Goal: Task Accomplishment & Management: Manage account settings

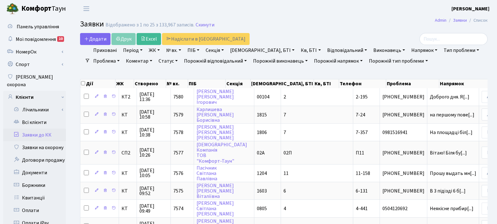
select select "25"
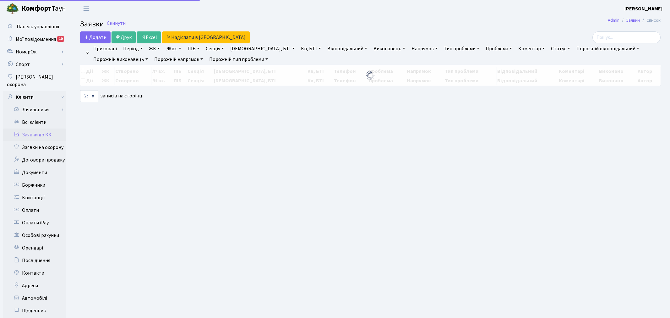
select select "25"
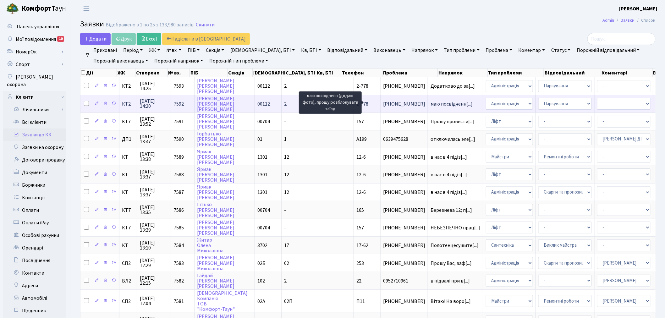
click at [430, 103] on span "маю посвідченн[...]" at bounding box center [451, 104] width 42 height 7
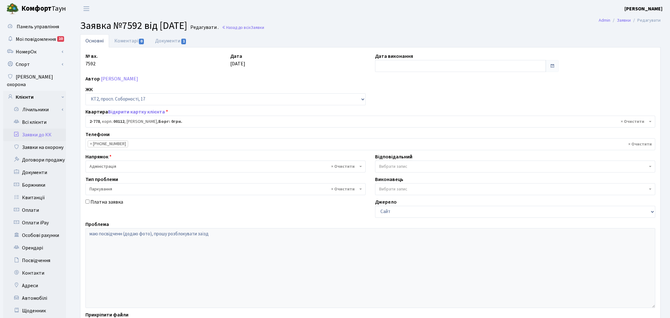
select select "15833"
select select "66"
click at [177, 41] on link "Документи 1" at bounding box center [171, 40] width 42 height 13
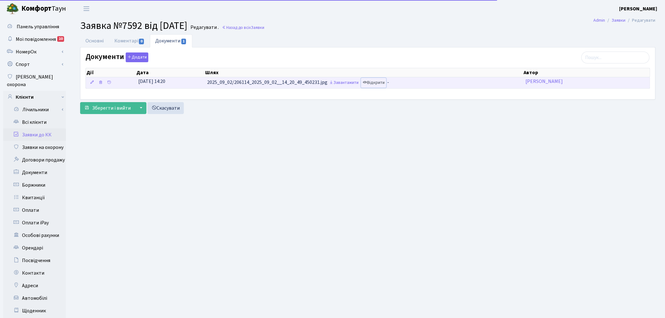
click at [367, 83] on icon at bounding box center [364, 82] width 4 height 4
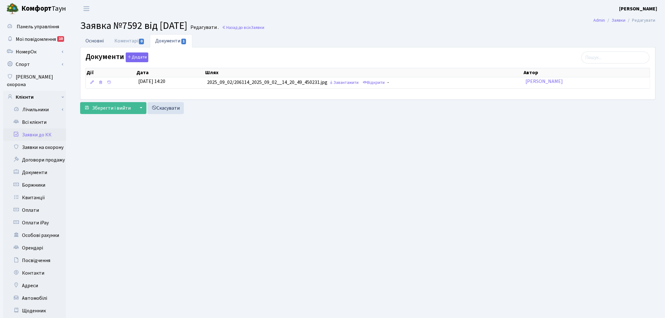
click at [89, 41] on link "Основні" at bounding box center [94, 40] width 29 height 13
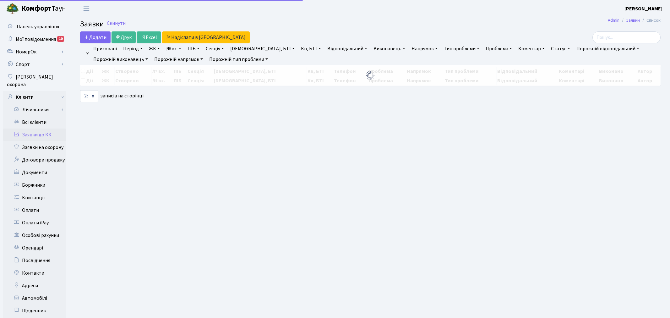
select select "25"
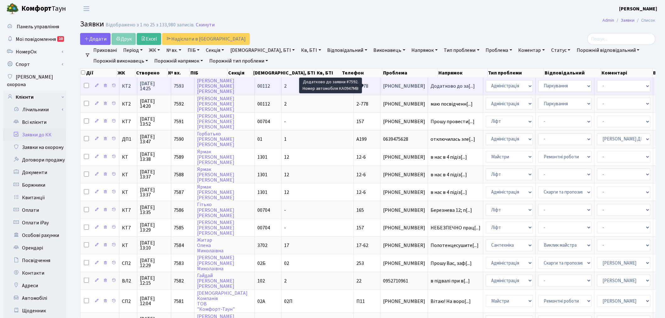
click at [430, 84] on span "Додатково до за[...]" at bounding box center [452, 86] width 44 height 7
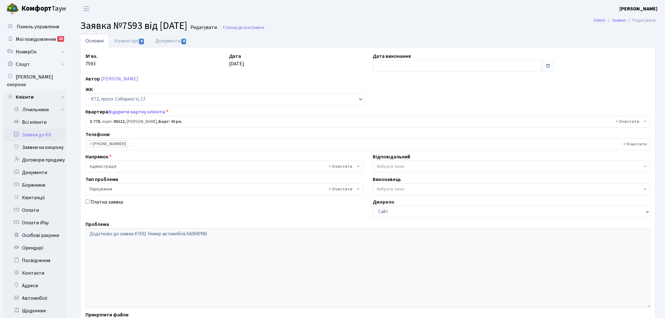
select select "15833"
select select "66"
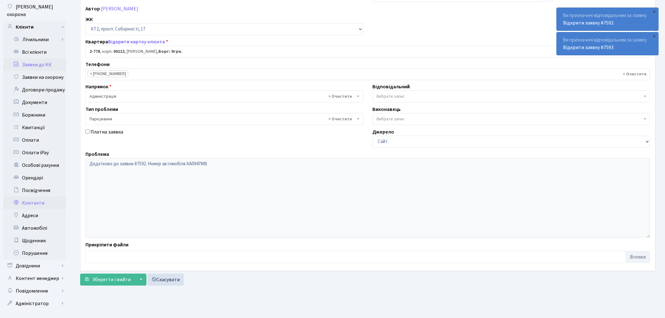
scroll to position [73, 0]
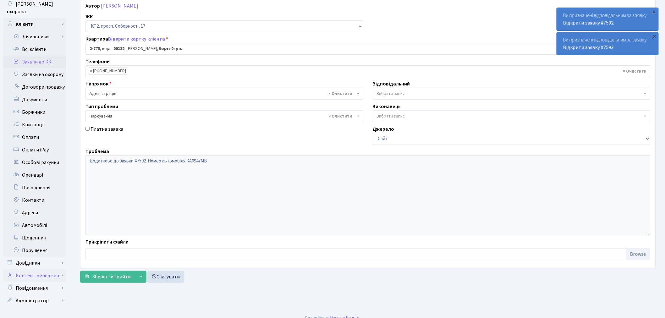
click at [53, 269] on link "Контент менеджер" at bounding box center [34, 275] width 63 height 13
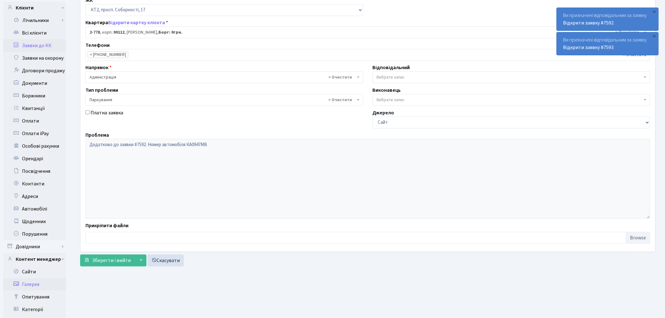
scroll to position [143, 0]
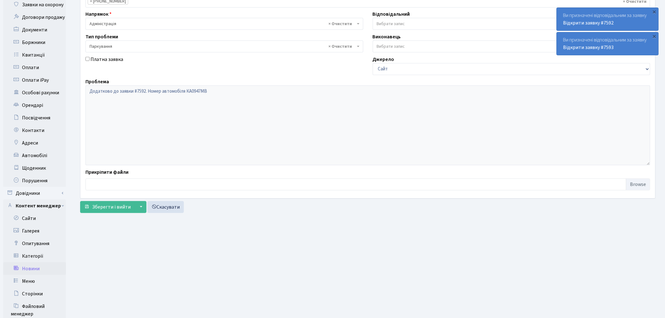
click at [47, 262] on link "Новини" at bounding box center [34, 268] width 63 height 13
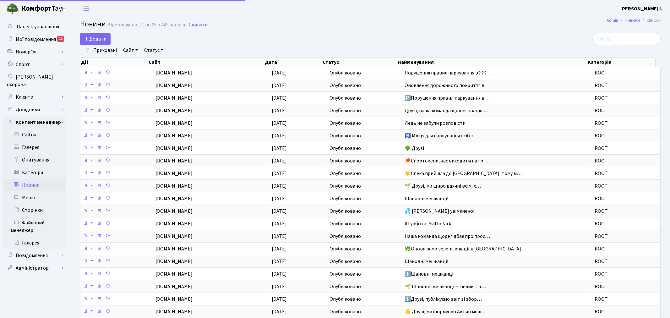
select select "25"
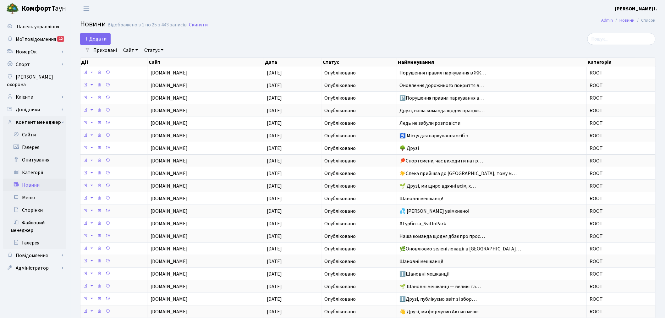
click at [128, 46] on link "Сайт" at bounding box center [131, 50] width 20 height 11
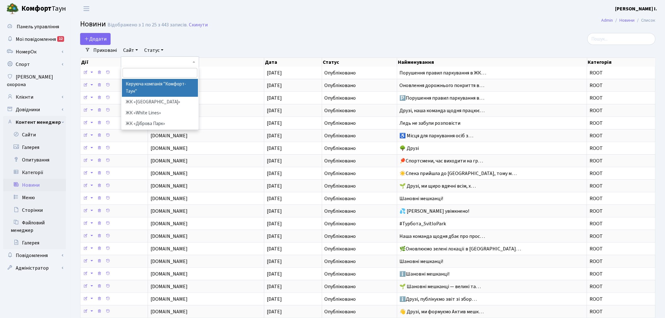
click at [152, 89] on li "Керуюча компанія "Комфорт-Таун"" at bounding box center [160, 88] width 76 height 18
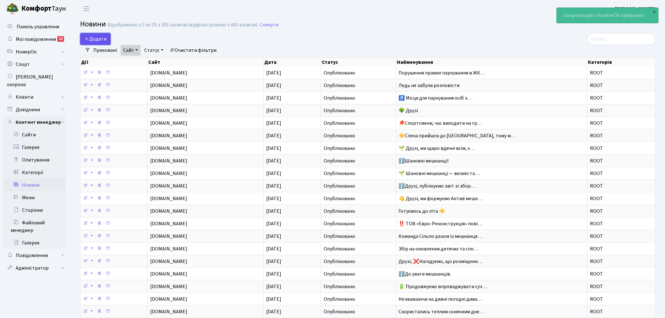
click at [101, 34] on link "Додати" at bounding box center [95, 39] width 30 height 12
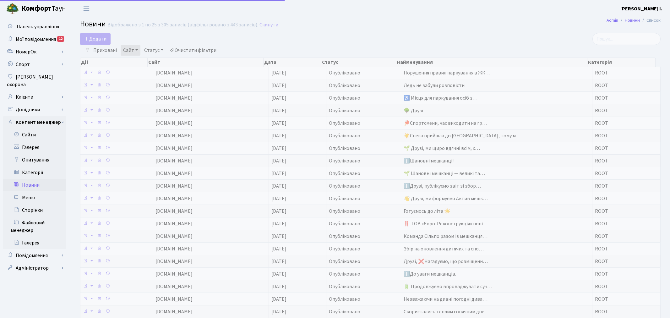
select select "25"
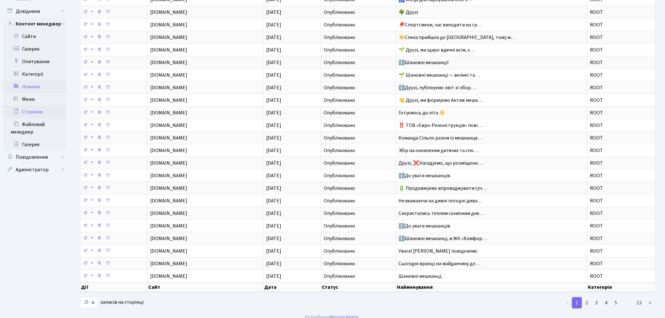
scroll to position [105, 0]
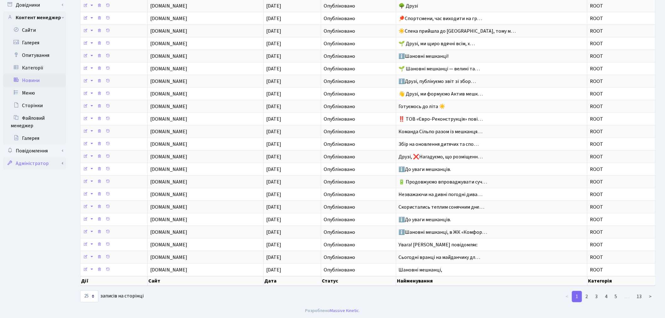
click at [61, 157] on link "Адміністратор" at bounding box center [34, 163] width 63 height 13
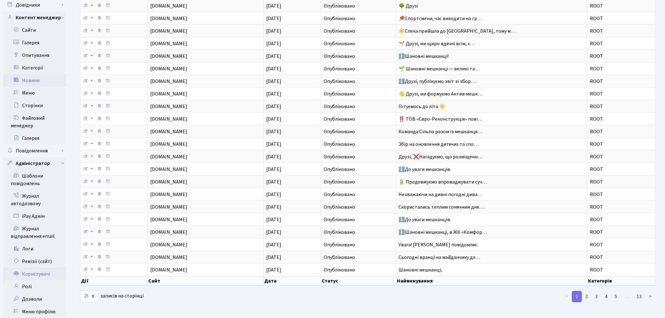
scroll to position [115, 0]
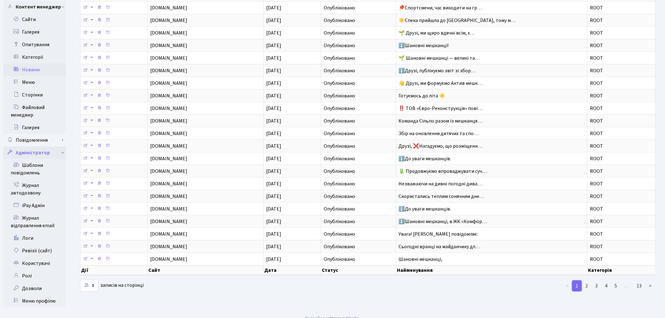
click at [61, 146] on link "Адміністратор" at bounding box center [34, 152] width 63 height 13
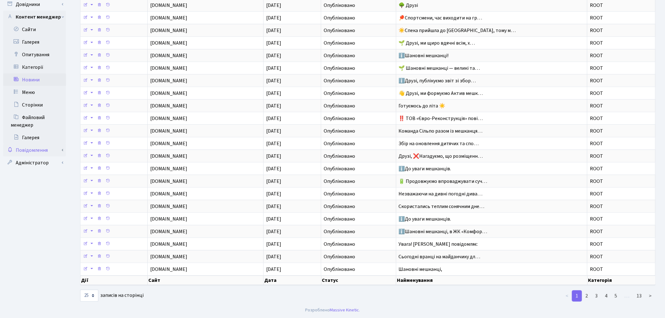
scroll to position [107, 0]
click at [60, 144] on link "Повідомлення" at bounding box center [34, 150] width 63 height 13
click at [61, 144] on link "Повідомлення" at bounding box center [34, 150] width 63 height 13
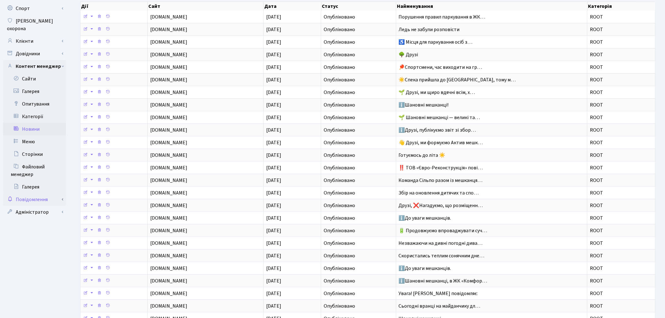
scroll to position [38, 0]
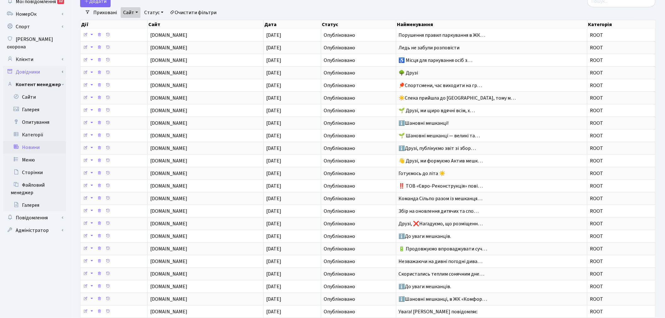
click at [57, 66] on link "Довідники" at bounding box center [34, 72] width 63 height 13
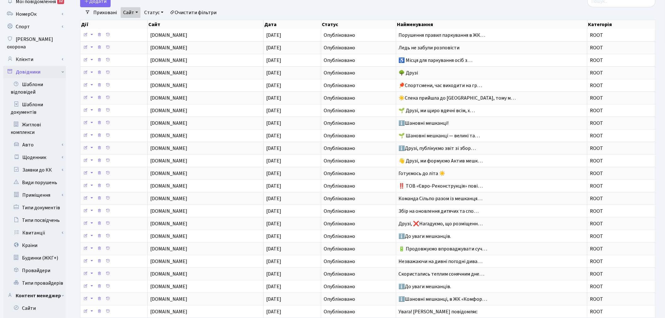
click at [61, 66] on link "Довідники" at bounding box center [34, 72] width 63 height 13
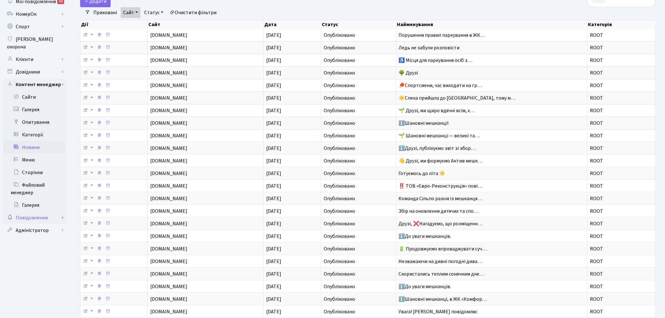
click at [57, 211] on link "Повідомлення" at bounding box center [34, 217] width 63 height 13
click at [64, 227] on link "Адміністратор" at bounding box center [34, 230] width 63 height 13
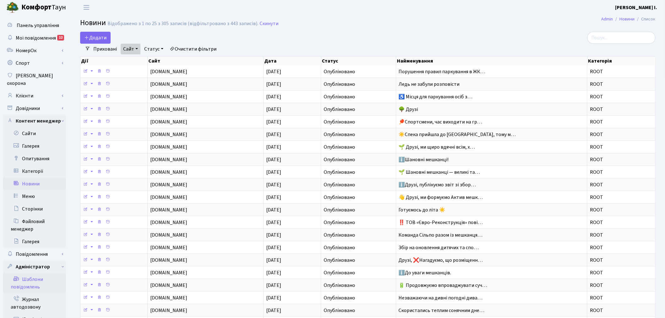
scroll to position [0, 0]
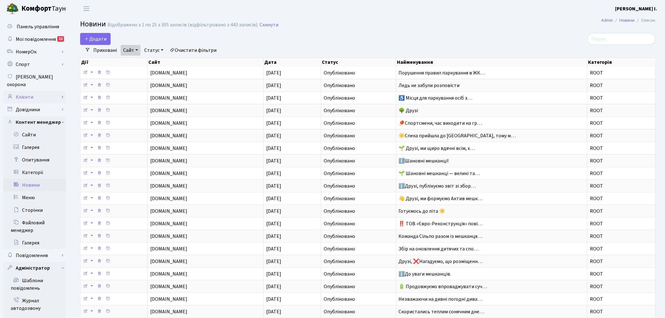
click at [62, 91] on link "Клієнти" at bounding box center [34, 97] width 63 height 13
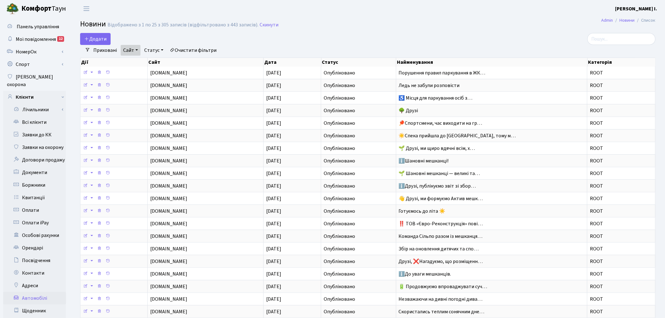
click at [26, 292] on link "Автомобілі" at bounding box center [34, 298] width 63 height 13
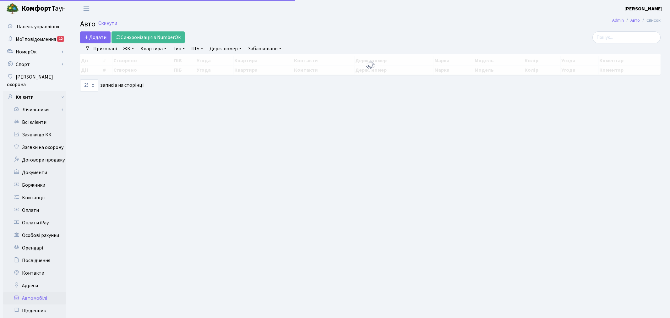
select select "25"
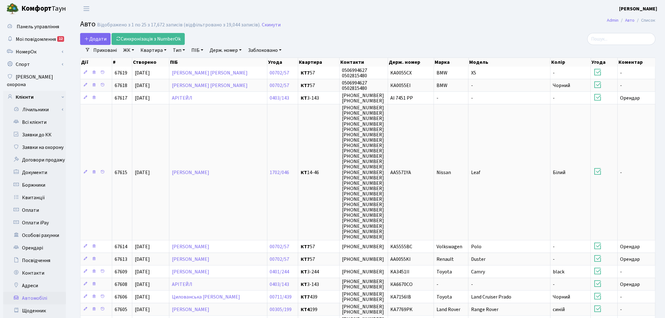
click at [212, 48] on link "Держ. номер" at bounding box center [225, 50] width 37 height 11
click at [231, 60] on input "text" at bounding box center [225, 63] width 37 height 12
paste input "https://comfort-town.com.ua/backend/article?site=1"
type input "h"
type input "0947"
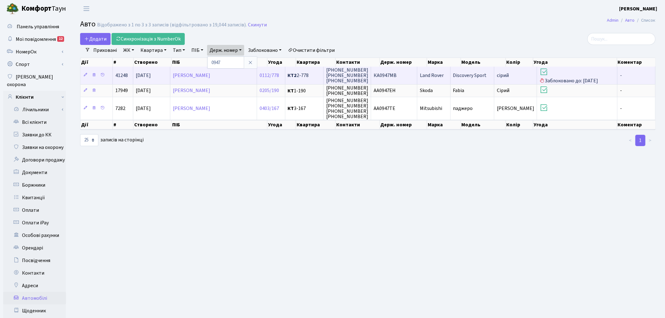
click at [450, 73] on td "Land Rover" at bounding box center [433, 75] width 33 height 17
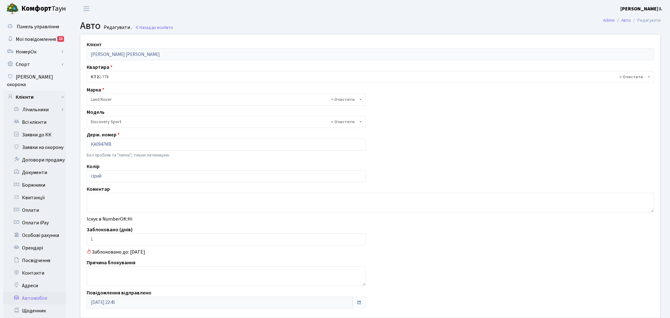
select select "1269"
drag, startPoint x: 91, startPoint y: 242, endPoint x: 87, endPoint y: 242, distance: 4.7
click at [87, 242] on input "1" at bounding box center [225, 239] width 276 height 12
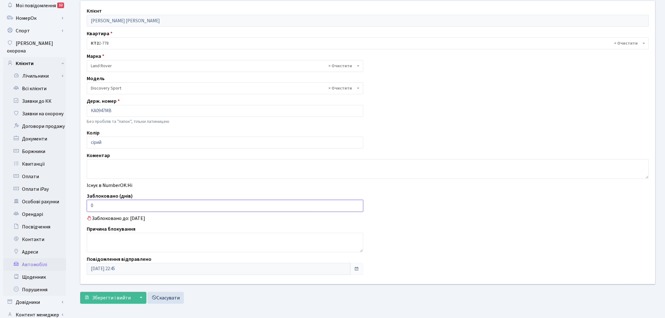
scroll to position [35, 0]
type input "0"
click at [107, 294] on span "Зберегти і вийти" at bounding box center [111, 296] width 39 height 7
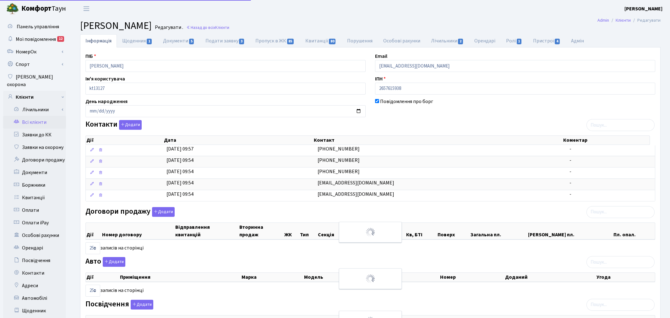
select select "25"
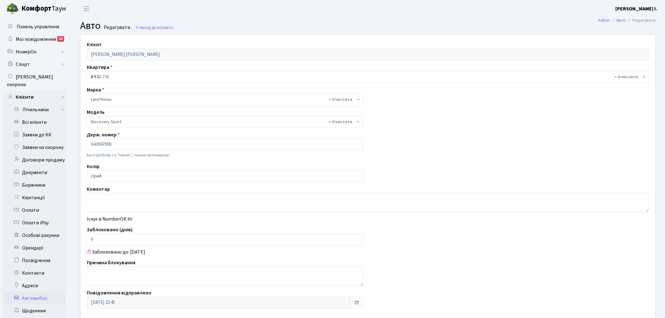
select select "1269"
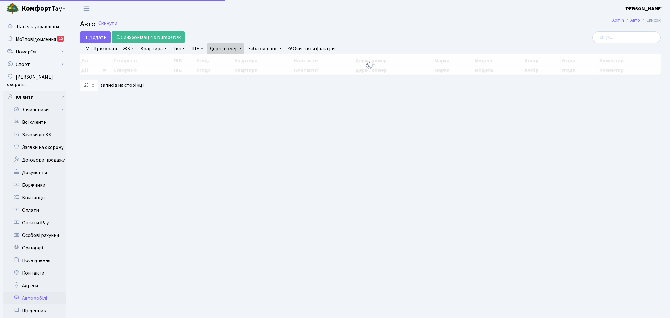
select select "25"
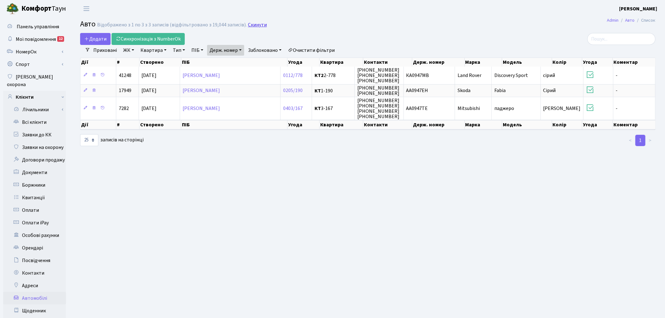
click at [250, 24] on link "Скинути" at bounding box center [257, 25] width 19 height 6
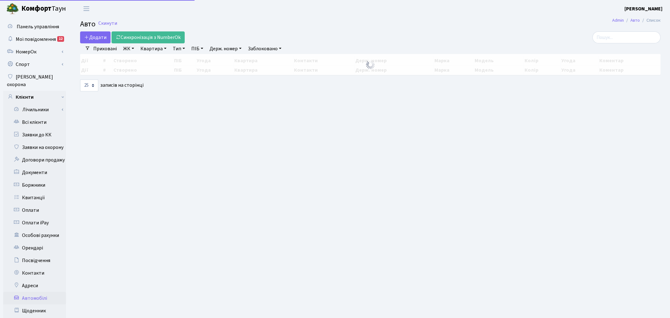
select select "25"
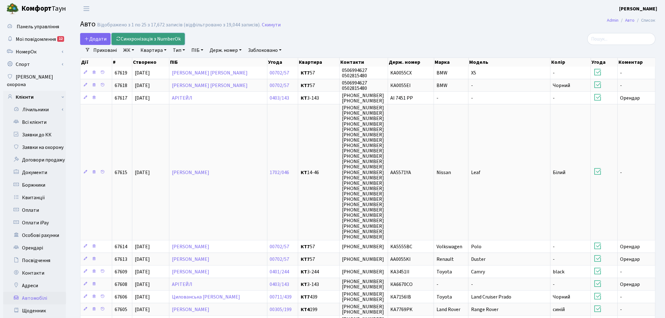
click at [163, 37] on link "Синхронізація з NumberOk" at bounding box center [147, 39] width 73 height 12
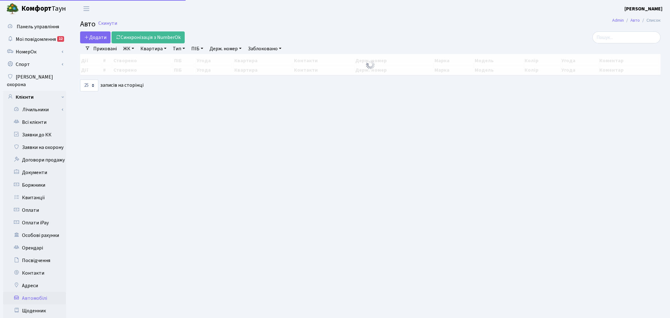
select select "25"
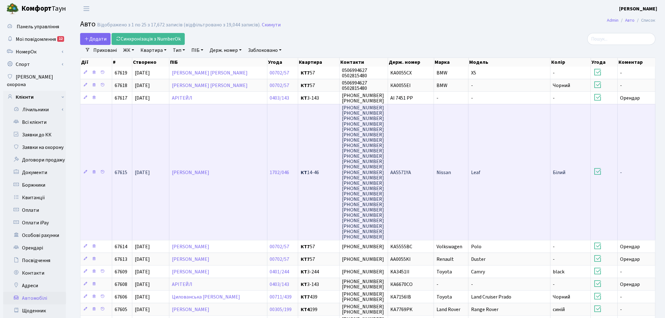
click at [434, 191] on td "Nissan" at bounding box center [451, 172] width 35 height 136
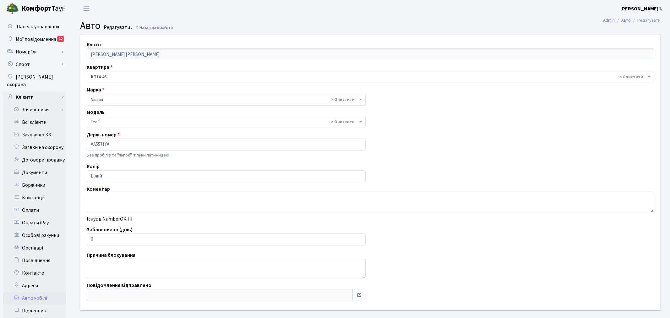
select select "1694"
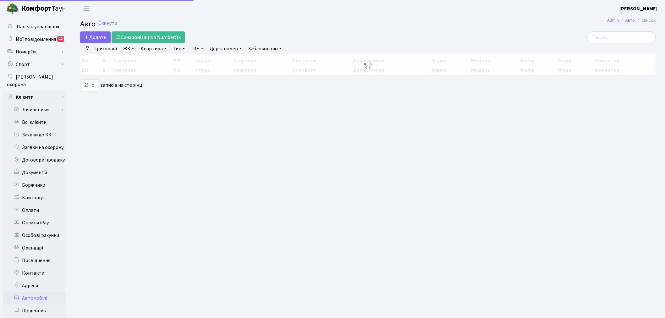
select select "25"
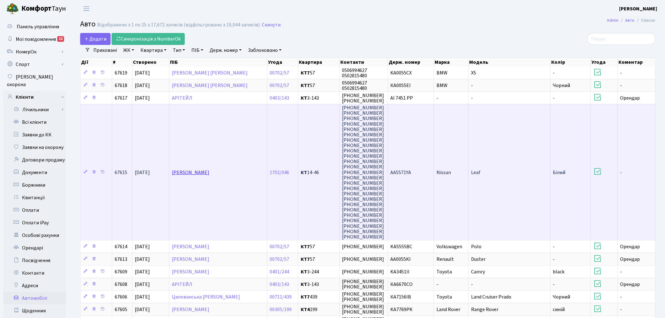
click at [198, 171] on link "Меленівський Олексій Анатолійович" at bounding box center [190, 172] width 37 height 7
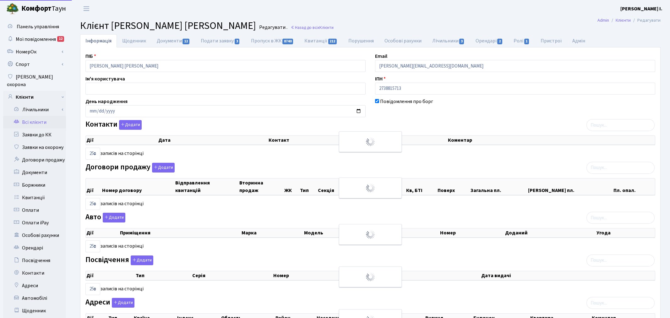
select select "25"
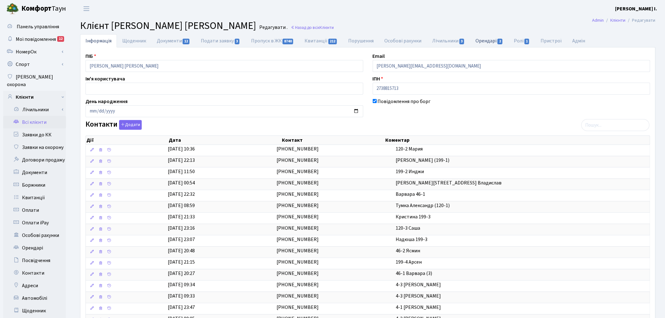
click at [487, 42] on link "Орендарі 2" at bounding box center [489, 40] width 38 height 13
select select "25"
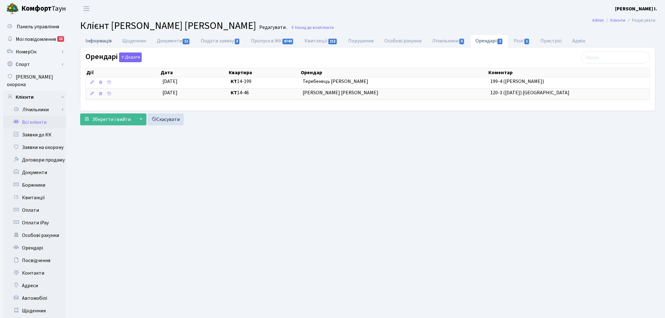
click at [102, 38] on link "Інформація" at bounding box center [98, 40] width 37 height 13
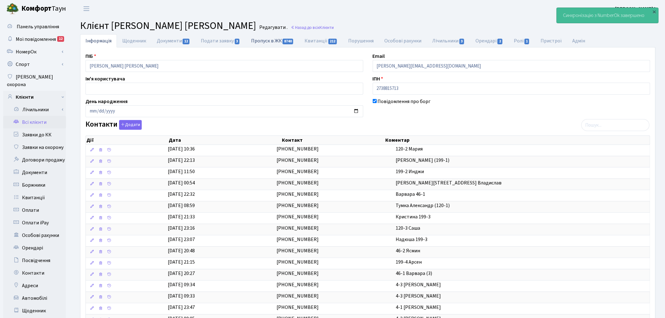
click at [271, 39] on link "Пропуск в ЖК 8740" at bounding box center [272, 40] width 53 height 13
select select "25"
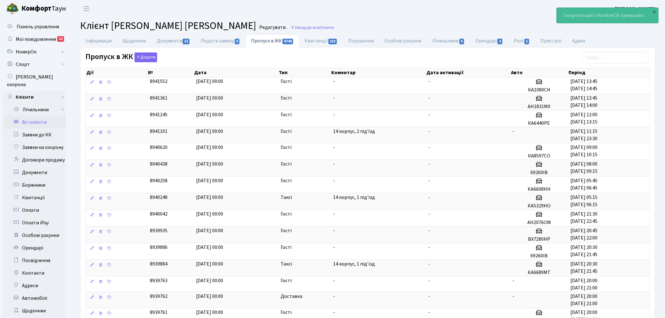
click at [41, 8] on b "Комфорт" at bounding box center [36, 8] width 30 height 10
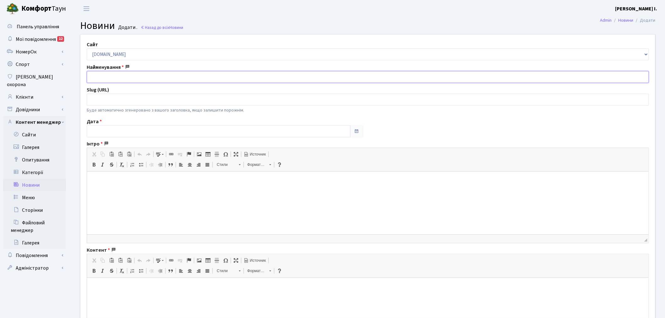
click at [113, 79] on input "text" at bounding box center [368, 77] width 562 height 12
click at [140, 81] on input "text" at bounding box center [368, 77] width 562 height 12
paste input "👷Продовжуємо прибирати наслідки вчорашньої негоди"
type input "👷Продовжуємо прибирати наслідки вчорашньої негоди"
click at [118, 180] on p at bounding box center [367, 181] width 549 height 7
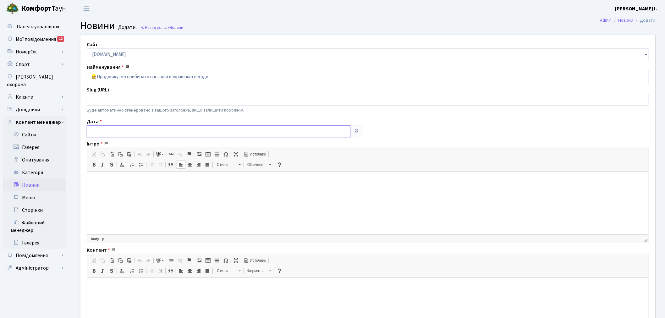
click at [125, 131] on input "text" at bounding box center [219, 131] width 264 height 12
click at [97, 54] on th "«" at bounding box center [92, 52] width 9 height 9
click at [101, 71] on td "1" at bounding box center [102, 71] width 9 height 9
type input "[DATE]"
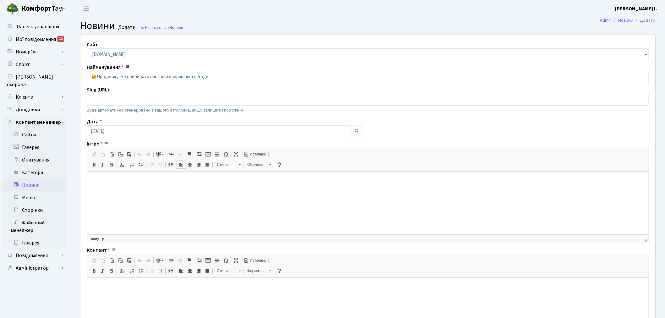
drag, startPoint x: 117, startPoint y: 191, endPoint x: 119, endPoint y: 182, distance: 9.6
click at [119, 185] on html at bounding box center [367, 180] width 561 height 19
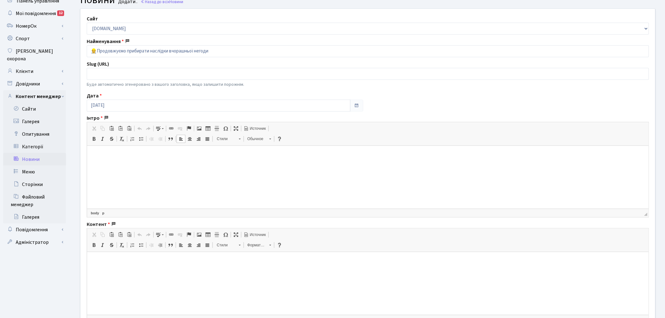
scroll to position [105, 0]
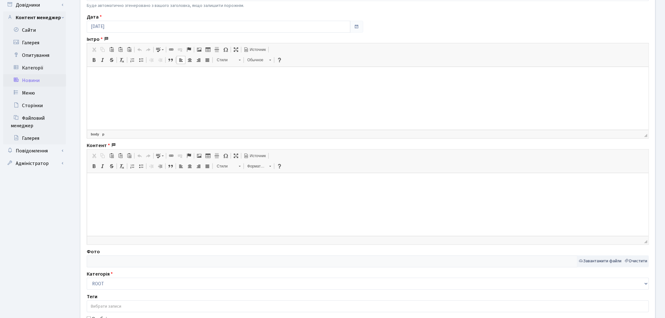
click at [176, 192] on html at bounding box center [367, 182] width 561 height 19
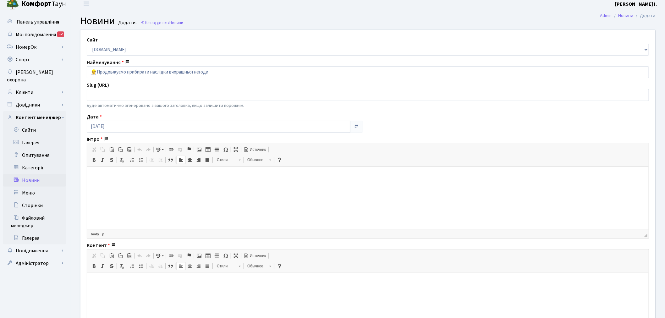
scroll to position [0, 0]
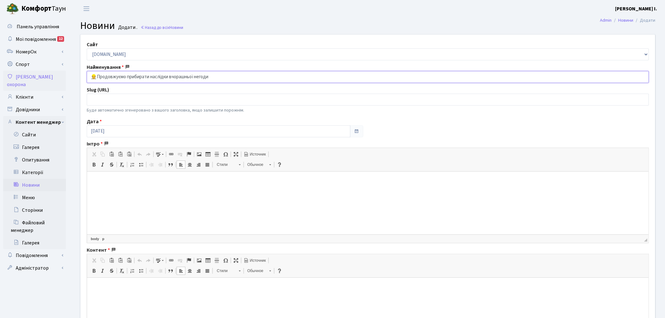
drag, startPoint x: 234, startPoint y: 76, endPoint x: 54, endPoint y: 72, distance: 180.0
click at [54, 72] on div "Панель управління Мої повідомлення 12 НомерОк" at bounding box center [332, 238] width 665 height 442
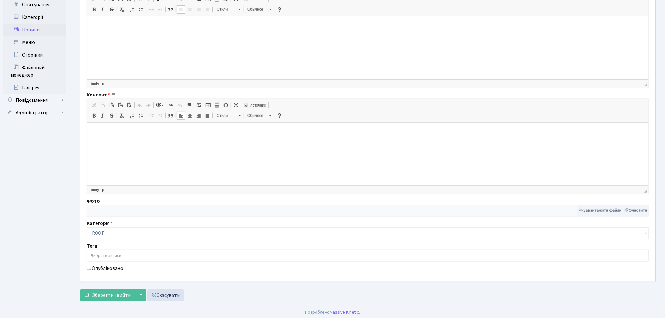
scroll to position [158, 0]
type input "#Турбота_Комфорт_Таун"
click at [115, 25] on p at bounding box center [367, 23] width 549 height 7
click at [113, 29] on html at bounding box center [367, 23] width 561 height 19
drag, startPoint x: 205, startPoint y: 22, endPoint x: 165, endPoint y: 23, distance: 40.5
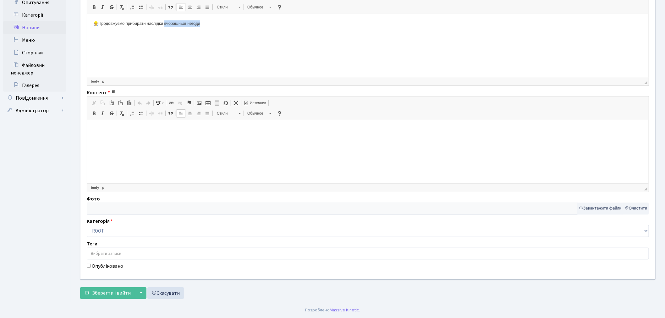
click at [165, 23] on p "👷Продовжуємо прибирати наслідки вчорашньої негоди" at bounding box center [367, 23] width 549 height 7
click at [183, 31] on span "Вырезать" at bounding box center [193, 29] width 27 height 9
click at [128, 129] on p at bounding box center [367, 129] width 549 height 7
click at [582, 205] on button "Завантажити файли" at bounding box center [600, 209] width 46 height 12
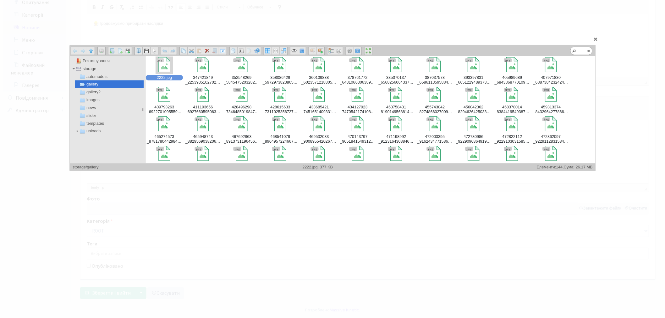
click at [165, 70] on div at bounding box center [163, 64] width 15 height 15
type input "storage/gallery/2222.jpg"
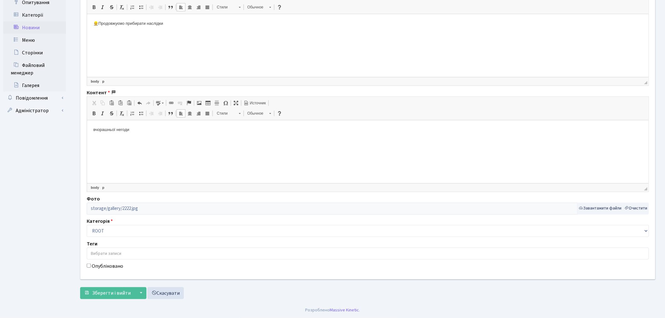
click at [109, 264] on label "Опубліковано" at bounding box center [107, 266] width 31 height 8
click at [91, 264] on input "Опубліковано" at bounding box center [89, 266] width 4 height 4
checkbox input "true"
click at [109, 291] on span "Зберегти і вийти" at bounding box center [111, 293] width 39 height 7
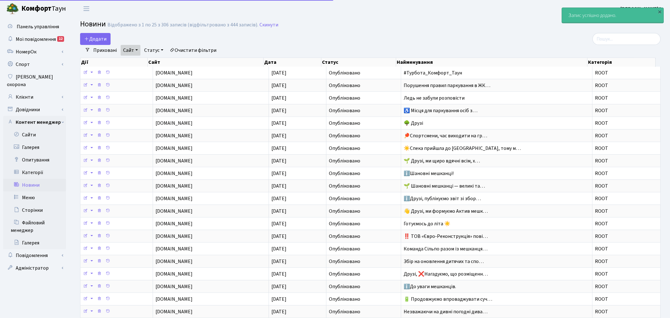
select select "25"
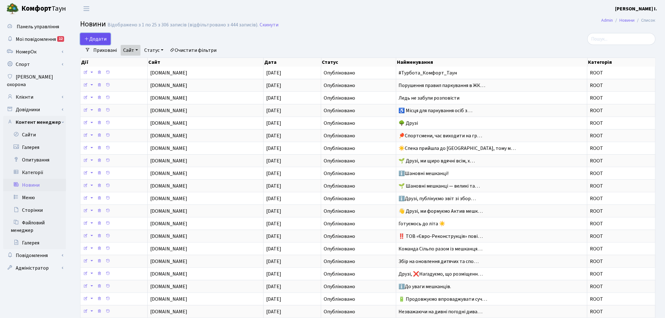
click at [97, 42] on span "Додати" at bounding box center [95, 38] width 22 height 7
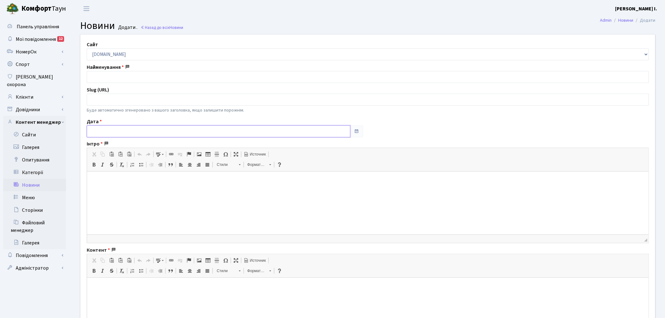
click at [102, 131] on input "text" at bounding box center [219, 131] width 264 height 12
click at [100, 55] on th "Вересень 2025" at bounding box center [121, 52] width 47 height 9
click at [128, 100] on span "Лип" at bounding box center [128, 95] width 15 height 17
click at [111, 72] on td "2" at bounding box center [111, 71] width 9 height 9
type input "[DATE]"
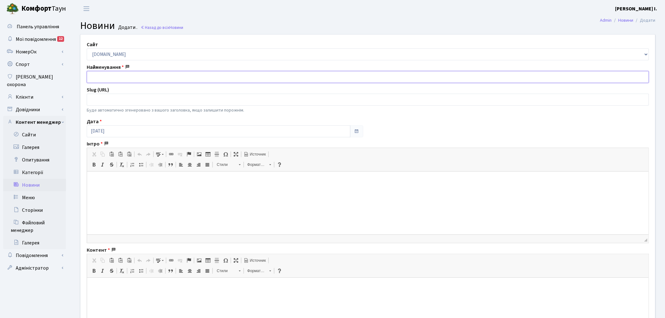
click at [105, 74] on input "text" at bounding box center [368, 77] width 562 height 12
paste input "ℹ️Шановні мешканці"
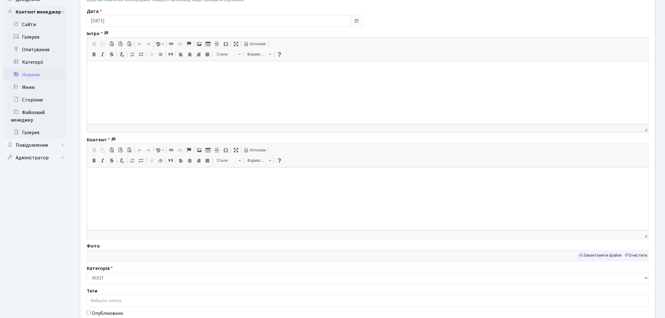
scroll to position [139, 0]
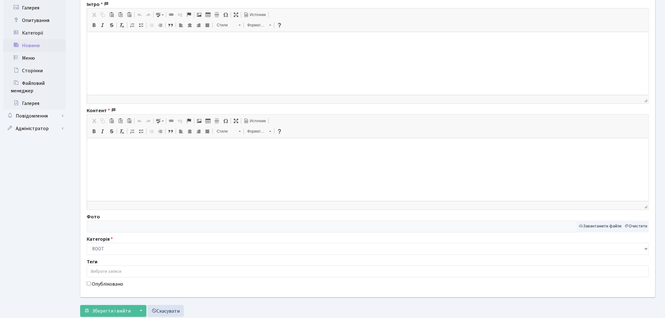
type input "ℹ️Шановні мешканці"
click at [144, 45] on html at bounding box center [367, 41] width 561 height 19
click at [155, 51] on html at bounding box center [367, 41] width 561 height 19
click at [147, 152] on html at bounding box center [367, 147] width 561 height 19
click at [289, 157] on html at bounding box center [367, 147] width 561 height 19
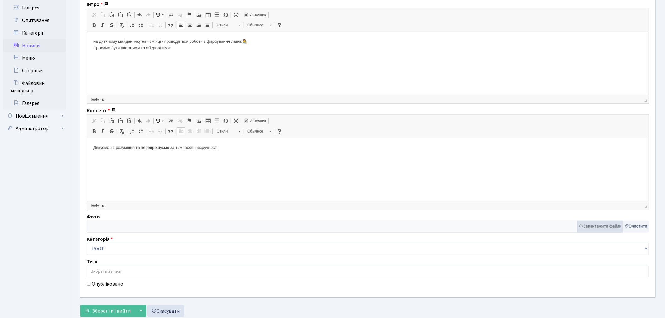
click at [608, 227] on button "Завантажити файли" at bounding box center [600, 226] width 46 height 12
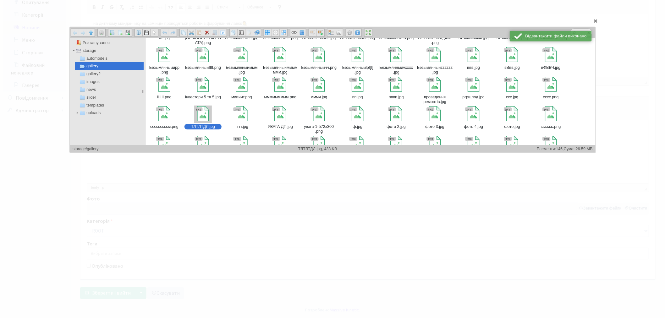
click at [201, 118] on div at bounding box center [202, 113] width 15 height 15
type input "storage/gallery/ТЛТЛТДЛ.jpg"
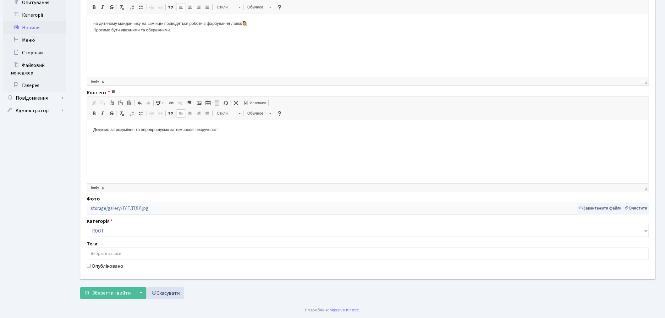
click at [107, 268] on label "Опубліковано" at bounding box center [107, 266] width 31 height 8
click at [91, 268] on input "Опубліковано" at bounding box center [89, 266] width 4 height 4
checkbox input "true"
click at [104, 293] on span "Зберегти і вийти" at bounding box center [111, 293] width 39 height 7
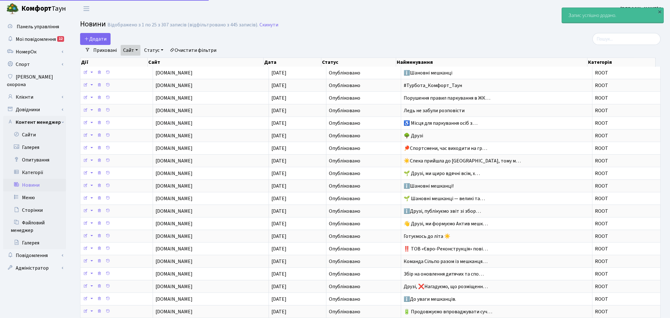
select select "25"
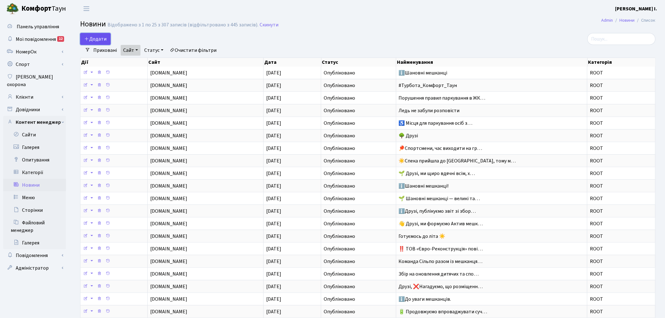
click at [102, 36] on span "Додати" at bounding box center [95, 38] width 22 height 7
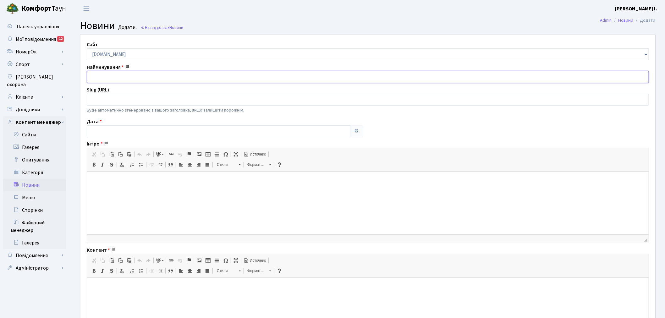
click at [122, 80] on input "text" at bounding box center [368, 77] width 562 height 12
click at [158, 76] on input "text" at bounding box center [368, 77] width 562 height 12
paste input "☀️ Літо розгулялось на повну, а ми — не відстаємо!"
click at [98, 77] on input "☀️ Літо розгулялось на повну, а ми — не відстаємо!" at bounding box center [368, 77] width 562 height 12
click at [99, 77] on input "☀️ Літо розгулялось на повну, а ми — не відстаємо!" at bounding box center [368, 77] width 562 height 12
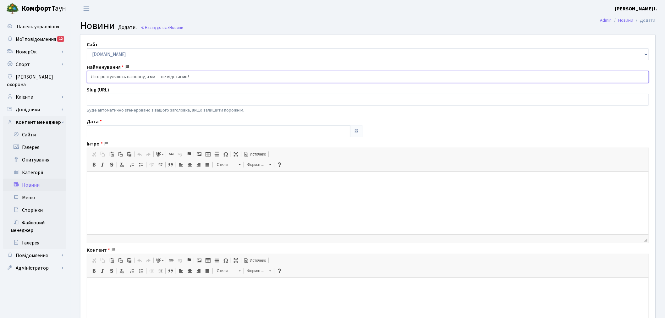
type input "Літо розгулялось на повну, а ми — не відстаємо!"
click at [115, 129] on input "text" at bounding box center [219, 131] width 264 height 12
click at [95, 51] on th "«" at bounding box center [92, 52] width 9 height 9
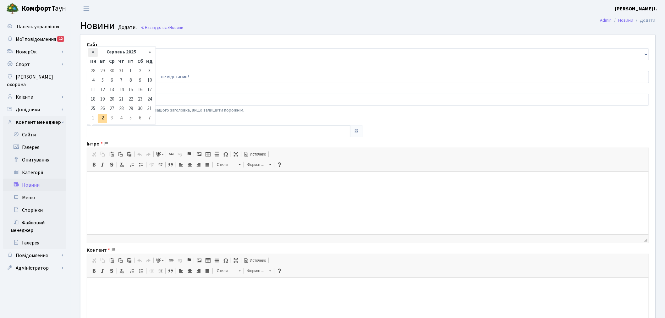
click at [95, 51] on th "«" at bounding box center [92, 52] width 9 height 9
click at [129, 73] on td "4" at bounding box center [130, 71] width 9 height 9
type input "[DATE]"
click at [111, 191] on html at bounding box center [367, 180] width 561 height 19
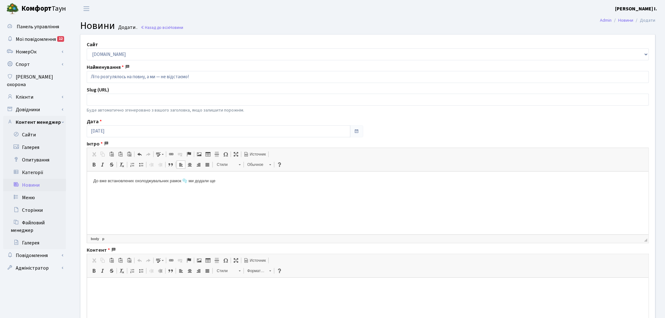
click at [112, 288] on p at bounding box center [367, 287] width 549 height 7
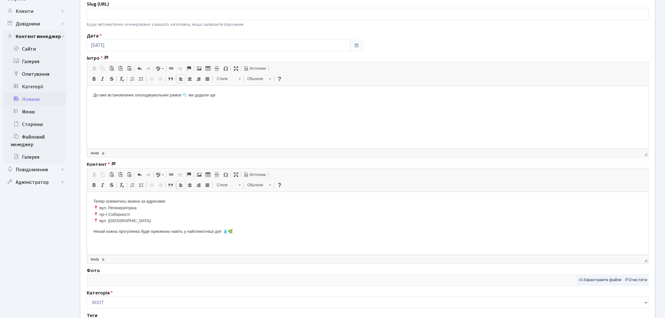
scroll to position [106, 0]
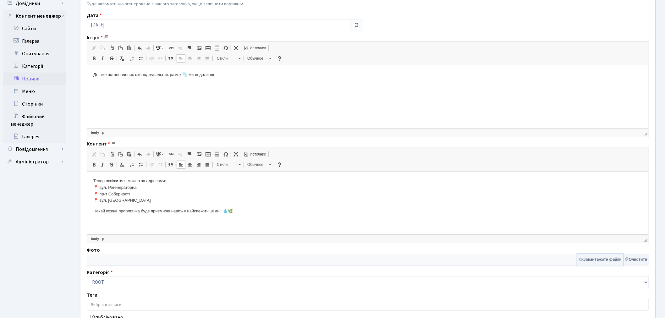
click at [597, 262] on button "Завантажити файли" at bounding box center [600, 260] width 46 height 12
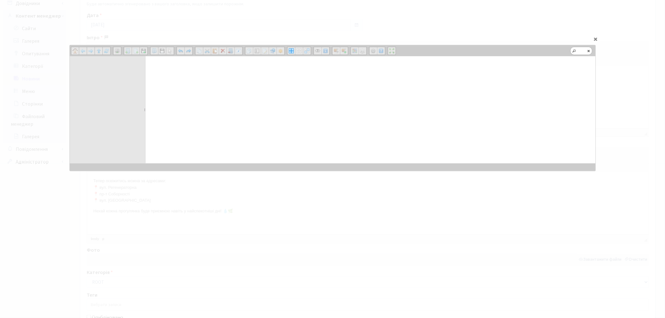
scroll to position [0, 0]
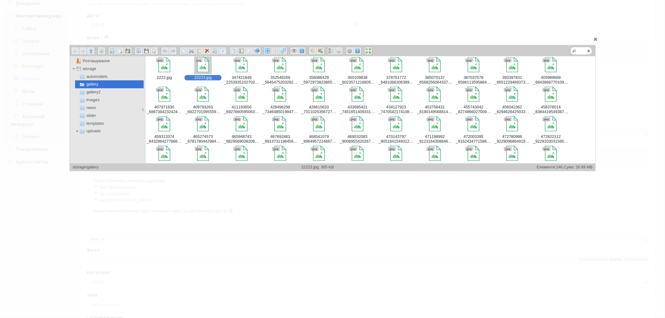
click at [205, 65] on div at bounding box center [202, 64] width 15 height 15
type input "storage/gallery/22223.jpg"
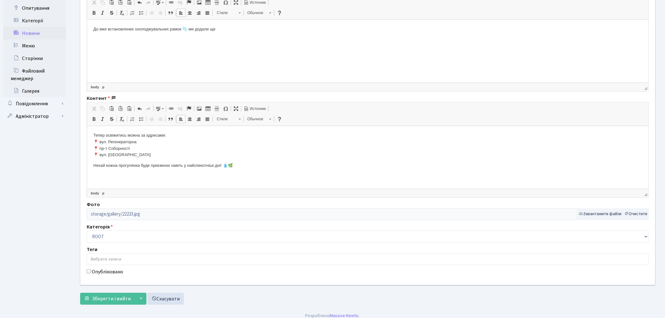
scroll to position [158, 0]
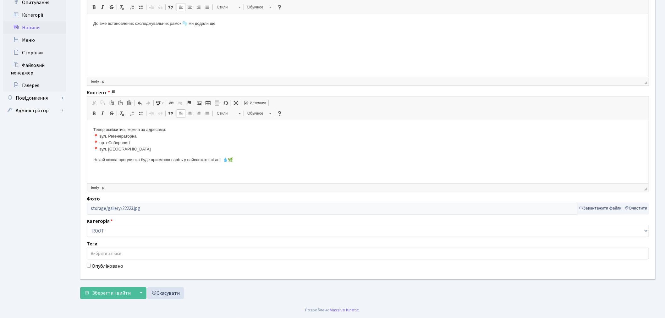
click at [108, 265] on label "Опубліковано" at bounding box center [107, 266] width 31 height 8
click at [91, 265] on input "Опубліковано" at bounding box center [89, 266] width 4 height 4
checkbox input "true"
click at [112, 293] on span "Зберегти і вийти" at bounding box center [111, 293] width 39 height 7
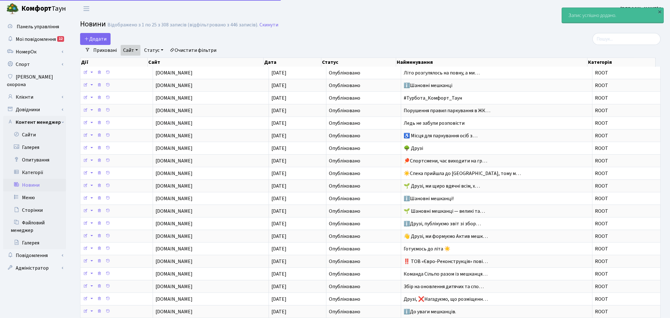
select select "25"
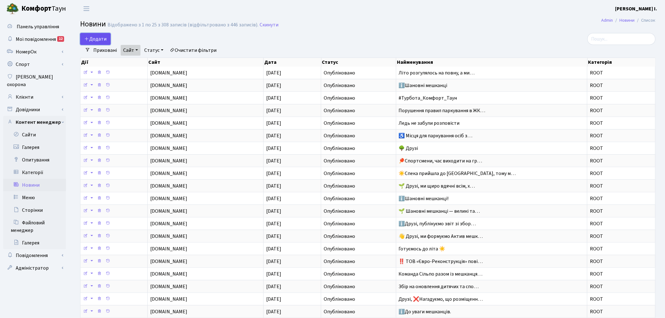
click at [82, 37] on link "Додати" at bounding box center [95, 39] width 30 height 12
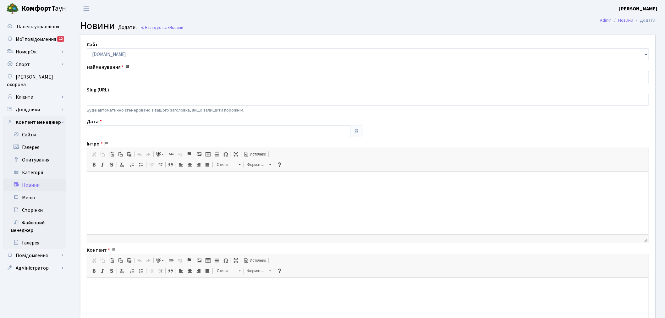
click at [139, 70] on div "Найменування" at bounding box center [367, 72] width 571 height 19
click at [139, 72] on input "text" at bounding box center [368, 77] width 562 height 12
paste input "⚠️Друзі, на КПП1 (біля [GEOGRAPHIC_DATA]) проводяться роботи з фарбування пішох…"
type input "⚠️Друзі, на КПП1 (біля [GEOGRAPHIC_DATA]) проводяться роботи з фарбування пішох…"
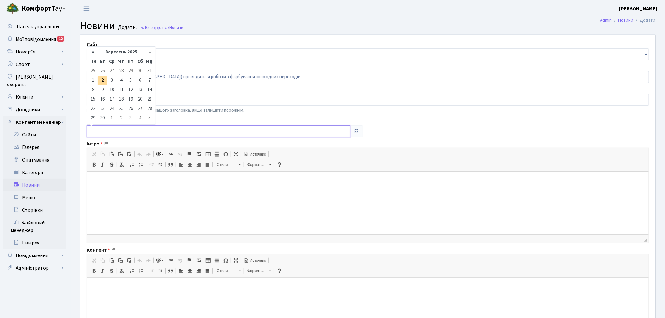
click at [114, 130] on input "text" at bounding box center [219, 131] width 264 height 12
click at [95, 53] on th "«" at bounding box center [92, 52] width 9 height 9
click at [104, 101] on td "22" at bounding box center [102, 99] width 9 height 9
type input "[DATE]"
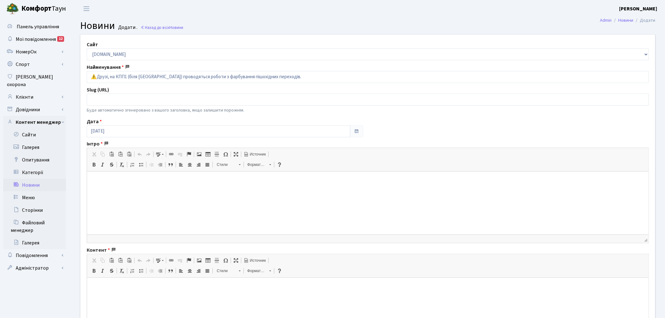
click at [139, 191] on html at bounding box center [367, 180] width 561 height 19
click at [190, 191] on html at bounding box center [367, 180] width 561 height 19
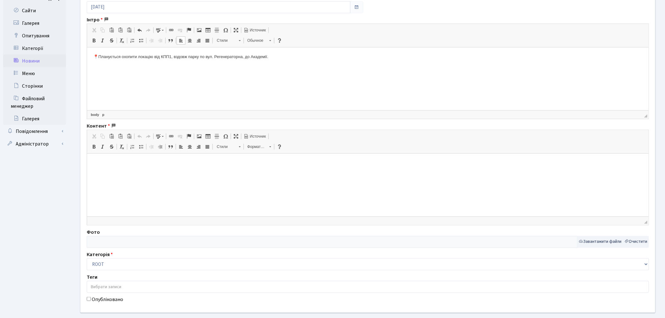
scroll to position [158, 0]
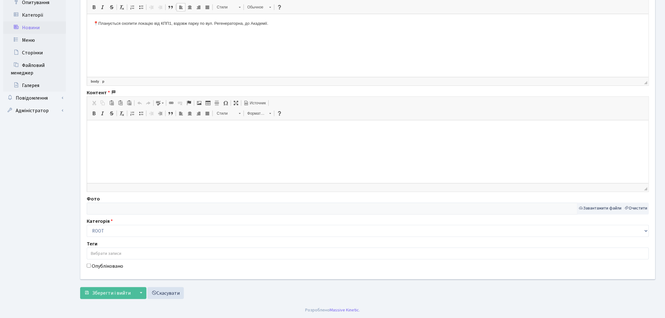
click at [136, 139] on html at bounding box center [367, 129] width 561 height 19
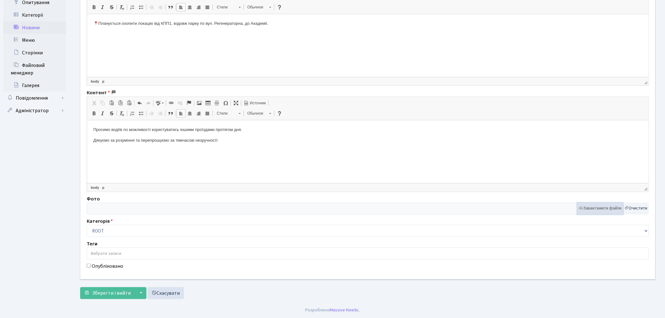
click at [588, 210] on button "Завантажити файли" at bounding box center [600, 209] width 46 height 12
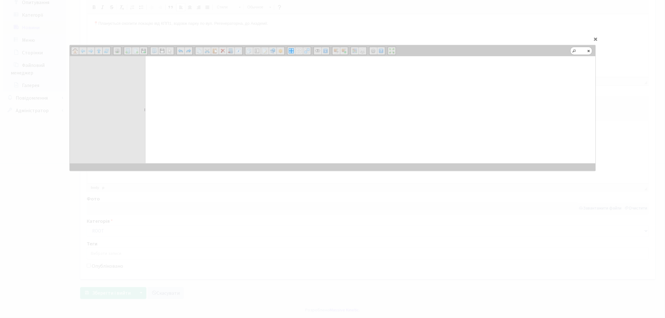
scroll to position [0, 0]
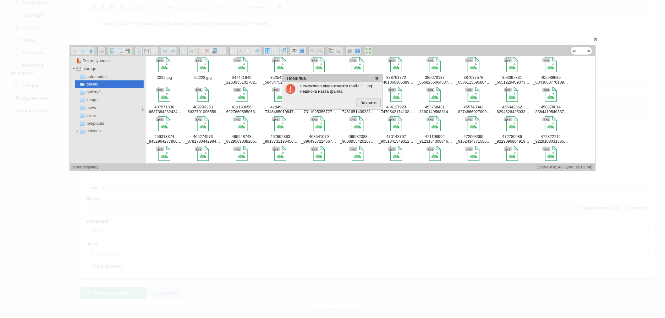
click at [360, 107] on button "Закрити" at bounding box center [368, 103] width 24 height 8
click at [371, 106] on span "Закрити" at bounding box center [368, 103] width 22 height 6
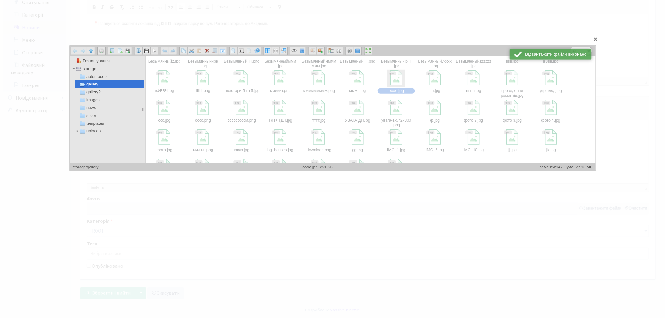
scroll to position [188, 0]
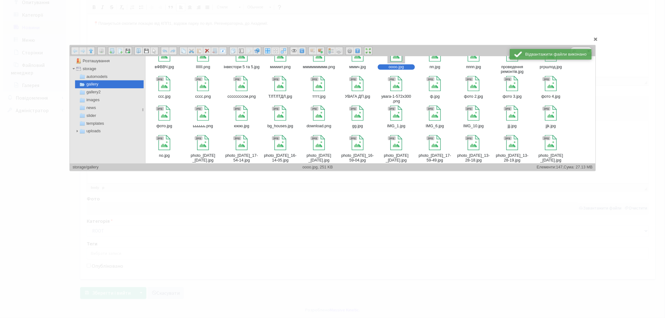
click at [392, 62] on div at bounding box center [396, 55] width 18 height 18
type input "storage/gallery/оооо.jpg"
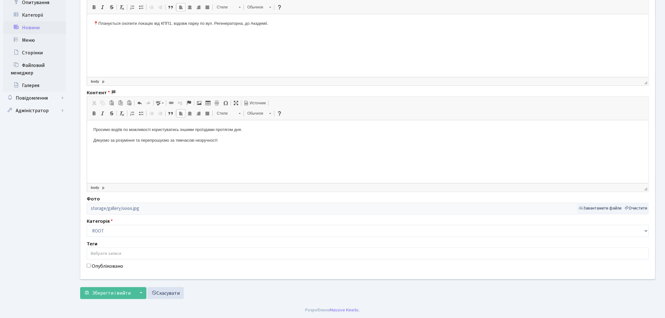
click at [114, 268] on label "Опубліковано" at bounding box center [107, 266] width 31 height 8
click at [91, 268] on input "Опубліковано" at bounding box center [89, 266] width 4 height 4
checkbox input "true"
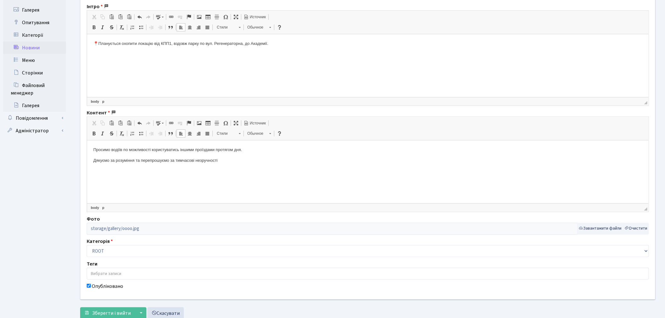
scroll to position [158, 0]
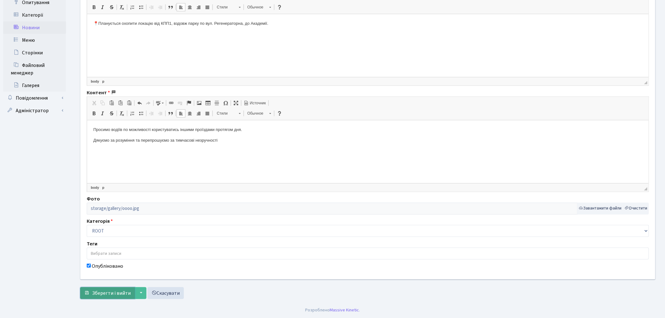
click at [118, 295] on span "Зберегти і вийти" at bounding box center [111, 293] width 39 height 7
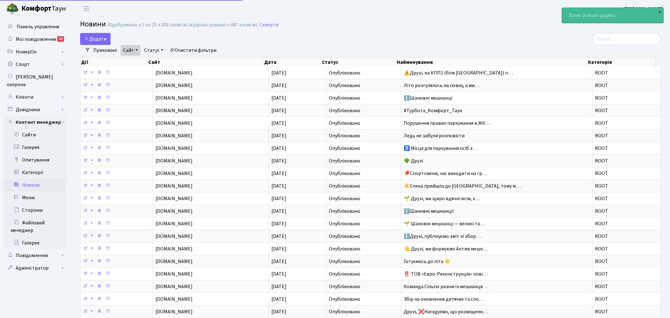
select select "25"
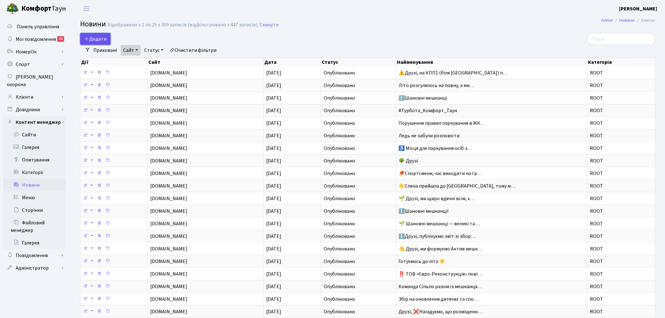
click at [93, 38] on span "Додати" at bounding box center [95, 38] width 22 height 7
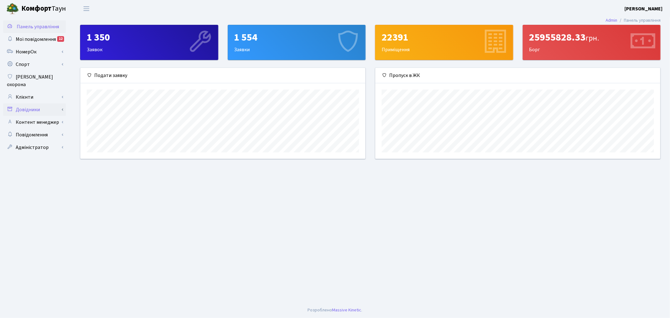
scroll to position [313986, 313792]
click at [47, 92] on link "Клієнти" at bounding box center [34, 97] width 63 height 13
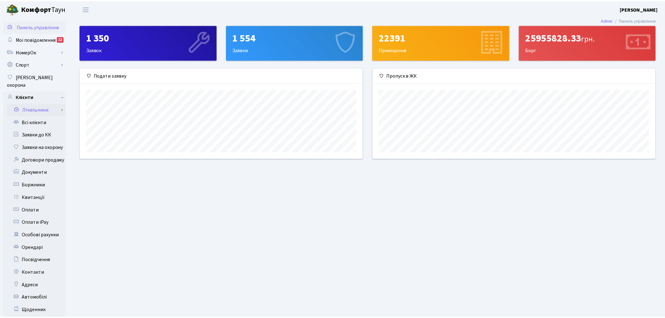
scroll to position [313986, 313794]
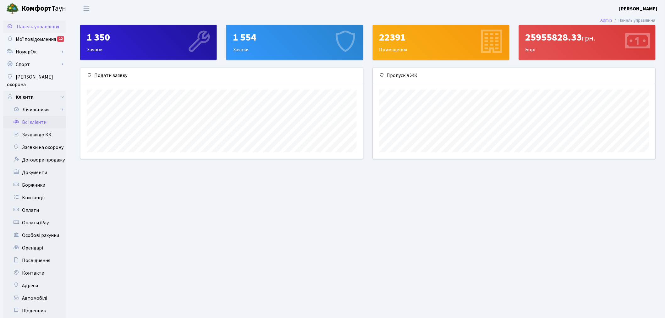
click at [53, 116] on link "Всі клієнти" at bounding box center [34, 122] width 63 height 13
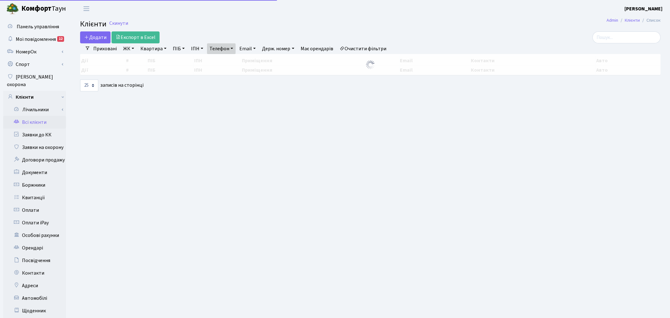
select select "25"
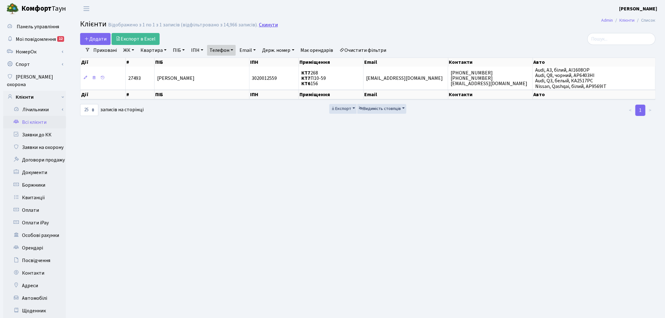
click at [264, 25] on link "Скинути" at bounding box center [268, 25] width 19 height 6
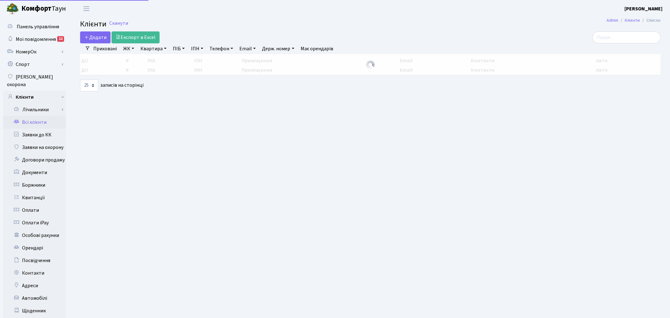
select select "25"
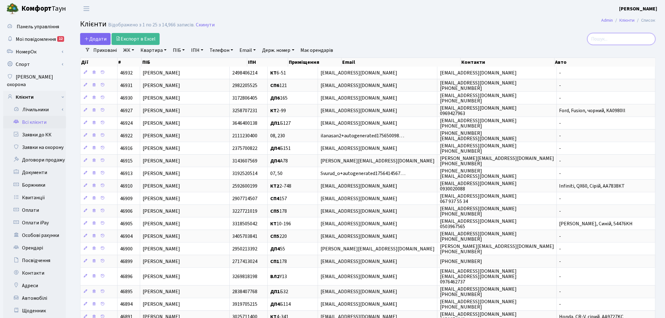
click at [623, 40] on input "search" at bounding box center [621, 39] width 68 height 12
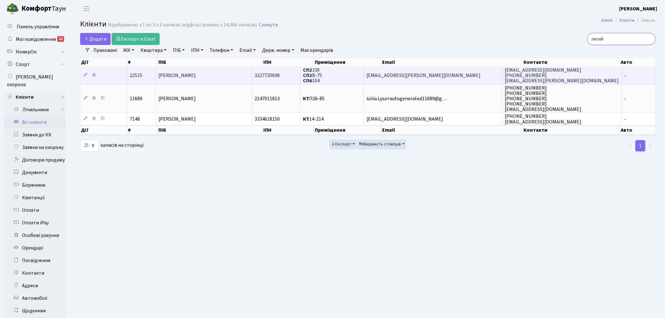
type input "лисий"
click at [354, 70] on td "СП2 339 СП2 В-75 СП6 104" at bounding box center [331, 75] width 63 height 17
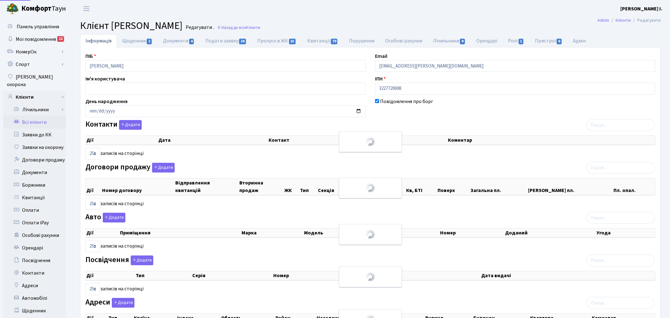
select select "25"
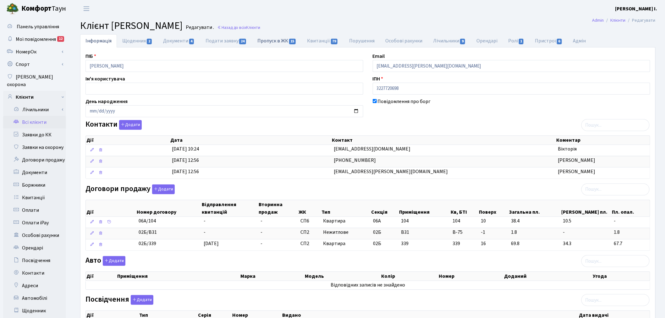
click at [289, 45] on link "Пропуск в ЖК 15" at bounding box center [277, 40] width 50 height 13
select select "25"
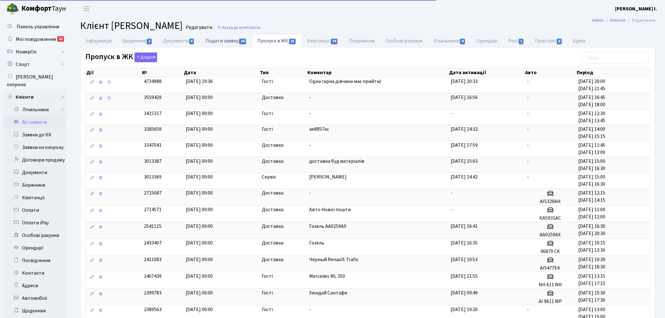
click at [238, 41] on link "Подати заявку 24" at bounding box center [226, 40] width 52 height 13
select select "25"
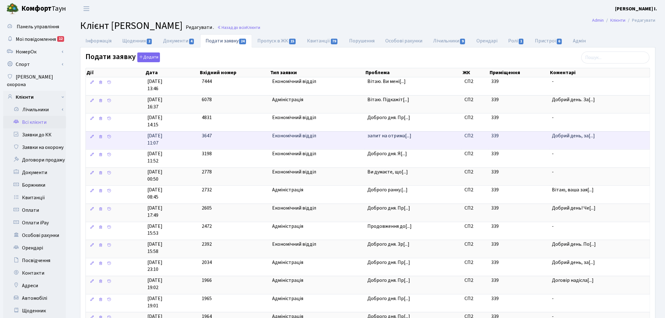
click at [183, 141] on span "13.05.2025 11:07" at bounding box center [171, 139] width 49 height 14
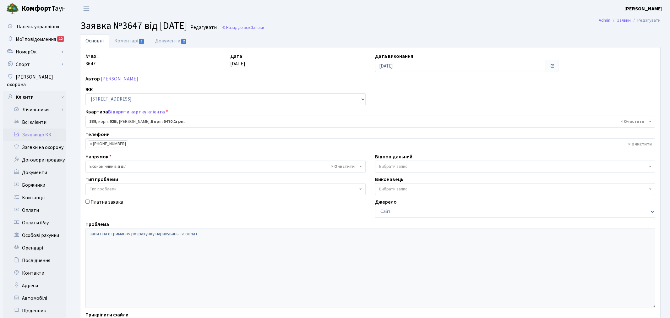
select select "20589"
click at [178, 41] on link "Документи 2" at bounding box center [171, 40] width 42 height 13
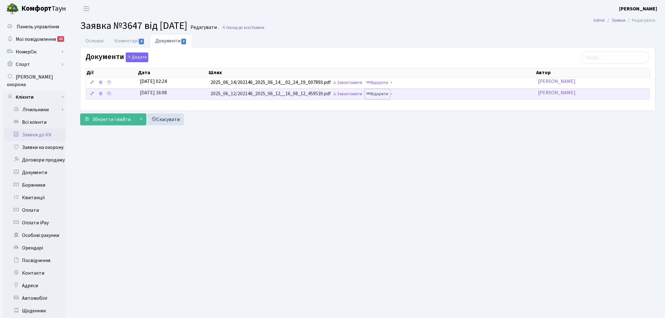
click at [382, 93] on link "Відкрити" at bounding box center [377, 94] width 25 height 10
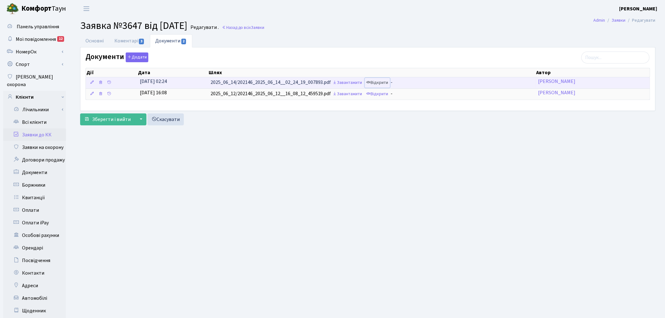
click at [376, 83] on link "Відкрити" at bounding box center [377, 83] width 25 height 10
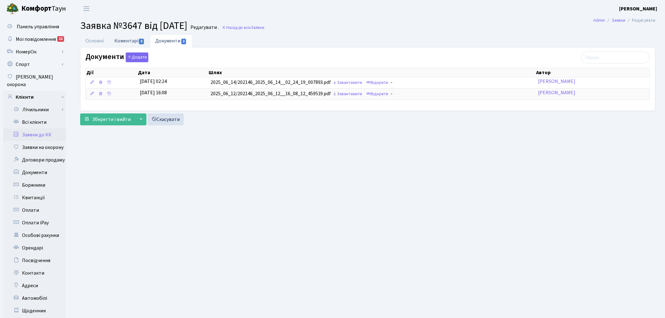
click at [131, 40] on link "Коментарі 3" at bounding box center [129, 40] width 41 height 13
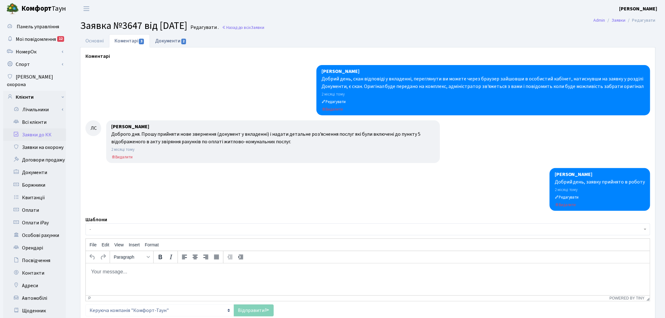
click at [155, 40] on link "Документи 2" at bounding box center [171, 40] width 42 height 13
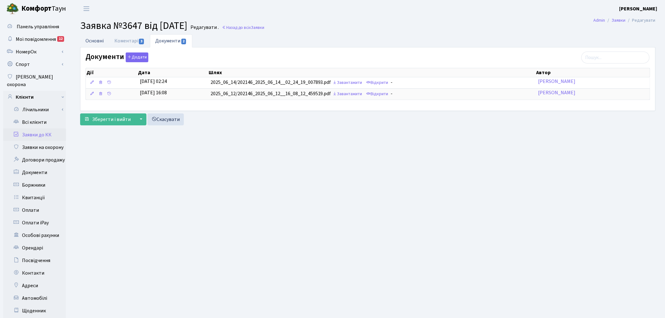
click at [94, 46] on link "Основні" at bounding box center [94, 40] width 29 height 13
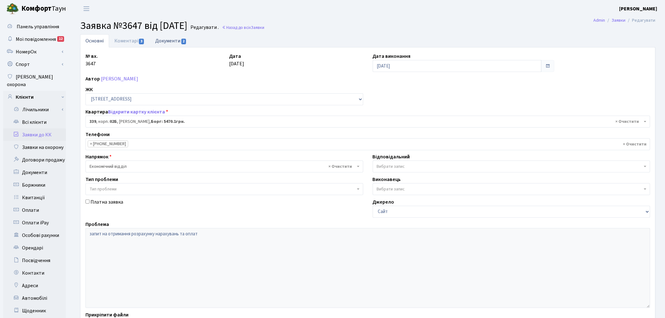
click at [172, 40] on link "Документи 2" at bounding box center [171, 40] width 42 height 13
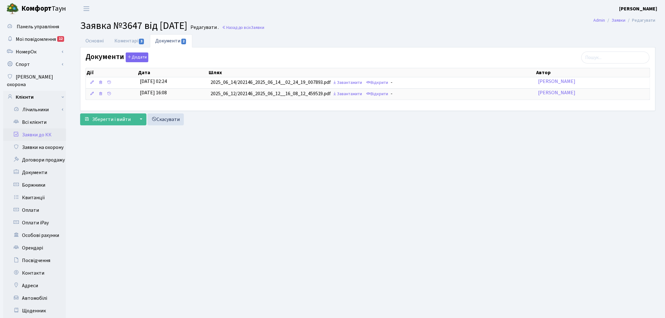
drag, startPoint x: 404, startPoint y: 95, endPoint x: 410, endPoint y: 108, distance: 14.2
click at [405, 86] on tbody "14.06.2025, 02:24 2025_06_14/202146_2025_06_14__02_24_19_007893.pdf Завантажити…" at bounding box center [368, 88] width 564 height 22
click at [408, 128] on div "Основні Коментарі 3 Документи 2 № вх. 3647 Дата 13.05.2025 Дата виконання 13.06…" at bounding box center [367, 81] width 584 height 94
click at [125, 40] on link "Коментарі 3" at bounding box center [129, 40] width 41 height 13
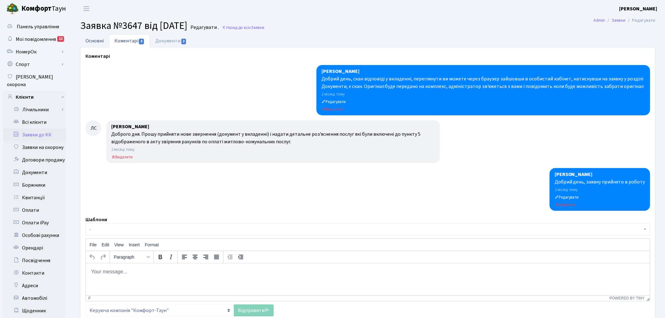
click at [97, 41] on link "Основні" at bounding box center [94, 40] width 29 height 13
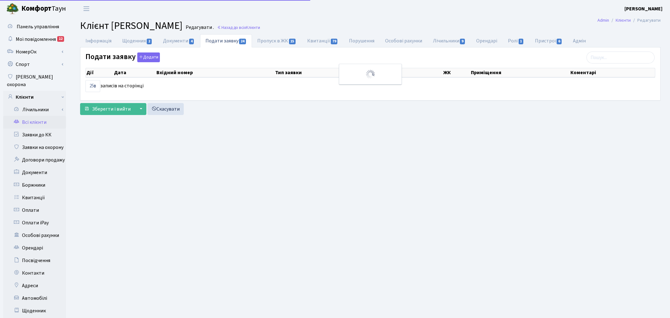
select select "25"
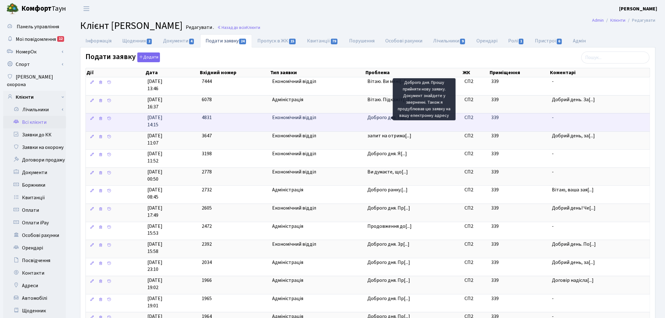
click at [381, 118] on span "Доброго дня. Пр[...]" at bounding box center [388, 117] width 43 height 7
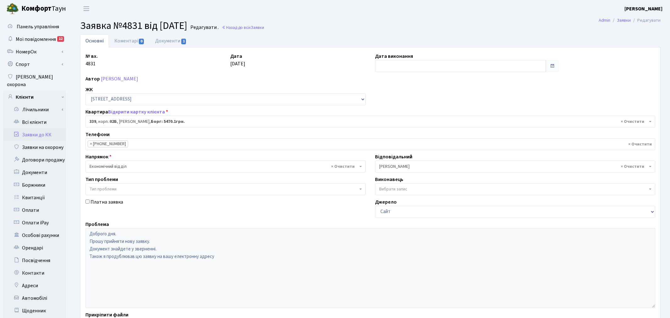
select select "20589"
click at [178, 36] on link "Документи 1" at bounding box center [171, 40] width 42 height 13
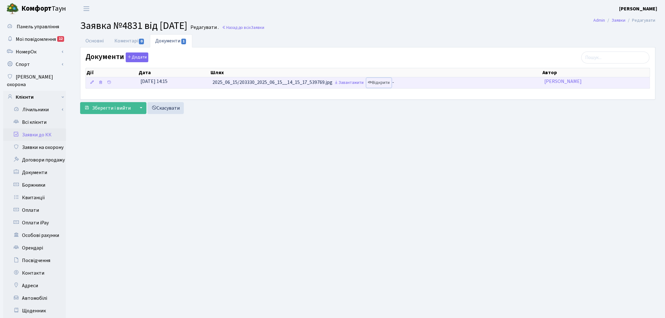
click at [384, 82] on link "Відкрити" at bounding box center [378, 83] width 25 height 10
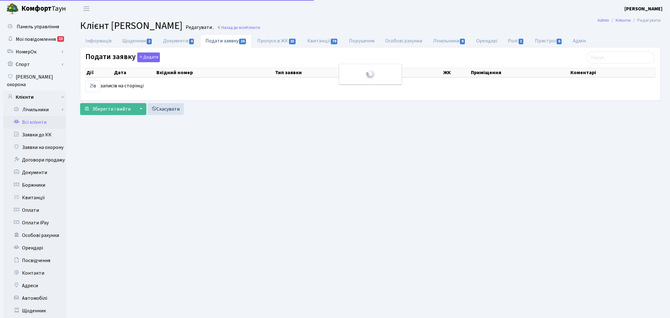
select select "25"
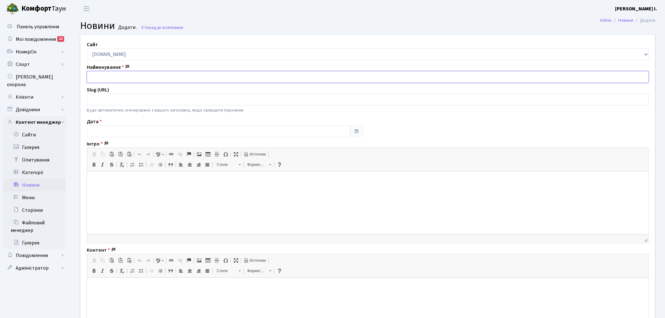
click at [131, 73] on input "text" at bounding box center [368, 77] width 562 height 12
paste input "#Турбота_Комфорт_Таун"
type input "#Турбота_Комфорт_Таун"
click at [107, 128] on input "text" at bounding box center [219, 131] width 264 height 12
click at [95, 51] on th "«" at bounding box center [92, 52] width 9 height 9
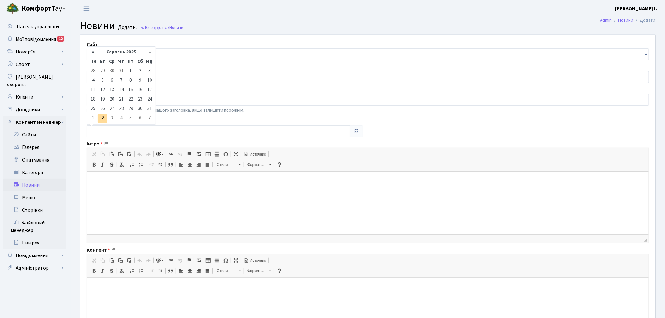
click at [95, 51] on th "«" at bounding box center [92, 52] width 9 height 9
click at [125, 108] on td "31" at bounding box center [121, 108] width 9 height 9
type input "[DATE]"
click at [122, 180] on p at bounding box center [367, 181] width 549 height 7
click at [192, 191] on html at bounding box center [367, 180] width 561 height 19
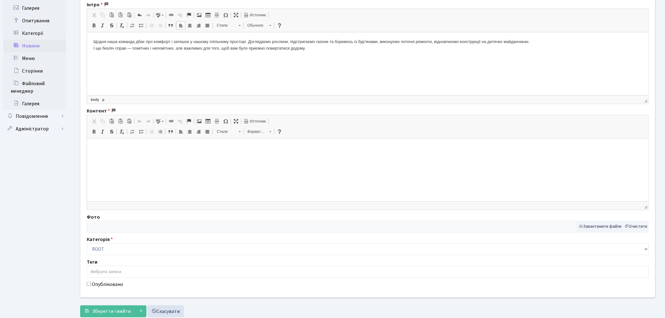
scroll to position [139, 0]
click at [106, 157] on html at bounding box center [367, 147] width 561 height 19
click at [589, 226] on button "Завантажити файли" at bounding box center [600, 226] width 46 height 12
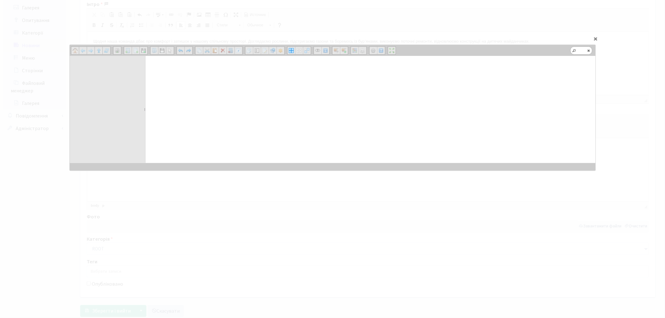
scroll to position [0, 0]
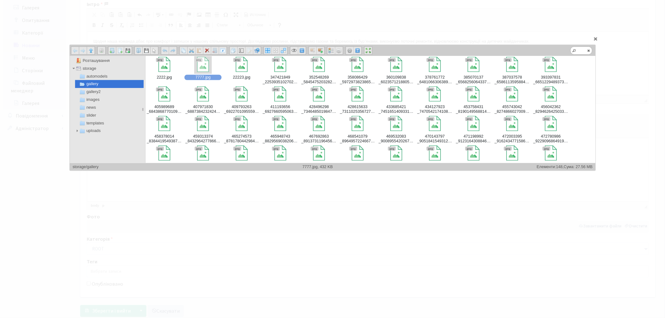
click at [208, 73] on div at bounding box center [203, 65] width 18 height 18
type input "storage/gallery/7777.jpg"
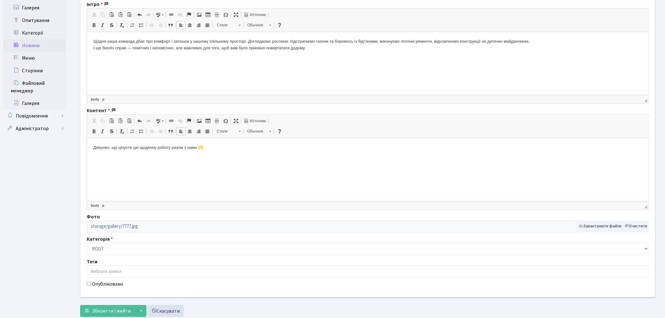
click at [92, 282] on label "Опубліковано" at bounding box center [107, 284] width 31 height 8
click at [91, 282] on input "Опубліковано" at bounding box center [89, 283] width 4 height 4
checkbox input "true"
click at [101, 310] on span "Зберегти і вийти" at bounding box center [111, 310] width 39 height 7
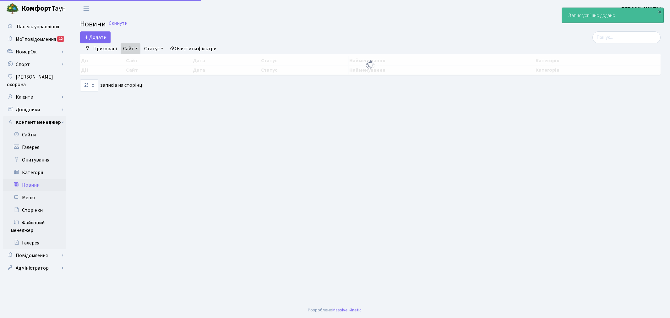
select select "25"
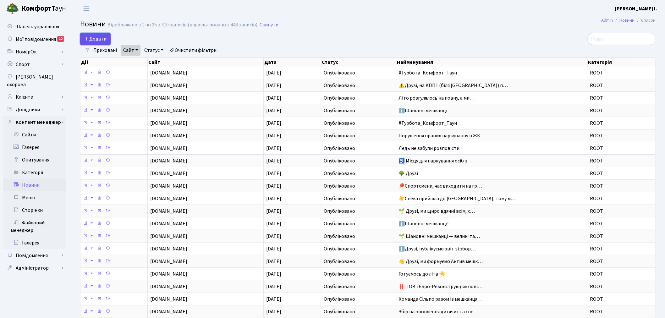
click at [98, 36] on span "Додати" at bounding box center [95, 38] width 22 height 7
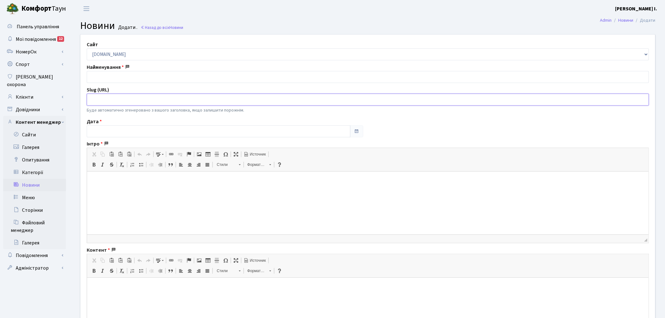
click at [118, 105] on input "text" at bounding box center [368, 100] width 562 height 12
click at [114, 136] on input "text" at bounding box center [219, 131] width 264 height 12
click at [95, 51] on th "«" at bounding box center [92, 52] width 9 height 9
click at [90, 78] on td "4" at bounding box center [92, 80] width 9 height 9
type input "[DATE]"
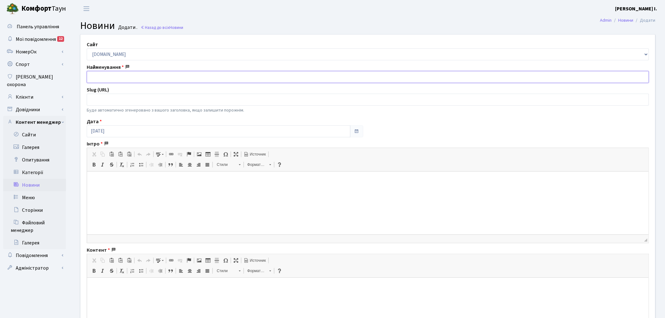
click at [125, 75] on input "text" at bounding box center [368, 77] width 562 height 12
paste input "🚫 Увага! Обмеження паркування на центральній алеї по вул. Регенераторній"
type input "🚫 Увага! Обмеження паркування на центральній алеї по вул. Регенераторній"
click at [126, 172] on html at bounding box center [367, 180] width 561 height 19
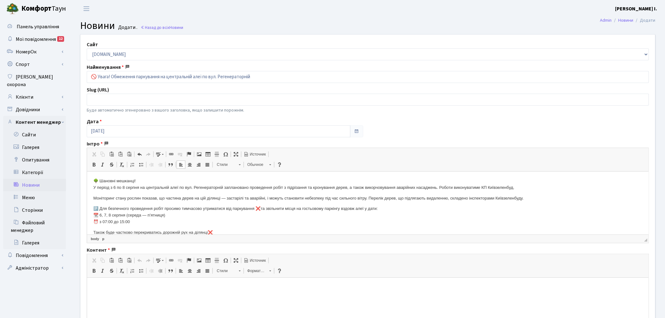
scroll to position [8, 0]
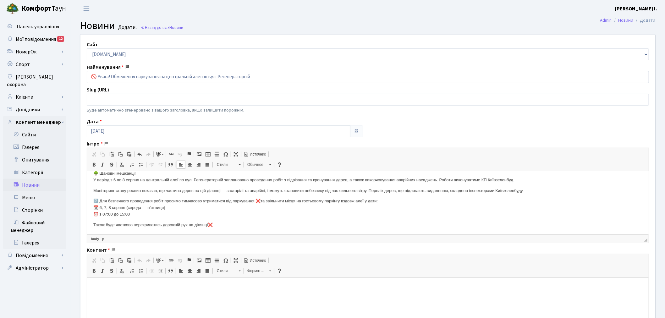
click at [162, 296] on html at bounding box center [367, 286] width 561 height 19
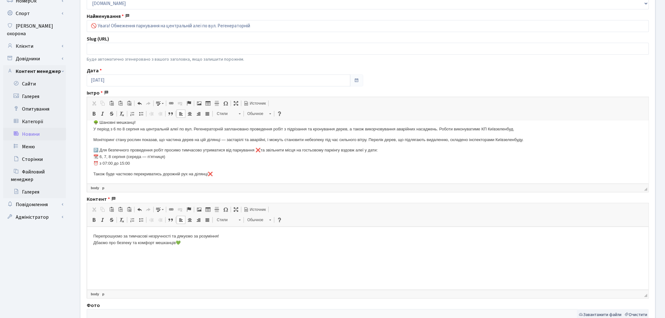
scroll to position [139, 0]
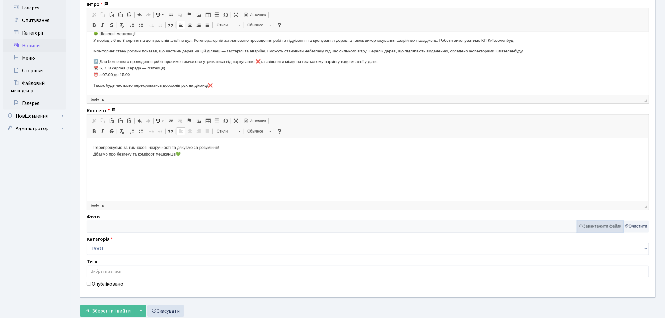
click at [600, 229] on button "Завантажити файли" at bounding box center [600, 226] width 46 height 12
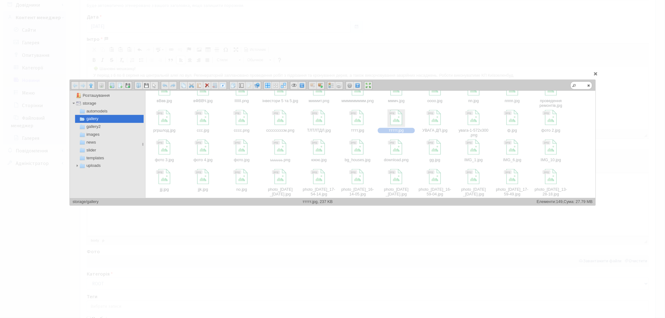
scroll to position [188, 0]
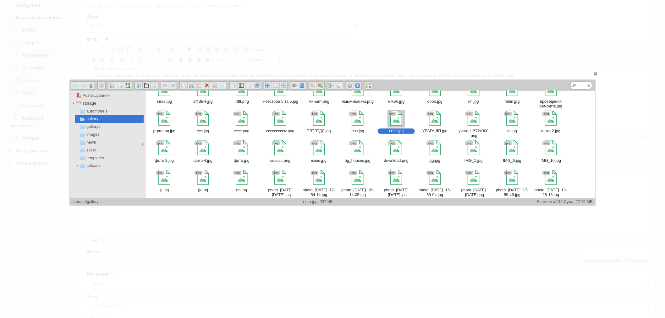
click at [398, 120] on div at bounding box center [395, 118] width 15 height 15
type input "storage/gallery/ттттт.jpg"
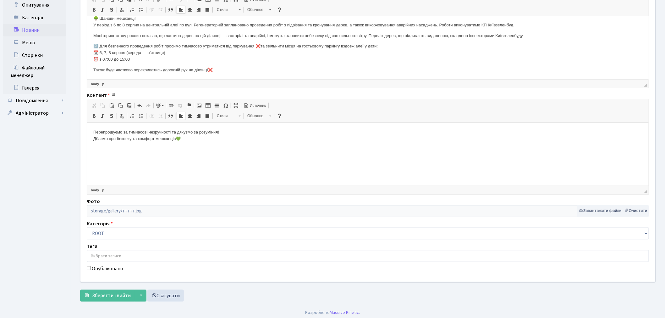
scroll to position [158, 0]
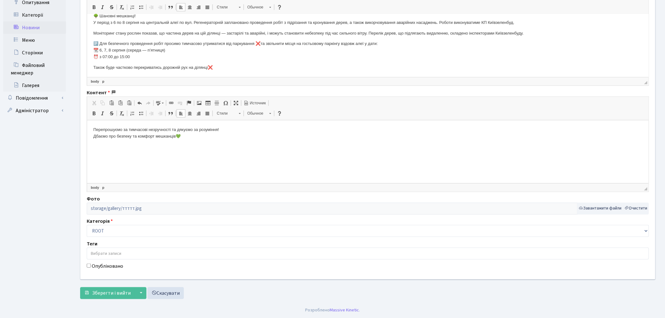
click at [116, 264] on label "Опубліковано" at bounding box center [107, 266] width 31 height 8
click at [91, 264] on input "Опубліковано" at bounding box center [89, 266] width 4 height 4
checkbox input "true"
click at [113, 288] on button "Зберегти і вийти" at bounding box center [107, 293] width 55 height 12
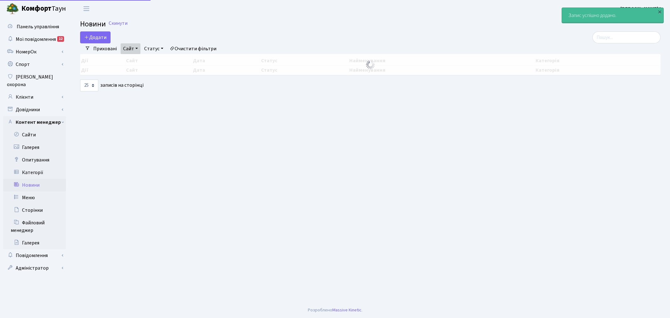
select select "25"
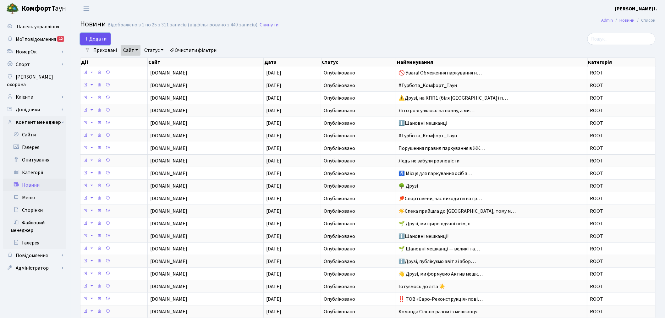
click at [93, 38] on span "Додати" at bounding box center [95, 38] width 22 height 7
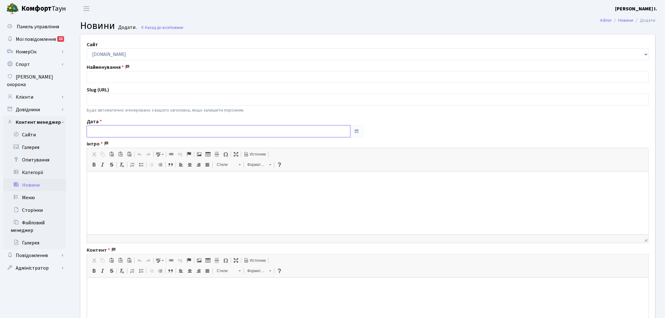
click at [113, 128] on input "text" at bounding box center [219, 131] width 264 height 12
click at [91, 54] on th "«" at bounding box center [92, 52] width 9 height 9
click at [123, 91] on td "14" at bounding box center [121, 89] width 9 height 9
type input "14.08.2025"
click at [108, 178] on p at bounding box center [367, 181] width 549 height 7
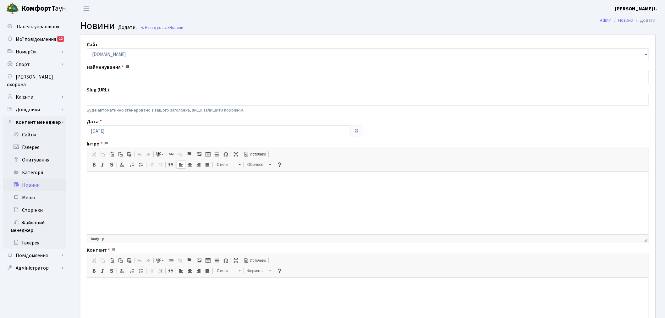
click at [129, 73] on input "text" at bounding box center [368, 77] width 562 height 12
type input "🌿А ви вже встигли помітити, як на Регенераторній змінюється парк?"
click at [192, 180] on p at bounding box center [367, 181] width 549 height 7
drag, startPoint x: 243, startPoint y: 184, endPoint x: 45, endPoint y: 170, distance: 198.7
click at [87, 171] on html "🌿А ви вже встигли помітити, як на Регенераторній змінюється парк?" at bounding box center [367, 180] width 561 height 19
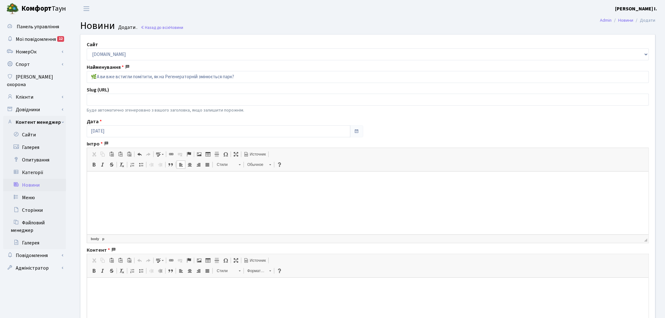
click at [155, 191] on html at bounding box center [367, 180] width 561 height 19
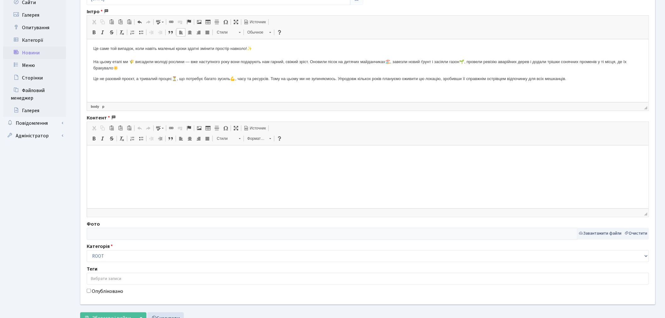
scroll to position [139, 0]
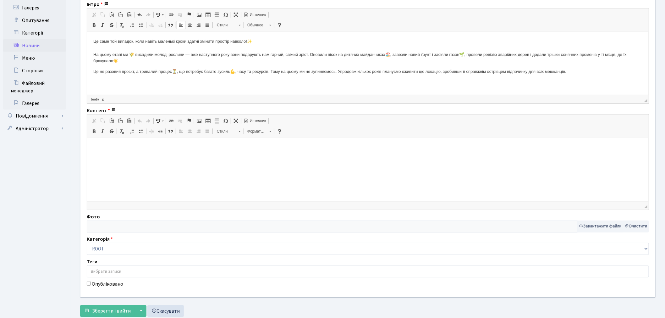
click at [162, 154] on html at bounding box center [367, 147] width 561 height 19
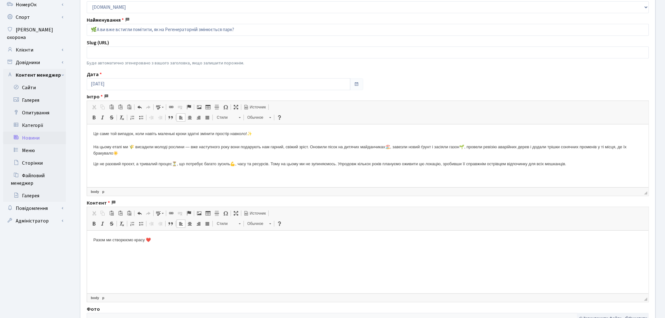
scroll to position [158, 0]
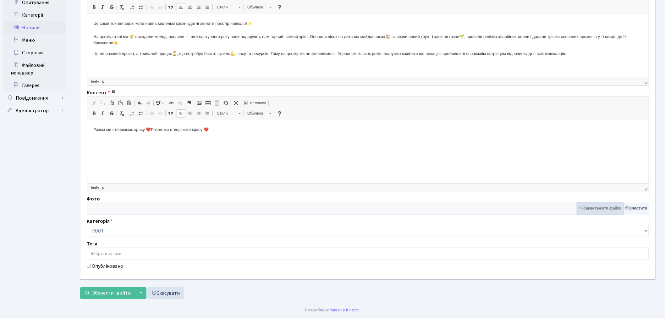
click at [589, 206] on button "Завантажити файли" at bounding box center [600, 209] width 46 height 12
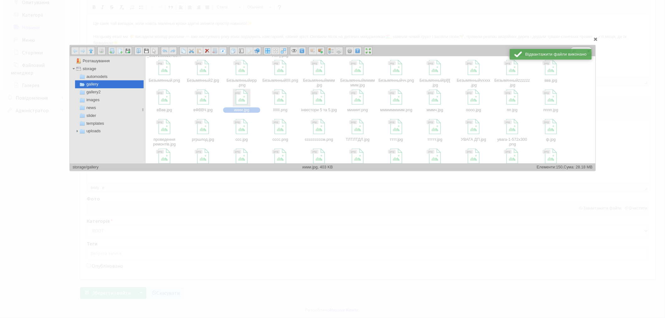
scroll to position [174, 0]
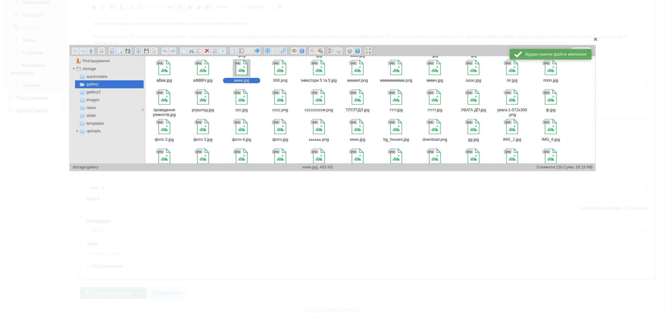
click at [239, 73] on div at bounding box center [241, 67] width 15 height 15
type input "storage/gallery/ииии.jpg"
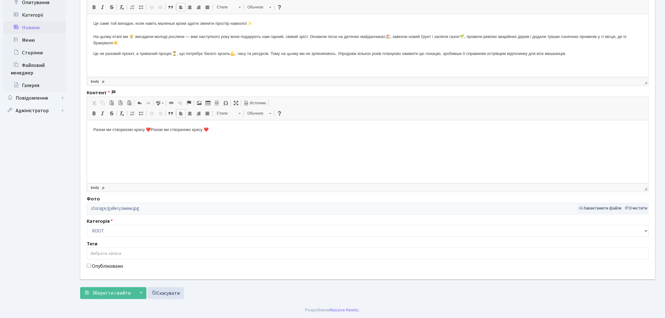
click at [108, 268] on label "Опубліковано" at bounding box center [107, 266] width 31 height 8
click at [91, 268] on input "Опубліковано" at bounding box center [89, 266] width 4 height 4
checkbox input "true"
click at [109, 291] on span "Зберегти і вийти" at bounding box center [111, 293] width 39 height 7
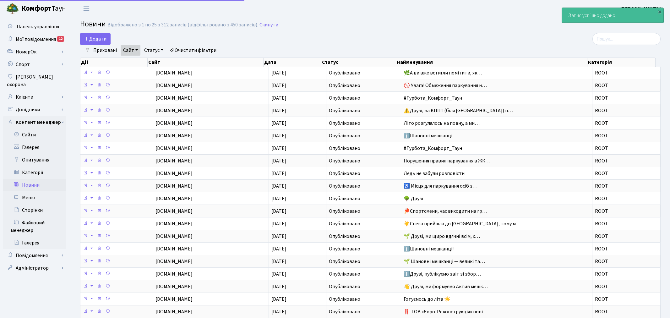
select select "25"
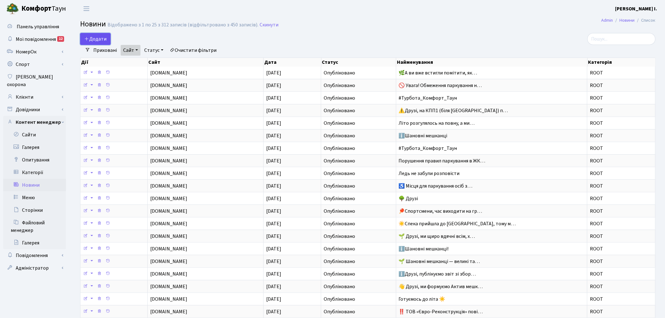
click at [94, 39] on span "Додати" at bounding box center [95, 38] width 22 height 7
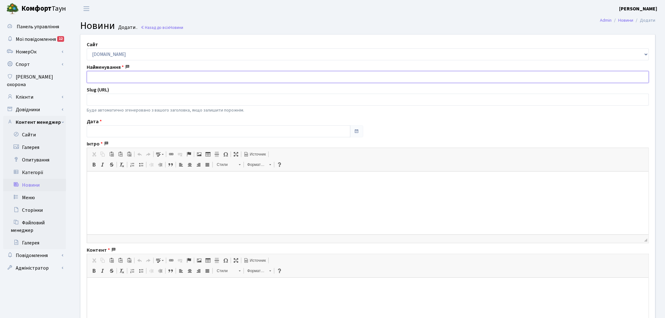
click at [146, 79] on input "text" at bounding box center [368, 77] width 562 height 12
paste input "🇺🇦 Дорогі друзі!"
click at [95, 78] on input "🇺🇦 Дорогі друзі!" at bounding box center [368, 77] width 562 height 12
type input "Дорогі друзі!"
click at [105, 182] on p at bounding box center [367, 181] width 549 height 7
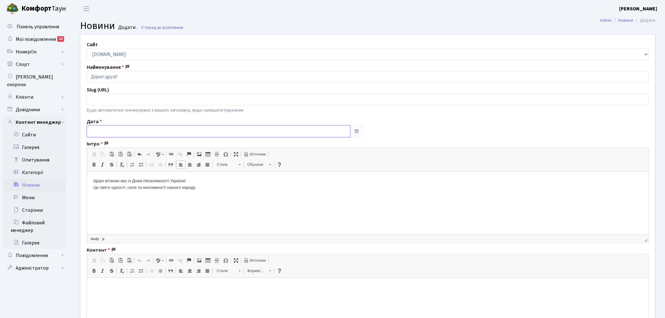
click at [103, 126] on input "text" at bounding box center [219, 131] width 264 height 12
drag, startPoint x: 95, startPoint y: 52, endPoint x: 101, endPoint y: 62, distance: 11.2
click at [95, 52] on th "«" at bounding box center [92, 52] width 9 height 9
click at [152, 99] on td "24" at bounding box center [149, 99] width 9 height 9
type input "[DATE]"
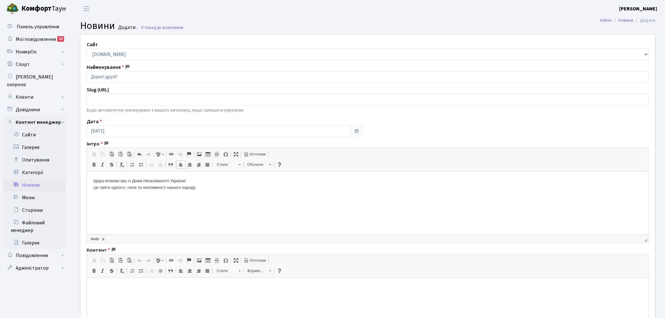
click at [180, 281] on html at bounding box center [367, 286] width 561 height 19
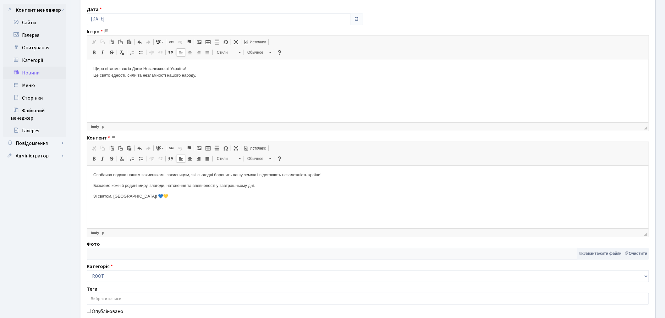
scroll to position [158, 0]
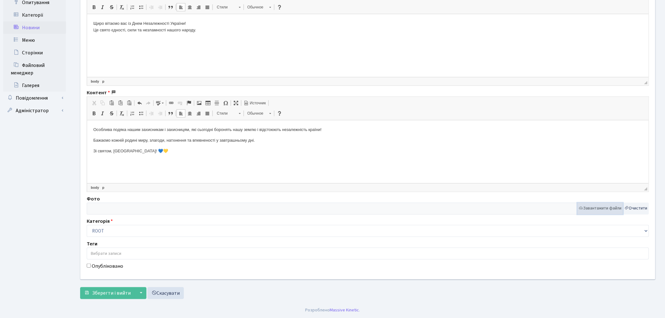
click at [597, 208] on button "Завантажити файли" at bounding box center [600, 209] width 46 height 12
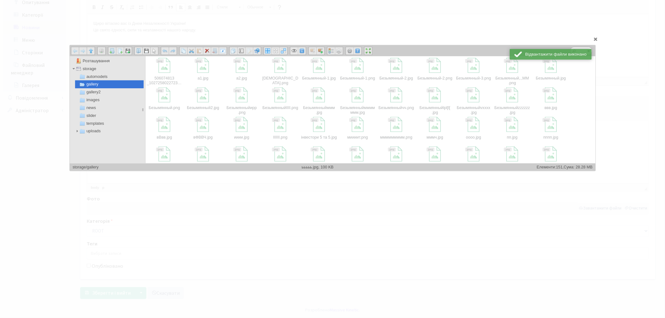
scroll to position [174, 0]
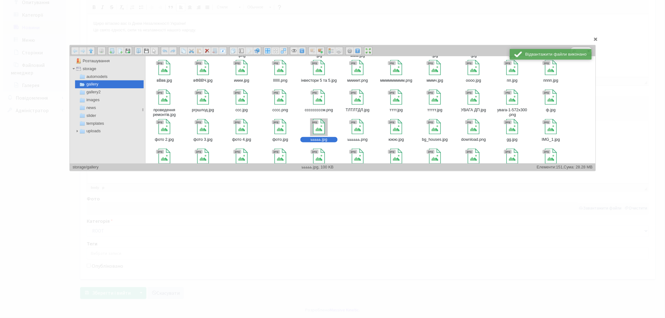
click at [318, 129] on div at bounding box center [318, 126] width 15 height 15
type input "storage/gallery/ььььь.jpg"
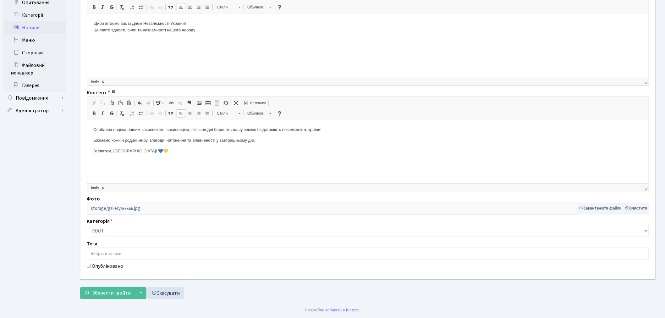
drag, startPoint x: 111, startPoint y: 265, endPoint x: 111, endPoint y: 271, distance: 5.7
click at [111, 265] on label "Опубліковано" at bounding box center [107, 266] width 31 height 8
click at [91, 265] on input "Опубліковано" at bounding box center [89, 266] width 4 height 4
checkbox input "true"
click at [108, 296] on span "Зберегти і вийти" at bounding box center [111, 293] width 39 height 7
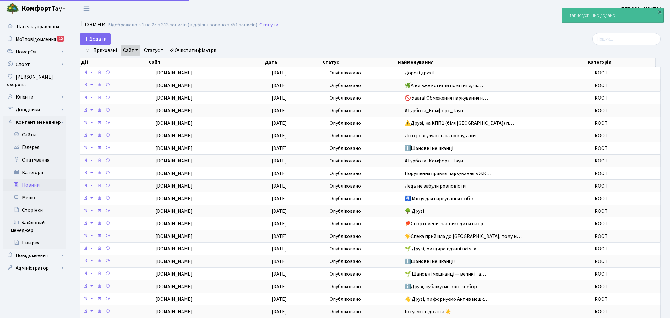
select select "25"
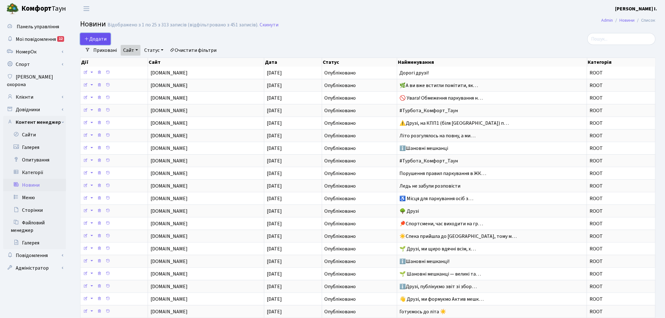
click at [101, 40] on span "Додати" at bounding box center [95, 38] width 22 height 7
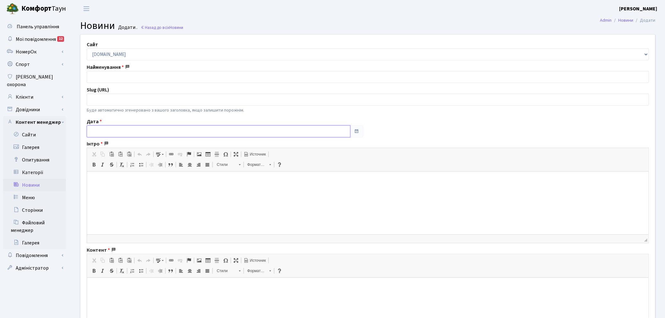
click at [126, 131] on input "text" at bounding box center [219, 131] width 264 height 12
click at [132, 71] on td "29" at bounding box center [130, 71] width 9 height 9
type input "[DATE]"
click at [122, 79] on input "text" at bounding box center [368, 77] width 562 height 12
paste input "🎾Друзі, ми переходимо до наступного етапу реконструкції локацій у ЖК Комфорт Та…"
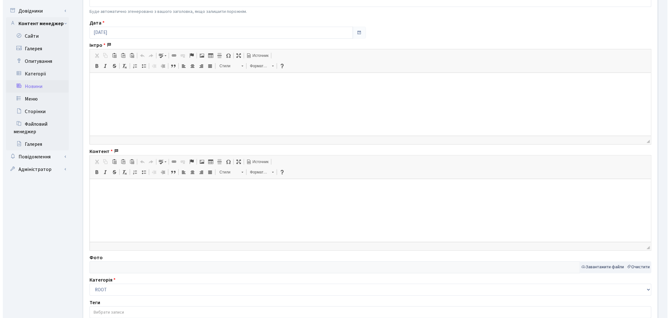
scroll to position [105, 0]
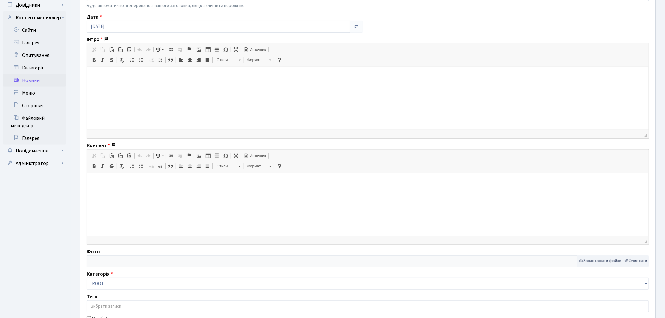
type input "🎾Друзі, ми переходимо до наступного етапу реконструкції локацій у ЖК Комфорт Та…"
click at [153, 74] on p at bounding box center [367, 76] width 549 height 7
click at [116, 79] on p at bounding box center [367, 76] width 549 height 7
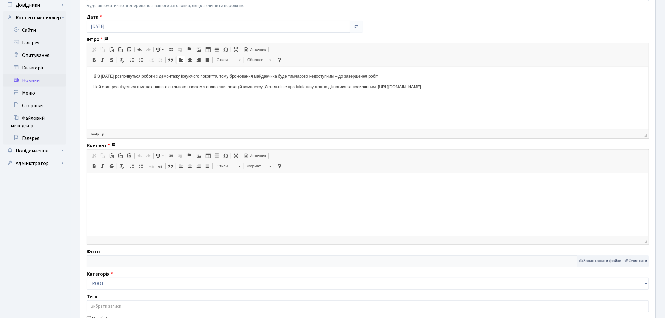
drag, startPoint x: 444, startPoint y: 87, endPoint x: 377, endPoint y: 87, distance: 66.9
click at [377, 87] on p "Цей етап реалізується в межах нашого спільного проєкту з оновлення локацій комп…" at bounding box center [367, 90] width 549 height 13
click at [171, 49] on span at bounding box center [171, 49] width 5 height 5
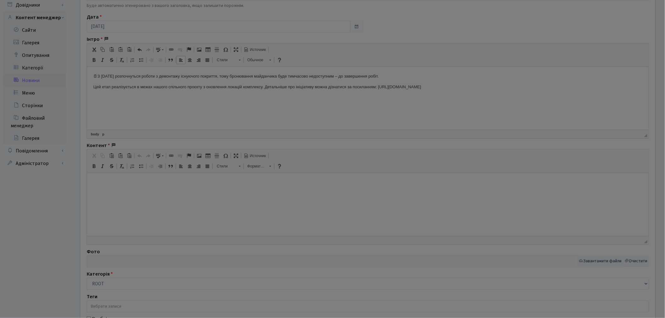
type input "https://comfort-town.com.ua/proyekti"
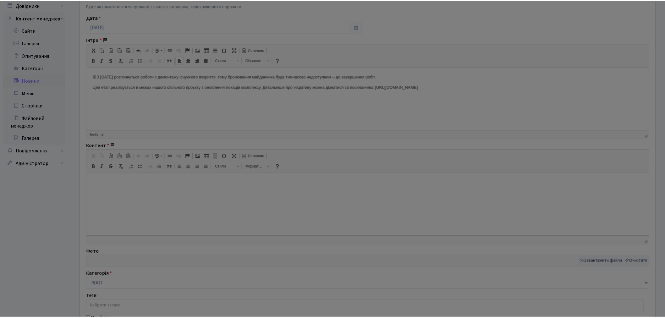
scroll to position [0, 0]
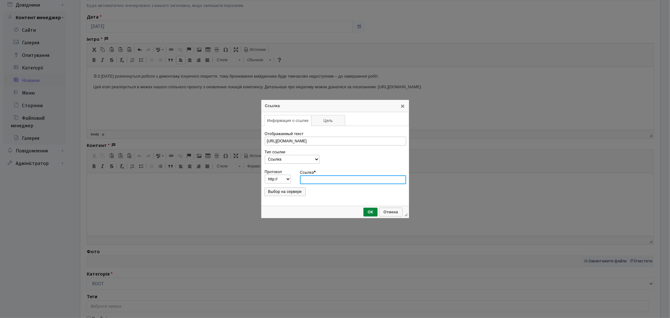
paste input "https://comfort-town.com.ua/proyekti"
type input "https://comfort-town.com.ua/proyekti"
select select "https://"
type input "comfort-town.com.ua/proyekti"
click at [372, 210] on span "ОК" at bounding box center [370, 212] width 13 height 4
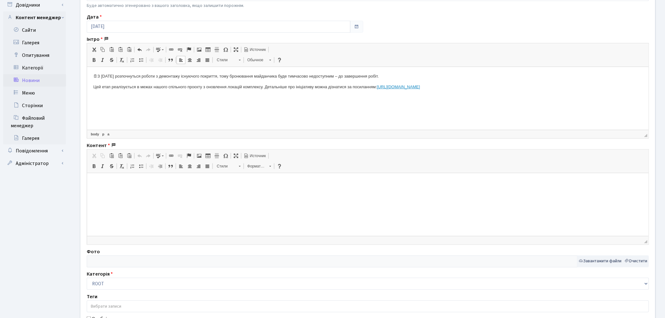
click at [421, 103] on html "🗓З 2 вересня розпочнуться роботи з демонтажу існуючого покриття, тому бронюванн…" at bounding box center [367, 85] width 561 height 36
click at [84, 201] on div "Контент Визуальный текстовый редактор, content Панели инструментов редактора Бу…" at bounding box center [367, 193] width 571 height 103
click at [117, 188] on html at bounding box center [367, 182] width 561 height 19
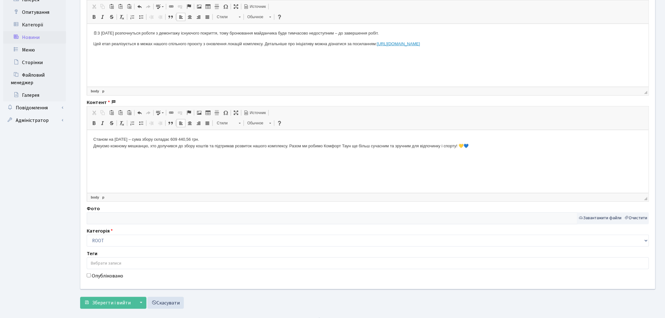
scroll to position [158, 0]
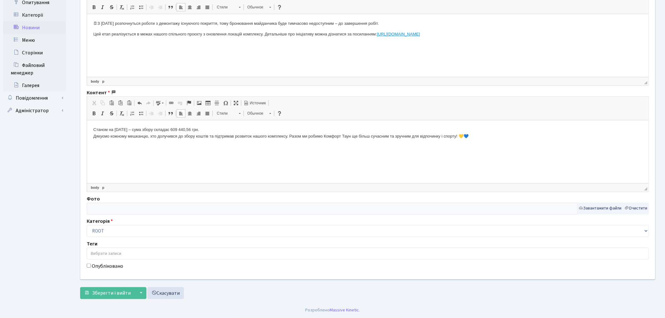
drag, startPoint x: 601, startPoint y: 209, endPoint x: 605, endPoint y: 208, distance: 3.7
click at [601, 209] on button "Завантажити файли" at bounding box center [600, 209] width 46 height 12
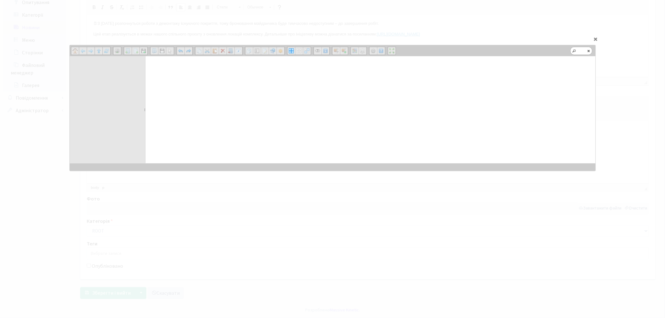
scroll to position [0, 0]
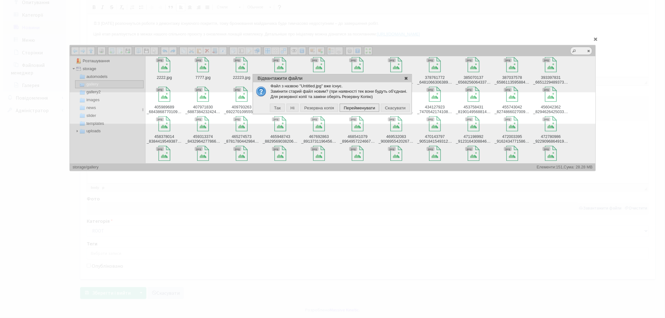
click at [364, 109] on span "Перейменувати" at bounding box center [358, 108] width 37 height 6
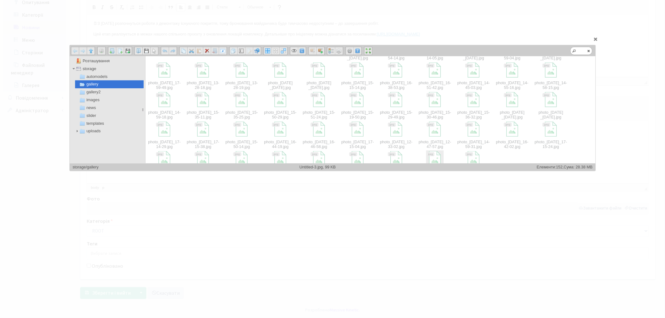
scroll to position [306, 0]
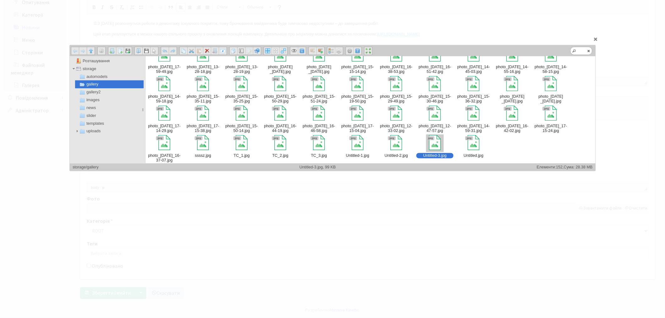
click at [431, 152] on div "Untitled-3​.jpg" at bounding box center [435, 148] width 38 height 29
type input "storage/gallery/Untitled-3.jpg"
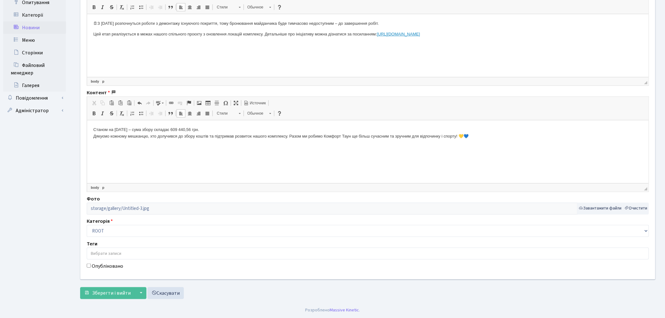
click at [104, 268] on label "Опубліковано" at bounding box center [107, 266] width 31 height 8
click at [91, 268] on input "Опубліковано" at bounding box center [89, 266] width 4 height 4
checkbox input "true"
click at [98, 297] on button "Зберегти і вийти" at bounding box center [107, 293] width 55 height 12
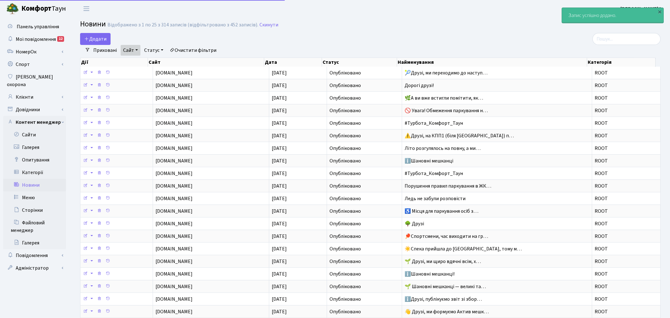
select select "25"
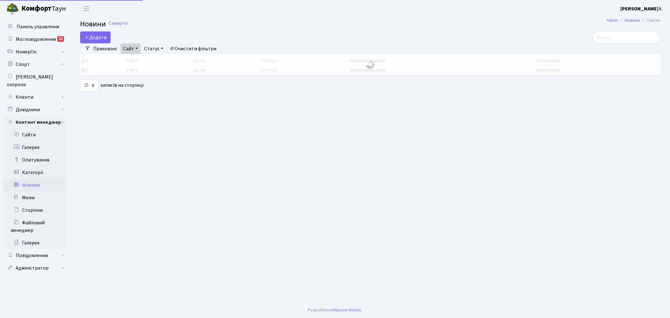
select select "25"
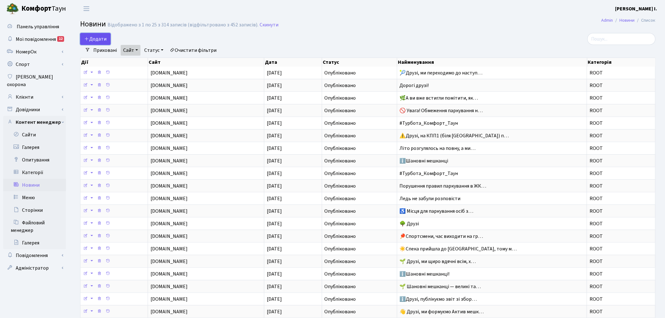
click at [102, 38] on span "Додати" at bounding box center [95, 38] width 22 height 7
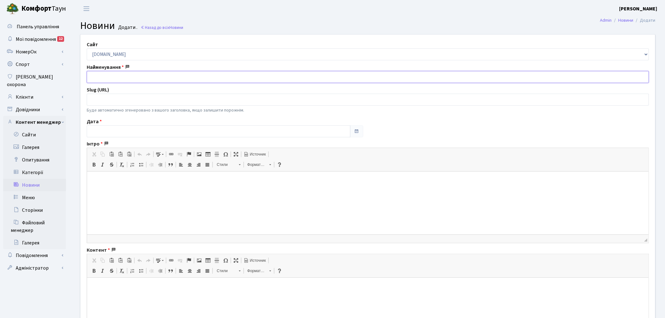
click at [102, 81] on input "text" at bounding box center [368, 77] width 562 height 12
click at [111, 132] on input "text" at bounding box center [219, 131] width 264 height 12
click at [139, 71] on td "30" at bounding box center [139, 71] width 9 height 9
type input "[DATE]"
click at [126, 84] on div "Сайт comfort-town.com.ua svitlopark.com.ua white-lines.com.ua dibrova-park.com.…" at bounding box center [368, 236] width 584 height 402
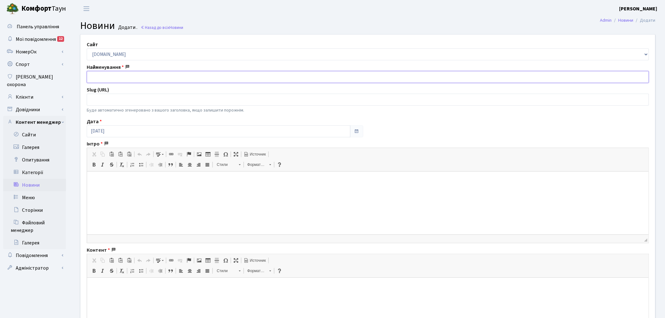
click at [125, 75] on input "text" at bounding box center [368, 77] width 562 height 12
paste input "Шановні мешканці!"
type input "Шановні мешканці!"
click at [122, 190] on html at bounding box center [367, 180] width 561 height 19
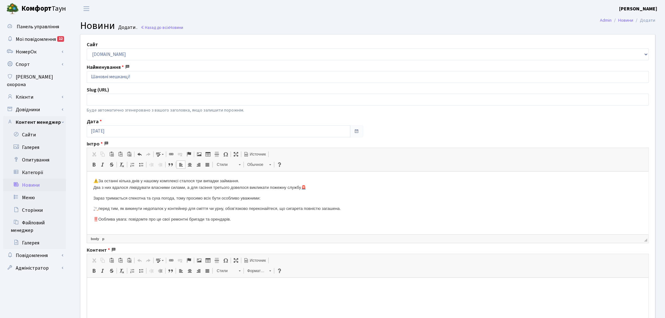
scroll to position [1, 0]
click at [102, 217] on p "‼️Ооблива увага: повідомте про це свої ремонтні бригади та орендарів." at bounding box center [367, 221] width 549 height 13
click at [105, 218] on p "‼️Ооблива увага: повідомте про це свої ремонтні бригади та орендарів." at bounding box center [367, 221] width 549 height 13
click at [225, 207] on p "🚬перед тим, як викинути недопалок у контейнер для сміття чи урну, обов’язково п…" at bounding box center [367, 207] width 549 height 7
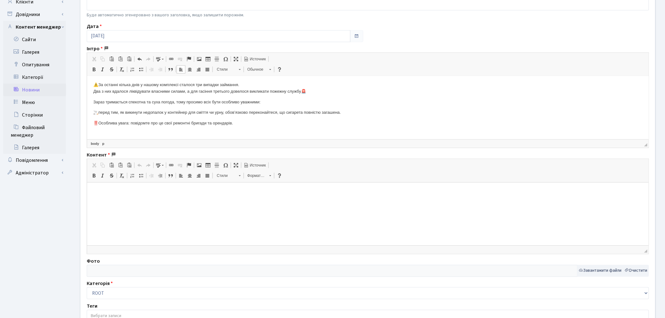
scroll to position [105, 0]
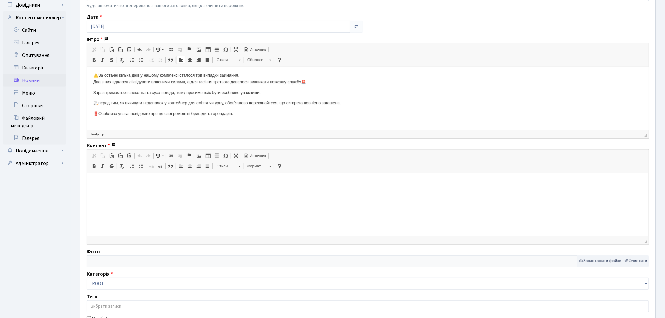
click at [160, 192] on html at bounding box center [367, 182] width 561 height 19
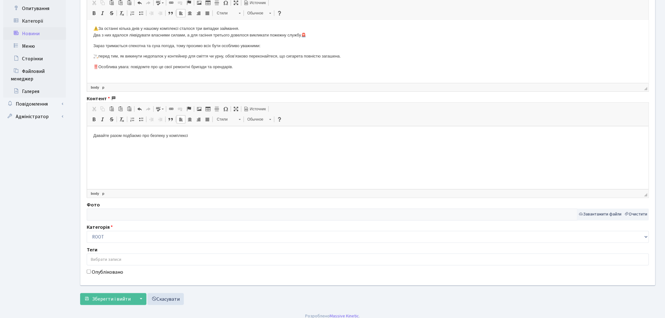
scroll to position [158, 0]
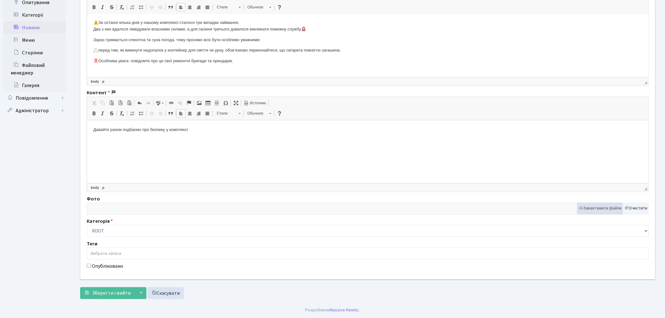
click at [606, 205] on button "Завантажити файли" at bounding box center [600, 209] width 46 height 12
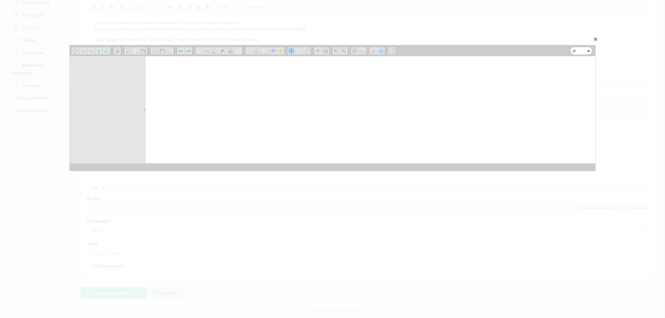
scroll to position [0, 0]
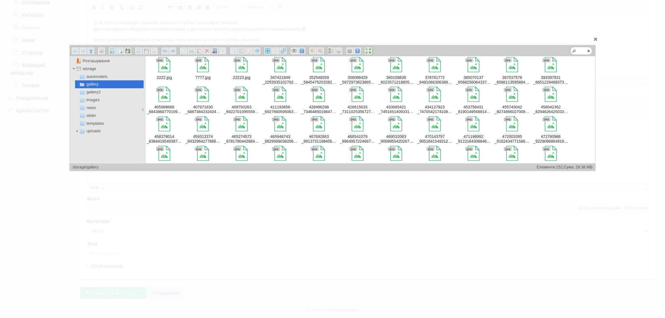
click at [188, 68] on div "7777​.jpg" at bounding box center [203, 70] width 38 height 29
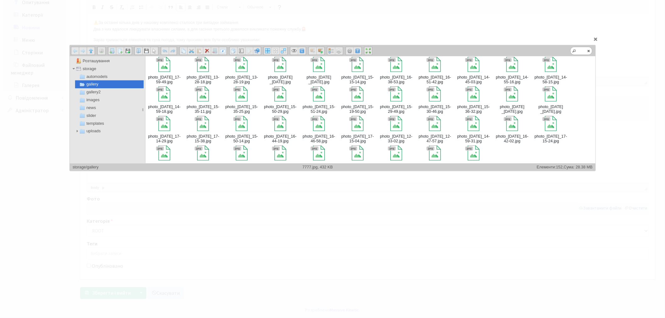
scroll to position [306, 0]
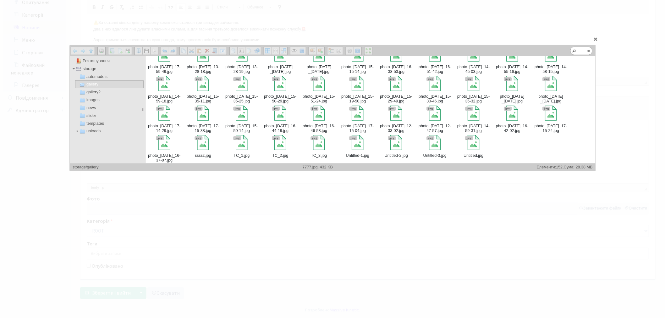
click at [610, 124] on div at bounding box center [332, 159] width 665 height 318
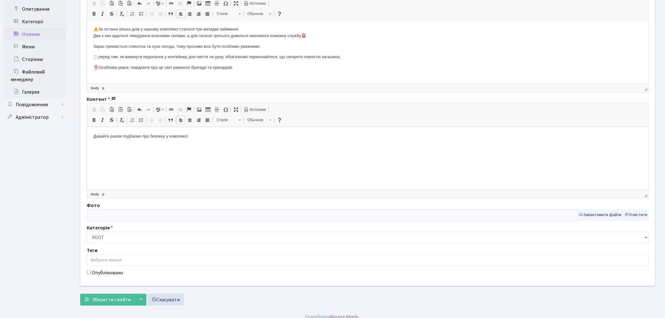
scroll to position [158, 0]
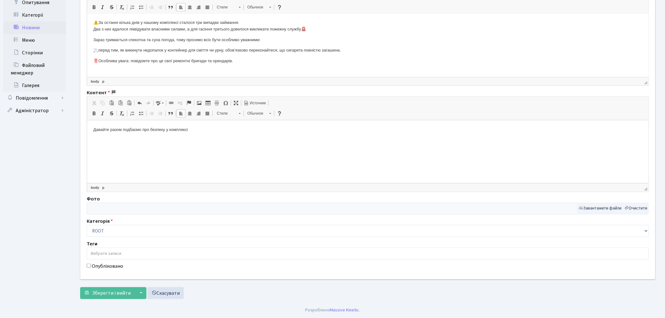
click at [114, 267] on label "Опубліковано" at bounding box center [107, 266] width 31 height 8
click at [91, 267] on input "Опубліковано" at bounding box center [89, 266] width 4 height 4
checkbox input "true"
click at [114, 291] on span "Зберегти і вийти" at bounding box center [111, 293] width 39 height 7
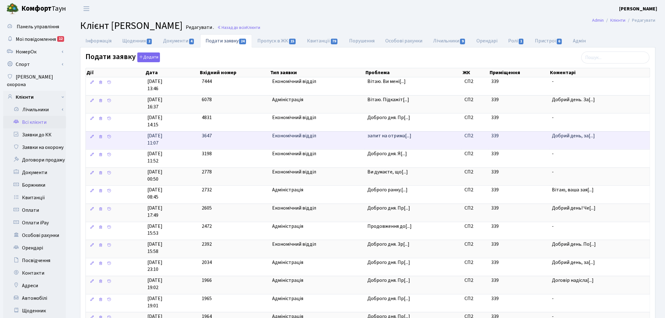
click at [340, 136] on span "Економічний відділ" at bounding box center [317, 135] width 90 height 7
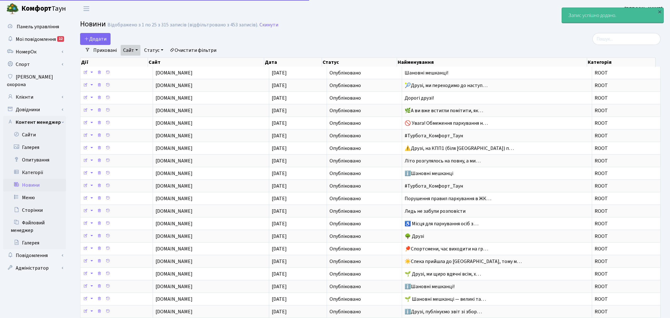
select select "25"
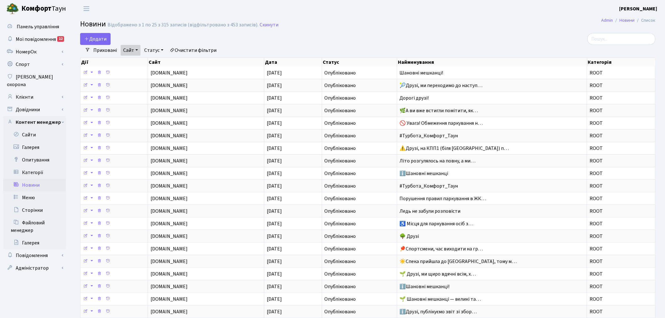
click at [129, 48] on link "Сайт" at bounding box center [131, 50] width 20 height 11
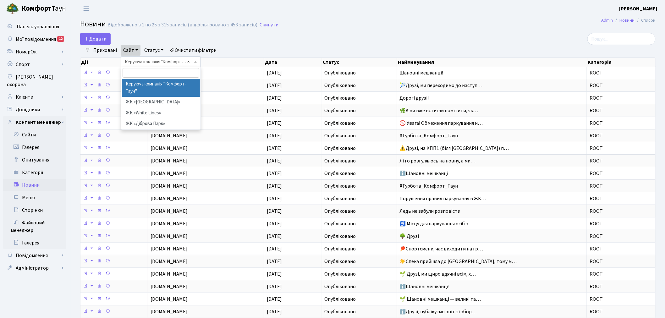
click at [188, 60] on div "Додати Фільтри Приховані Сайт - Керуюча компанія "Комфорт-Таун" ЖК «Svitlo Park…" at bounding box center [367, 220] width 584 height 374
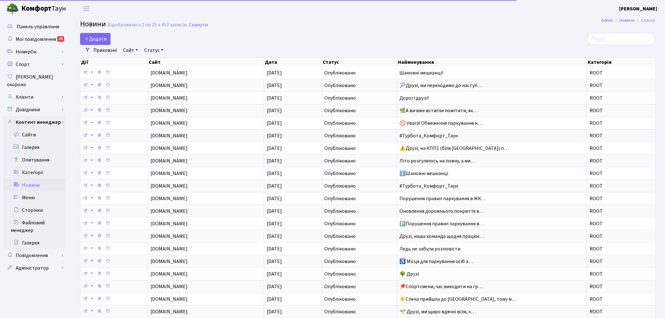
click at [123, 52] on link "Сайт" at bounding box center [131, 50] width 20 height 11
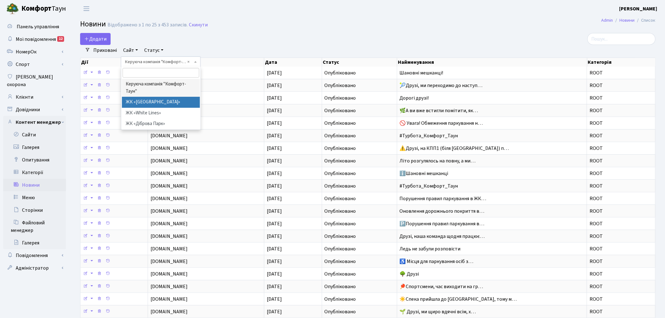
click at [150, 104] on li "ЖК «[GEOGRAPHIC_DATA]»" at bounding box center [161, 102] width 78 height 11
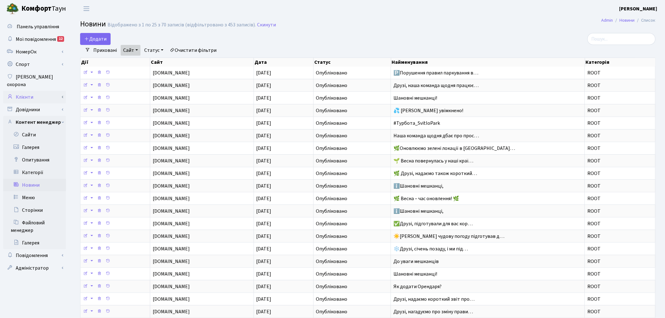
click at [54, 91] on link "Клієнти" at bounding box center [34, 97] width 63 height 13
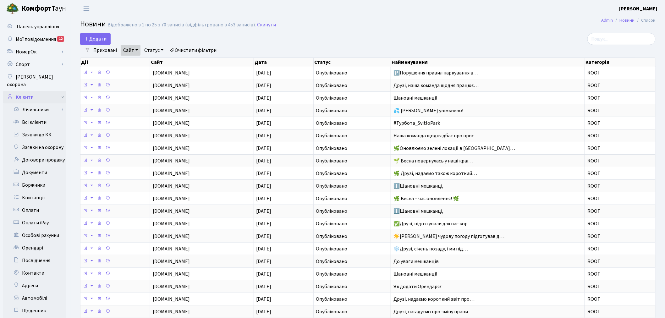
click at [63, 91] on link "Клієнти" at bounding box center [34, 97] width 63 height 13
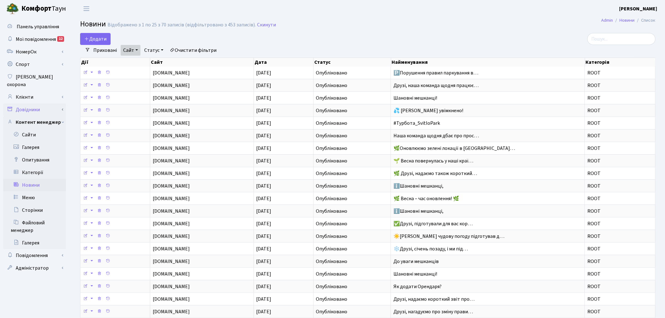
click at [63, 103] on link "Довідники" at bounding box center [34, 109] width 63 height 13
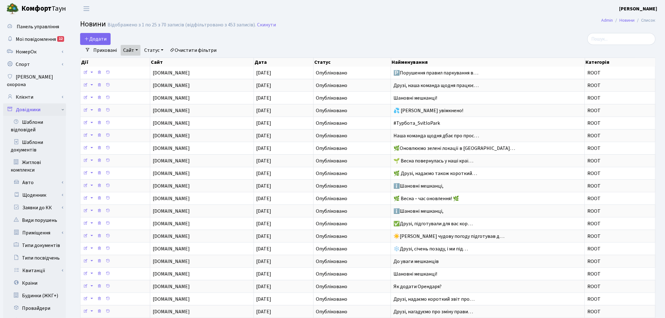
click at [63, 103] on link "Довідники" at bounding box center [34, 109] width 63 height 13
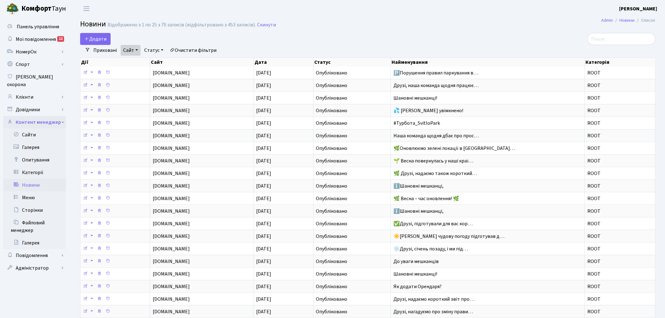
click at [62, 116] on link "Контент менеджер" at bounding box center [34, 122] width 63 height 13
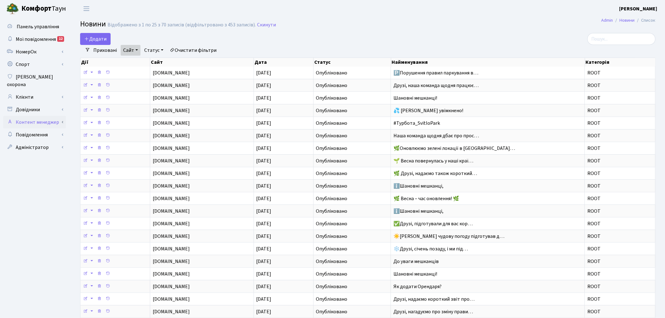
click at [62, 116] on link "Контент менеджер" at bounding box center [34, 122] width 63 height 13
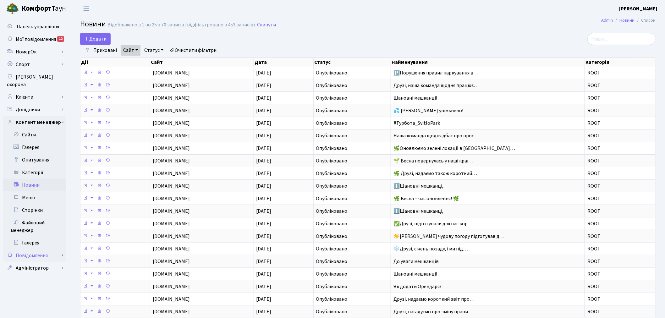
click at [59, 249] on link "Повідомлення" at bounding box center [34, 255] width 63 height 13
click at [60, 249] on link "Повідомлення" at bounding box center [34, 255] width 63 height 13
click at [48, 93] on link "Клієнти" at bounding box center [34, 97] width 63 height 13
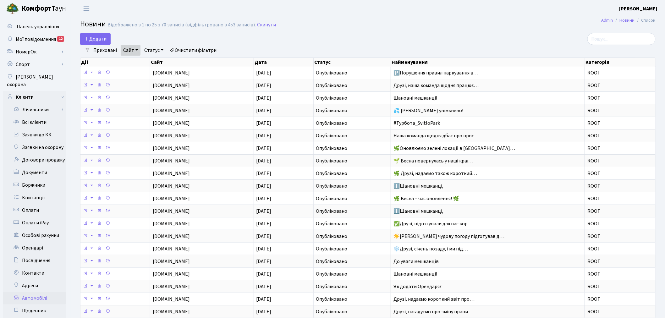
click at [35, 292] on link "Автомобілі" at bounding box center [34, 298] width 63 height 13
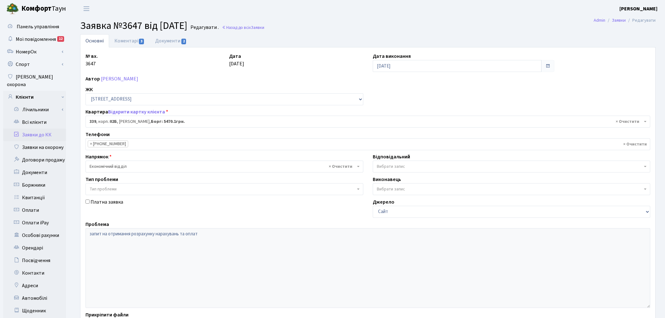
select select "20589"
click at [181, 44] on link "Документи 2" at bounding box center [171, 40] width 42 height 13
select select "25"
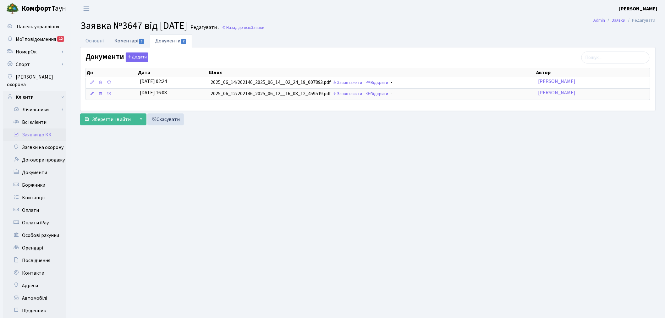
click at [142, 39] on span "3" at bounding box center [141, 42] width 5 height 6
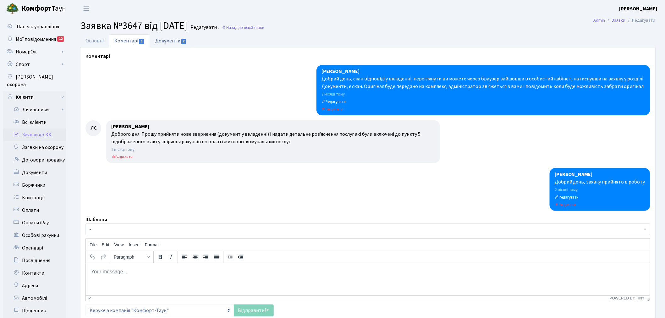
click at [168, 40] on link "Документи 2" at bounding box center [171, 40] width 42 height 13
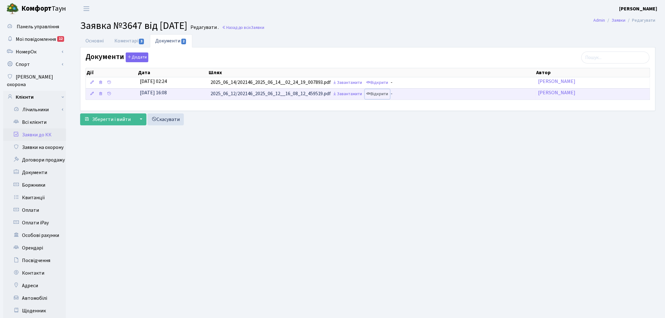
click at [379, 92] on link "Відкрити" at bounding box center [377, 94] width 25 height 10
click at [123, 44] on link "Коментарі 3" at bounding box center [129, 40] width 41 height 13
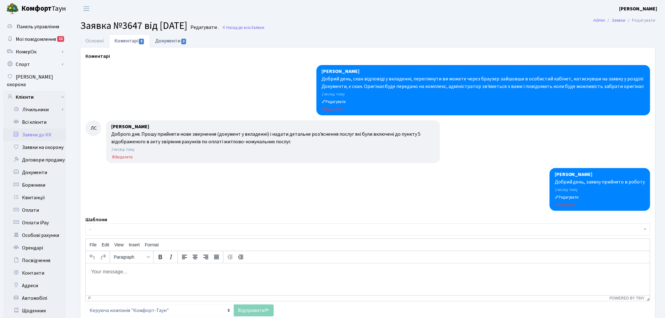
click at [158, 37] on link "Документи 2" at bounding box center [171, 40] width 42 height 13
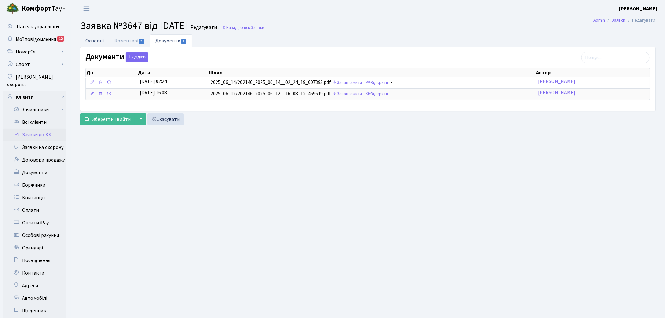
click at [90, 38] on link "Основні" at bounding box center [94, 40] width 29 height 13
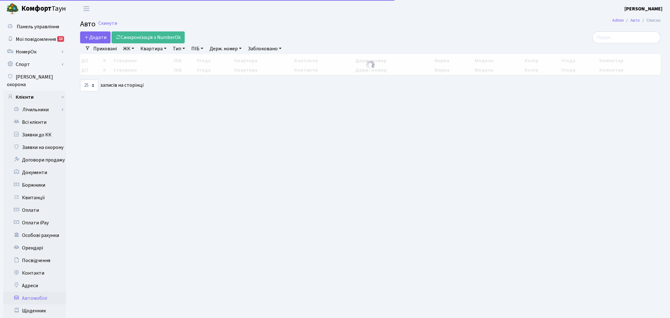
select select "25"
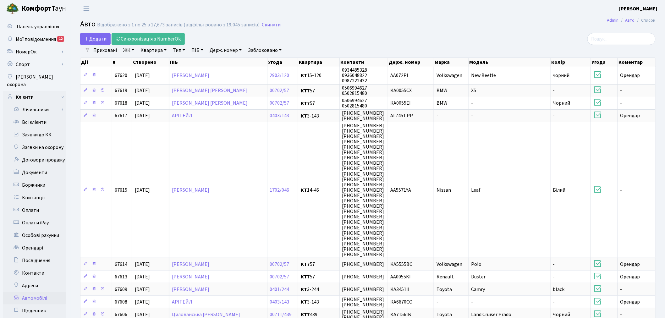
click at [239, 50] on link "Держ. номер" at bounding box center [225, 50] width 37 height 11
click at [237, 60] on input "text" at bounding box center [225, 63] width 37 height 12
type input "5542"
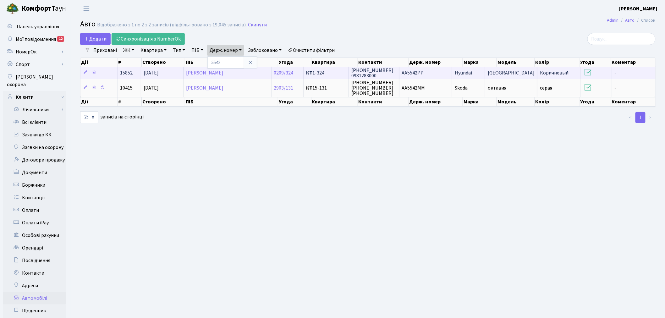
click at [433, 73] on td "AA5542РР" at bounding box center [425, 73] width 53 height 12
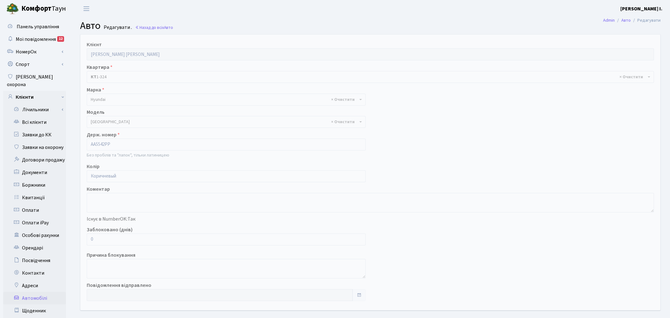
select select "1040"
drag, startPoint x: 105, startPoint y: 239, endPoint x: 88, endPoint y: 238, distance: 17.0
click at [88, 238] on input "0" at bounding box center [225, 239] width 276 height 12
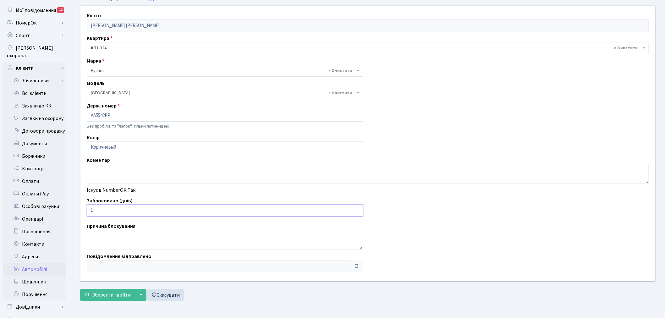
scroll to position [70, 0]
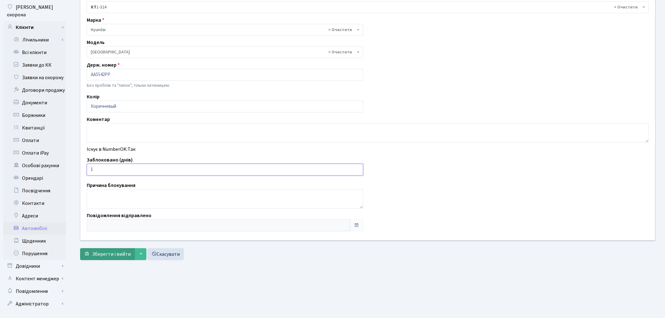
type input "1"
click at [106, 255] on span "Зберегти і вийти" at bounding box center [111, 254] width 39 height 7
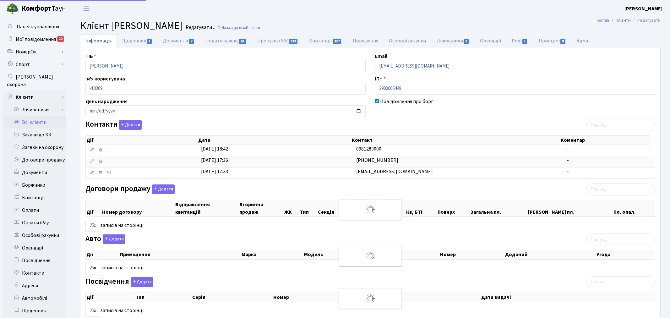
select select "25"
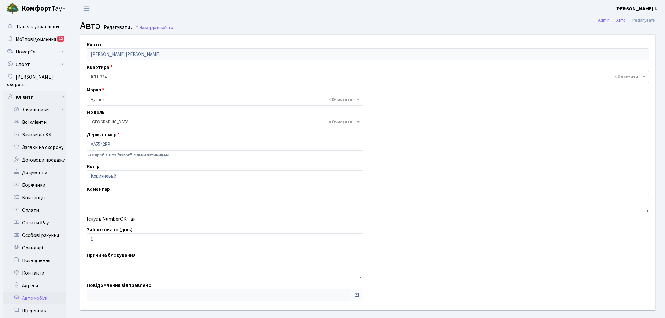
select select "1040"
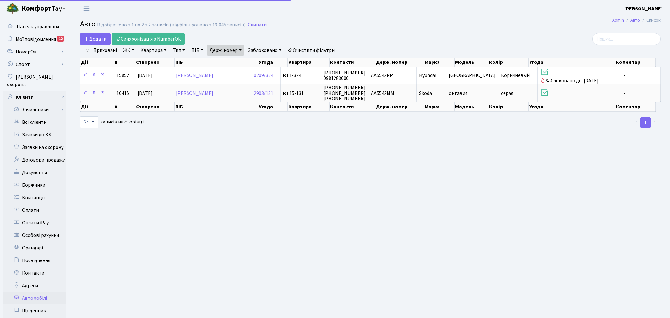
select select "25"
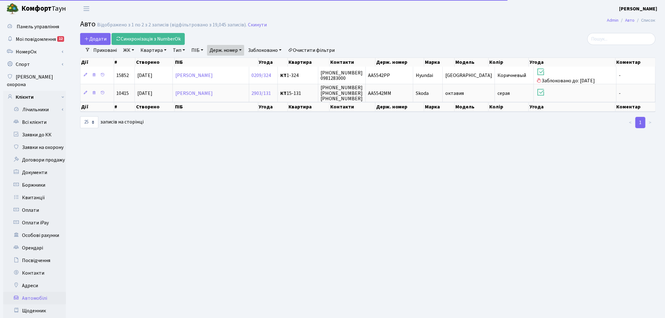
drag, startPoint x: 230, startPoint y: 46, endPoint x: 233, endPoint y: 51, distance: 6.2
click at [230, 46] on link "Держ. номер" at bounding box center [225, 50] width 37 height 11
click at [236, 57] on input "5542" at bounding box center [225, 63] width 37 height 12
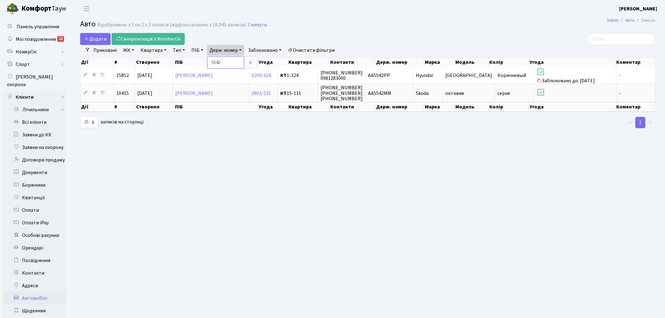
click at [236, 57] on input "5542" at bounding box center [225, 63] width 37 height 12
type input "9832"
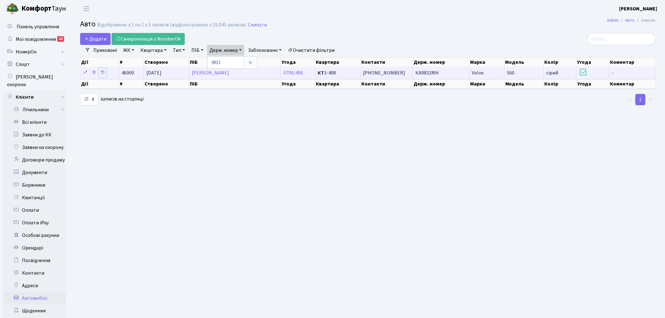
click at [101, 72] on icon at bounding box center [102, 72] width 4 height 4
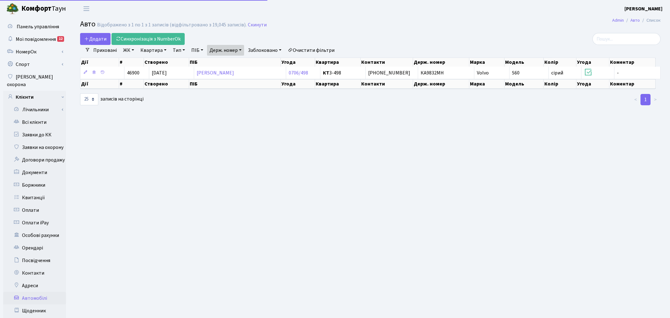
select select "25"
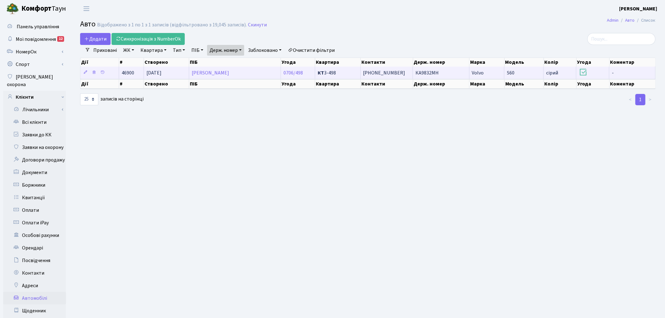
click at [504, 73] on td "S60" at bounding box center [523, 73] width 39 height 12
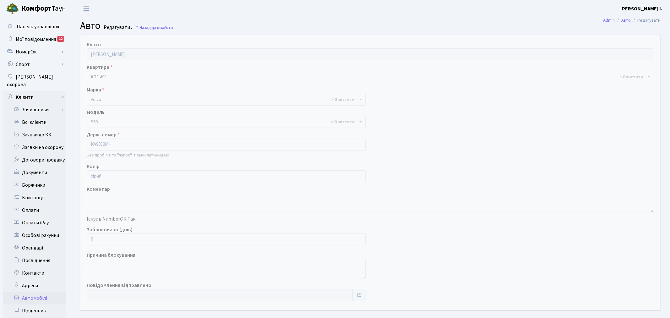
select select "2566"
drag, startPoint x: 117, startPoint y: 243, endPoint x: 87, endPoint y: 240, distance: 30.4
click at [87, 240] on input "0" at bounding box center [225, 239] width 276 height 12
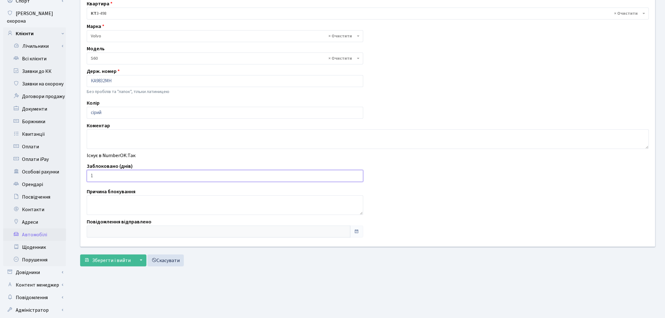
scroll to position [73, 0]
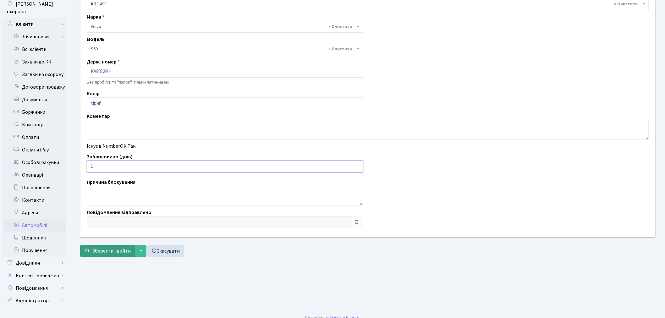
type input "1"
click at [113, 253] on span "Зберегти і вийти" at bounding box center [111, 250] width 39 height 7
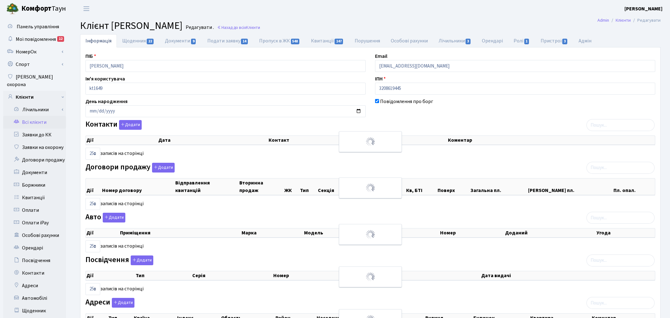
select select "25"
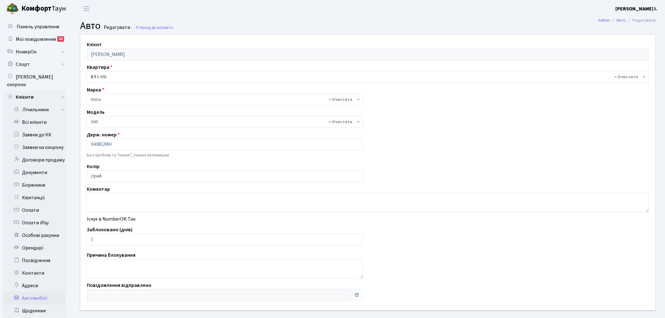
select select "2566"
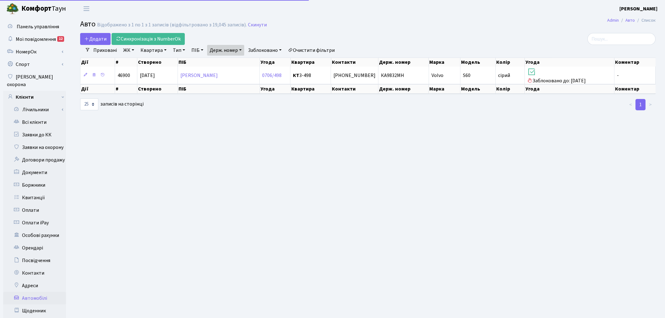
select select "25"
click at [230, 48] on link "Держ. номер" at bounding box center [225, 50] width 37 height 11
click at [231, 61] on input "9832" at bounding box center [225, 63] width 37 height 12
type input "8486"
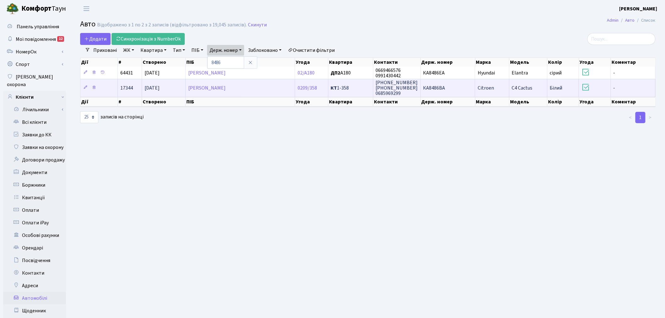
click at [397, 85] on span "066-108-32-98 066-205-66-90 0685969299" at bounding box center [397, 88] width 42 height 18
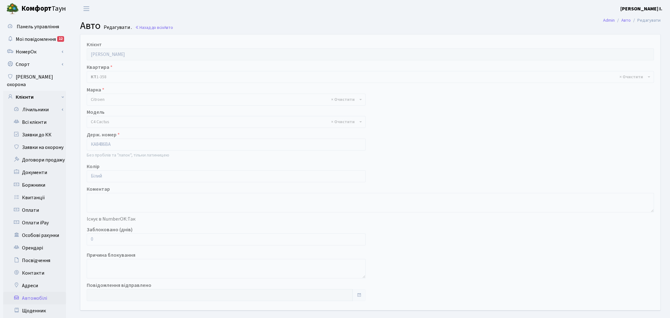
select select "415"
drag, startPoint x: 102, startPoint y: 237, endPoint x: 89, endPoint y: 240, distance: 12.8
click at [89, 240] on input "0" at bounding box center [225, 239] width 276 height 12
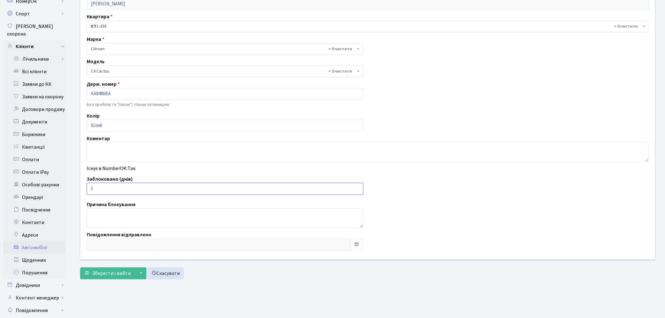
scroll to position [70, 0]
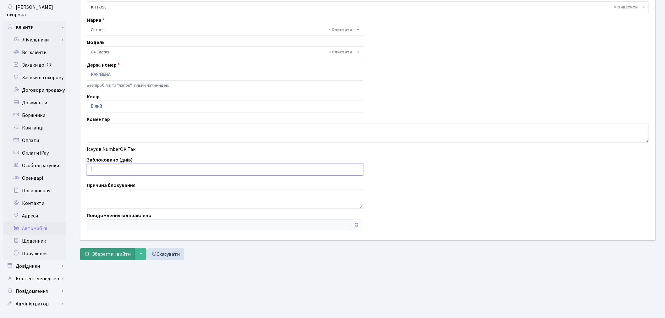
type input "1"
click at [104, 255] on span "Зберегти і вийти" at bounding box center [111, 254] width 39 height 7
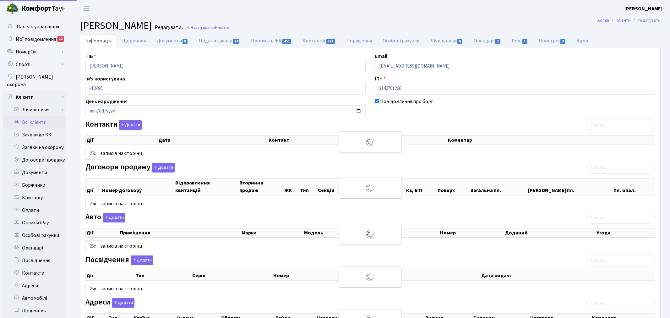
select select "25"
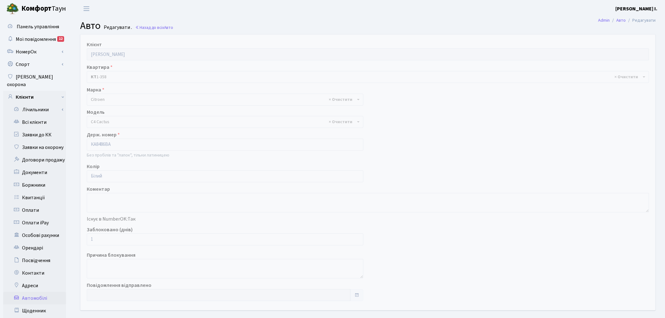
select select "415"
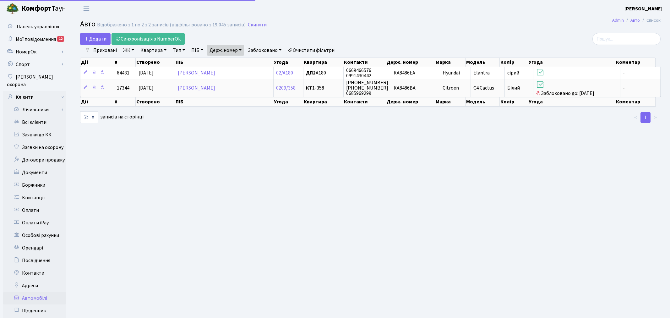
select select "25"
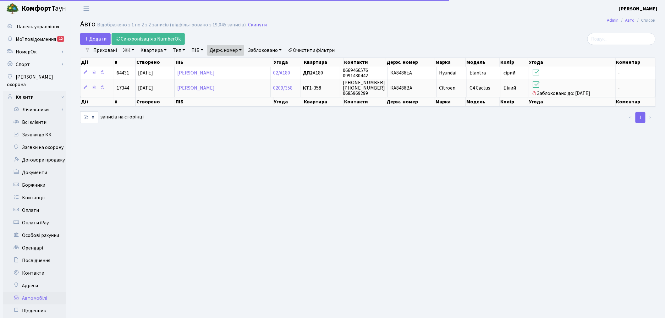
click at [230, 51] on link "Держ. номер" at bounding box center [225, 50] width 37 height 11
click at [236, 63] on input "8486" at bounding box center [225, 63] width 37 height 12
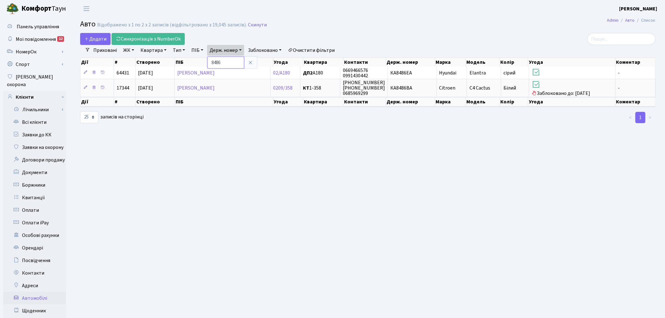
click at [236, 63] on input "8486" at bounding box center [225, 63] width 37 height 12
type input "0411"
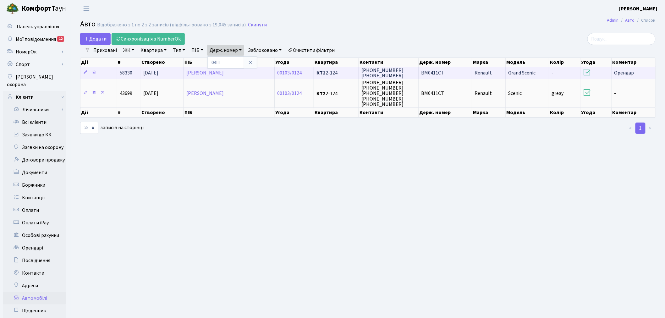
click at [442, 72] on span "ВМ0411СТ" at bounding box center [432, 72] width 23 height 7
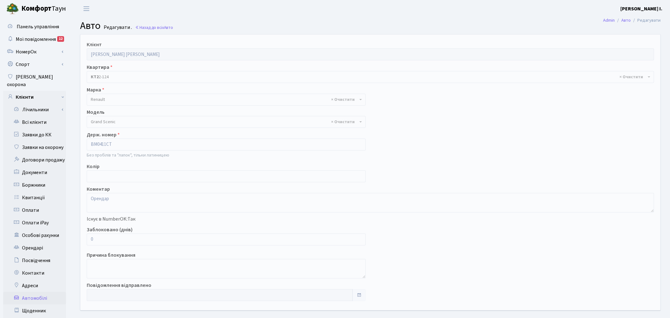
select select "2002"
click at [115, 237] on input "0" at bounding box center [225, 239] width 276 height 12
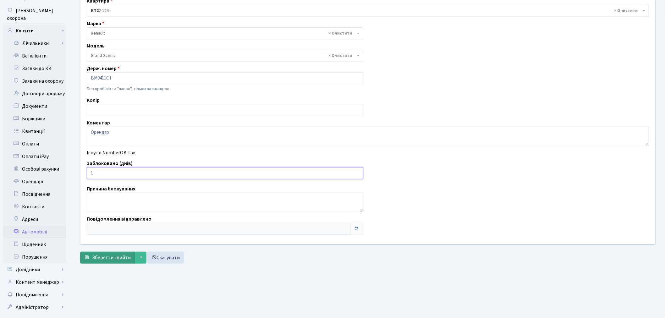
scroll to position [73, 0]
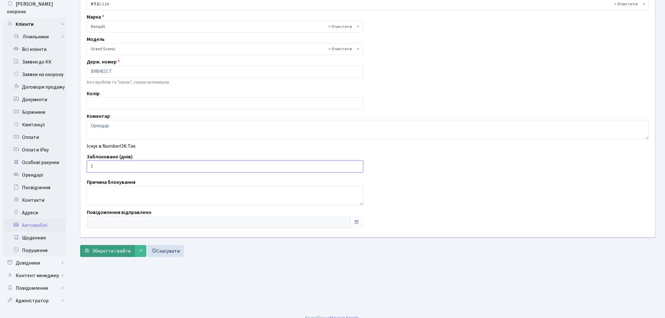
type input "1"
click at [112, 249] on span "Зберегти і вийти" at bounding box center [111, 250] width 39 height 7
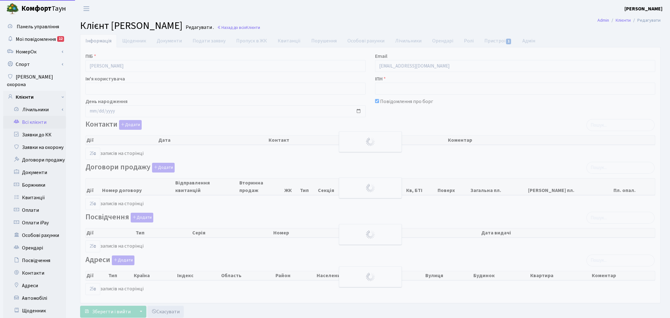
select select "25"
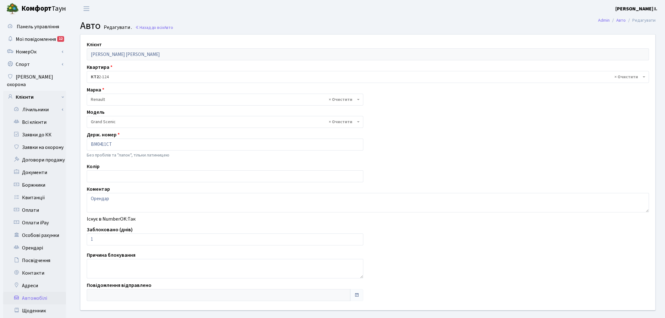
select select "2002"
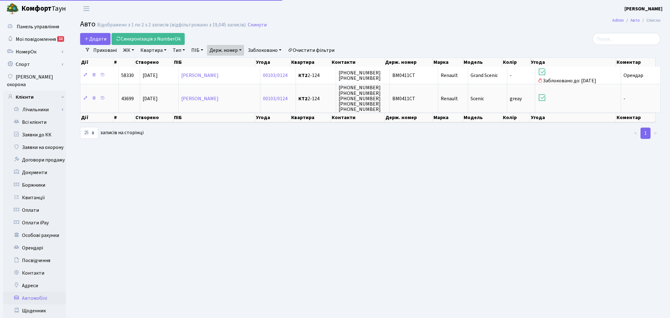
select select "25"
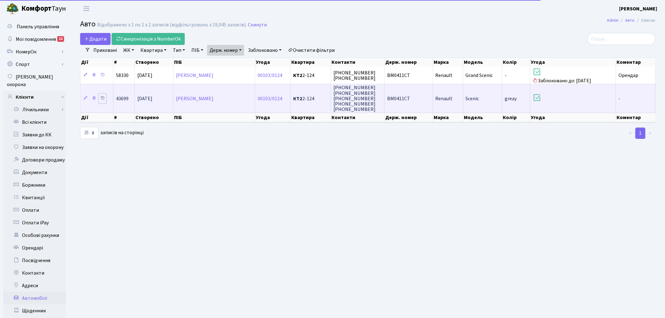
click at [102, 96] on icon at bounding box center [102, 98] width 4 height 4
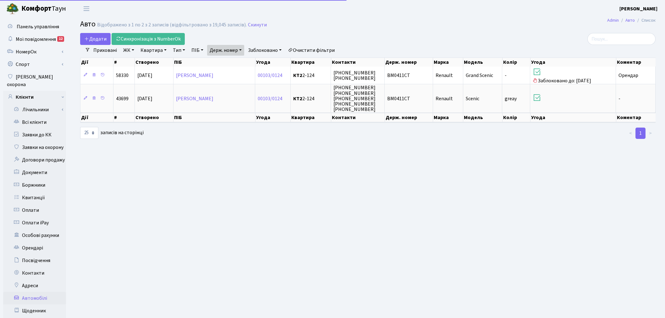
select select "25"
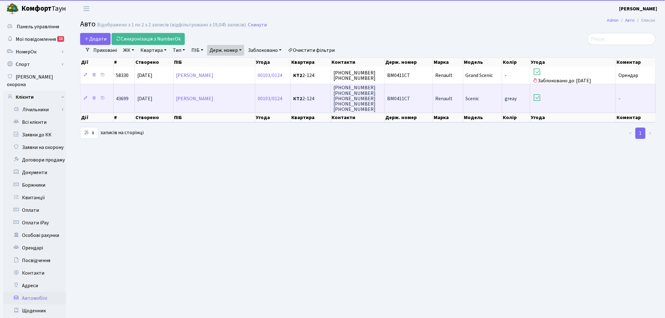
click at [400, 104] on td "ВМ0411СТ" at bounding box center [408, 98] width 48 height 29
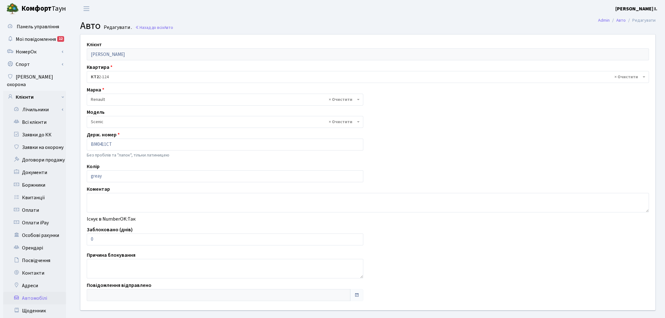
select select "2038"
click at [102, 239] on input "0" at bounding box center [225, 239] width 276 height 12
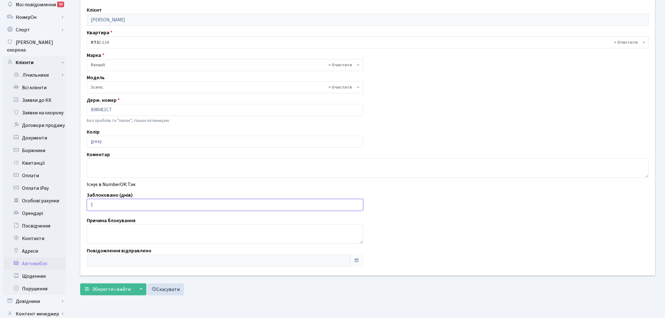
scroll to position [35, 0]
type input "1"
click at [99, 292] on span "Зберегти і вийти" at bounding box center [111, 288] width 39 height 7
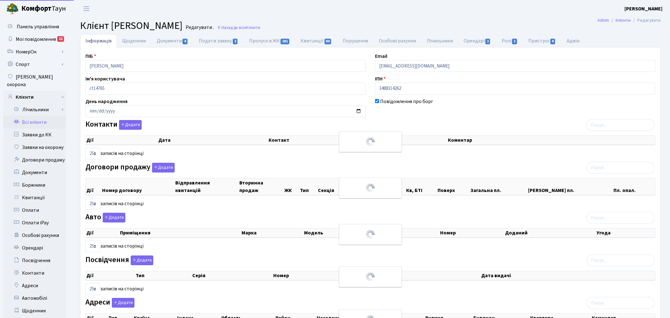
select select "25"
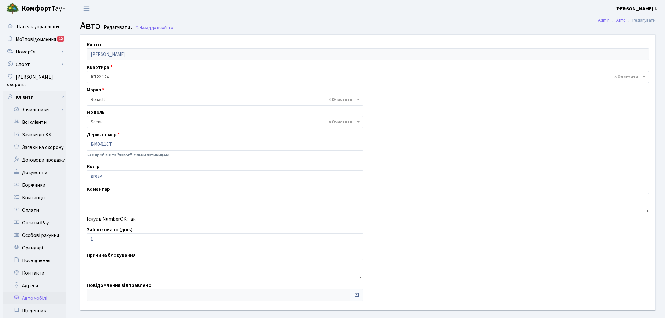
select select "2038"
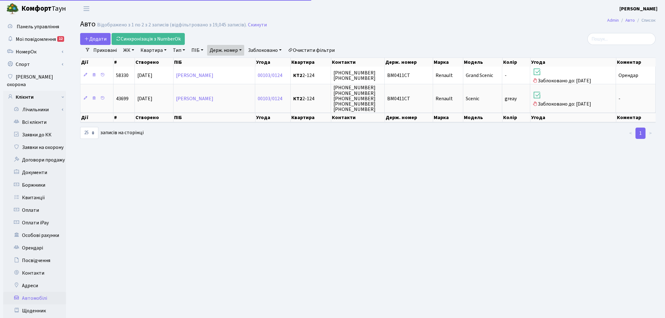
select select "25"
click at [238, 48] on link "Держ. номер" at bounding box center [225, 50] width 37 height 11
click at [243, 60] on input "0411" at bounding box center [225, 63] width 37 height 12
type input "9310"
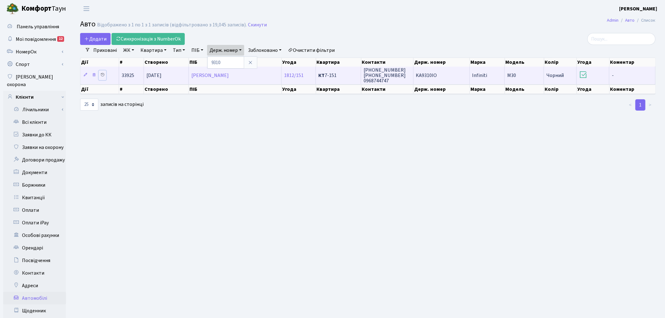
click at [103, 73] on icon at bounding box center [102, 75] width 4 height 4
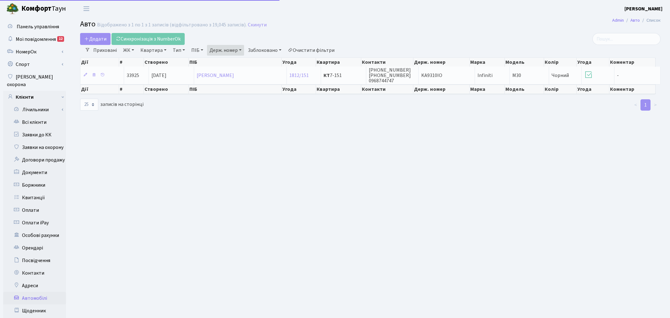
select select "25"
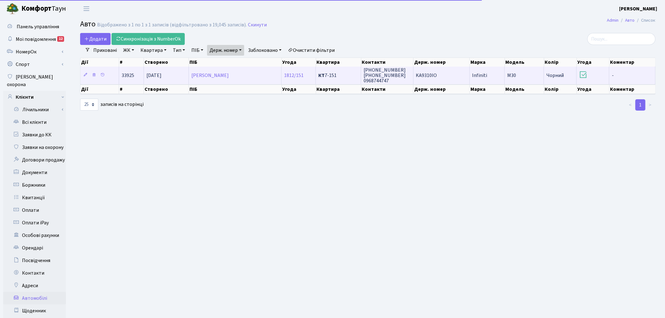
click at [421, 74] on span "KA9310IO" at bounding box center [426, 75] width 21 height 7
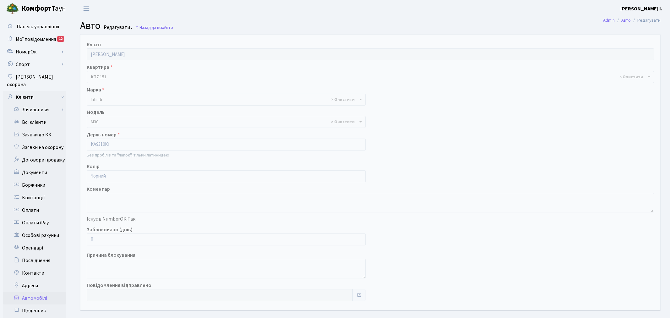
select select "1048"
click at [94, 240] on input "0" at bounding box center [225, 239] width 276 height 12
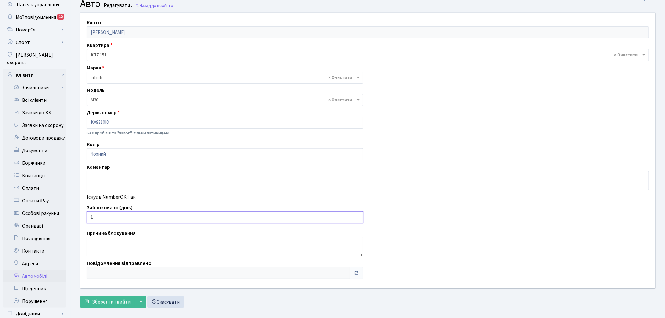
scroll to position [73, 0]
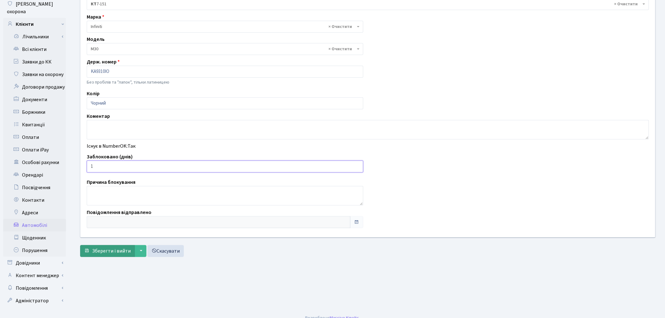
type input "1"
click at [111, 249] on span "Зберегти і вийти" at bounding box center [111, 250] width 39 height 7
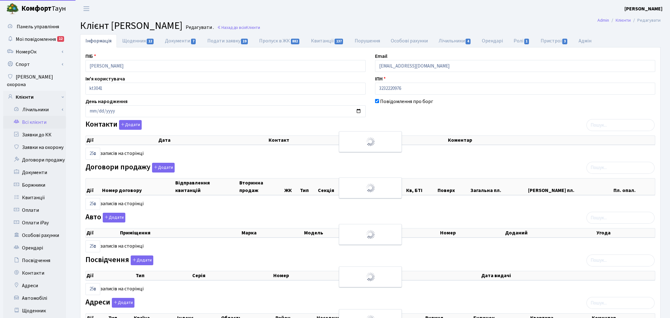
select select "25"
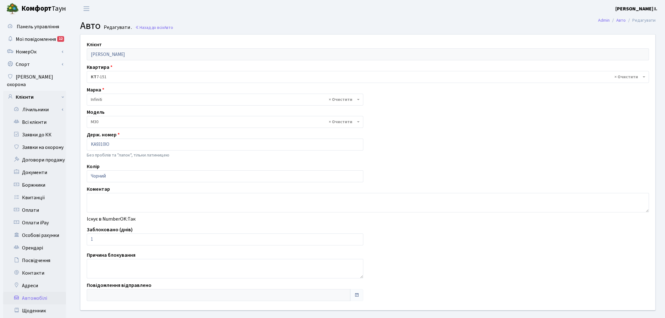
select select "1048"
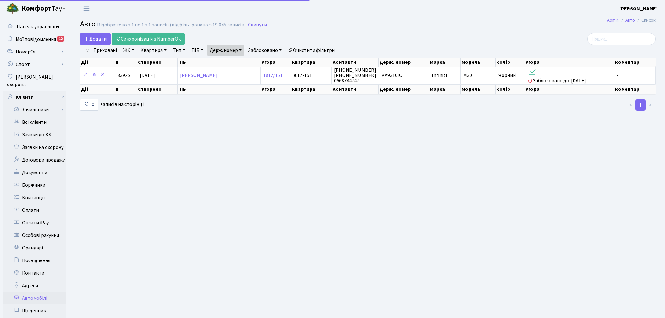
select select "25"
click at [238, 51] on link "Держ. номер" at bounding box center [225, 50] width 37 height 11
click at [237, 62] on input "9310" at bounding box center [225, 63] width 37 height 12
type input "6422"
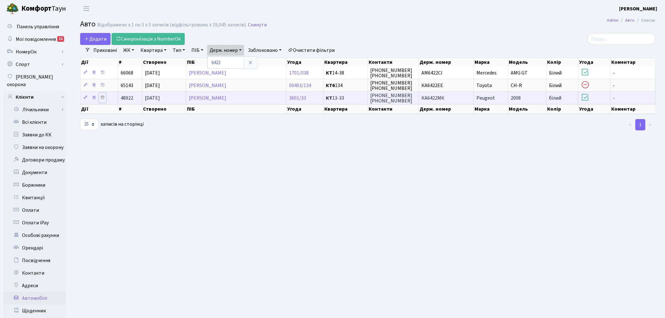
click at [102, 98] on icon at bounding box center [102, 97] width 4 height 4
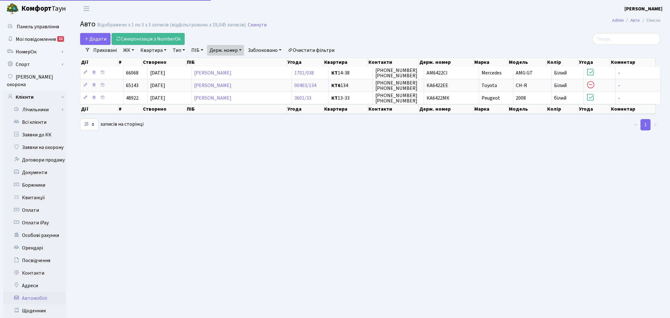
select select "25"
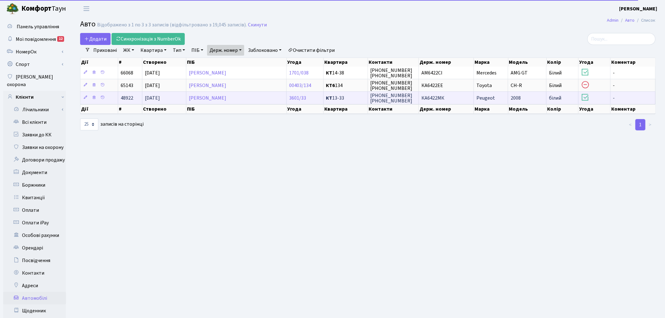
click at [430, 100] on span "КА6422МК" at bounding box center [432, 98] width 23 height 7
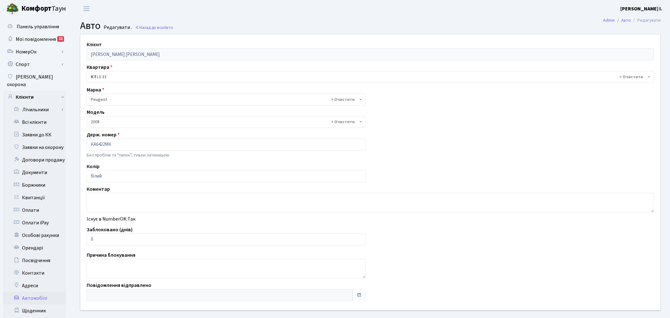
select select "1840"
click at [107, 242] on input "0" at bounding box center [225, 239] width 276 height 12
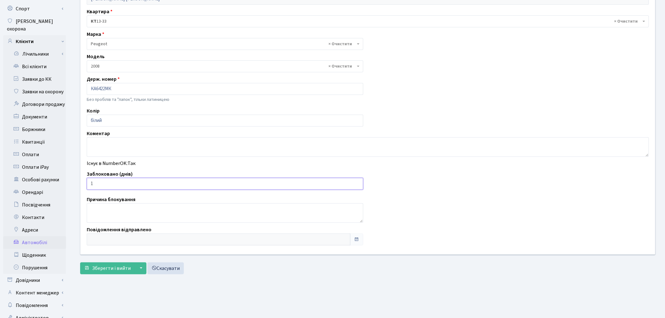
scroll to position [73, 0]
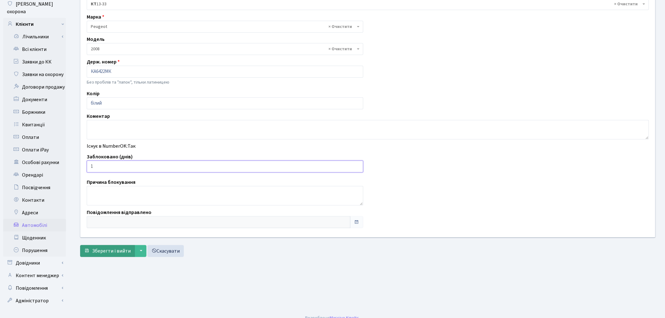
type input "1"
click at [106, 255] on button "Зберегти і вийти" at bounding box center [107, 251] width 55 height 12
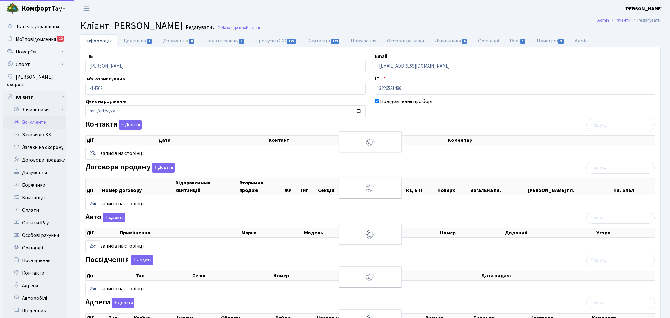
select select "25"
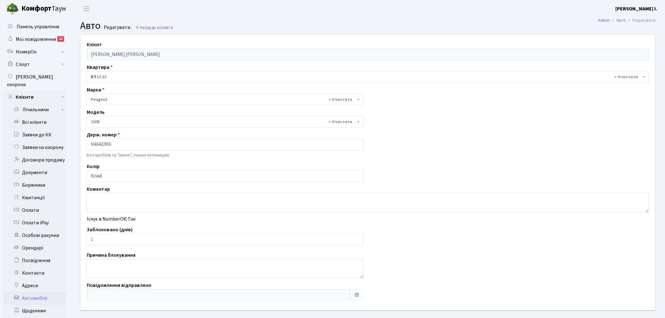
select select "1840"
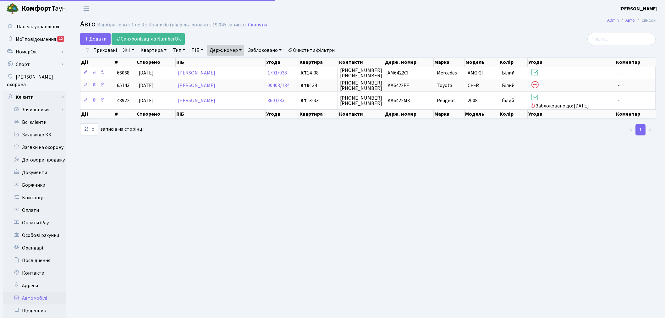
select select "25"
click at [242, 49] on link "Держ. номер" at bounding box center [225, 50] width 37 height 11
click at [235, 61] on input "6422" at bounding box center [225, 63] width 37 height 12
type input "6244"
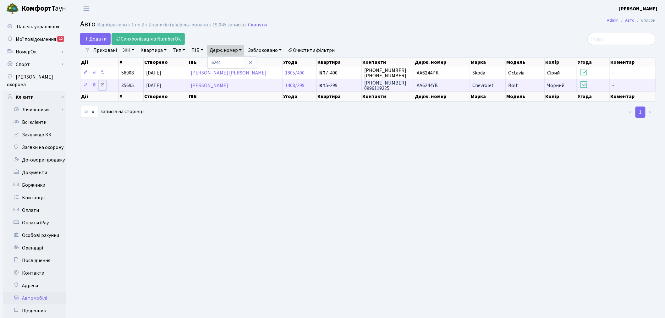
click at [104, 85] on icon at bounding box center [102, 85] width 4 height 4
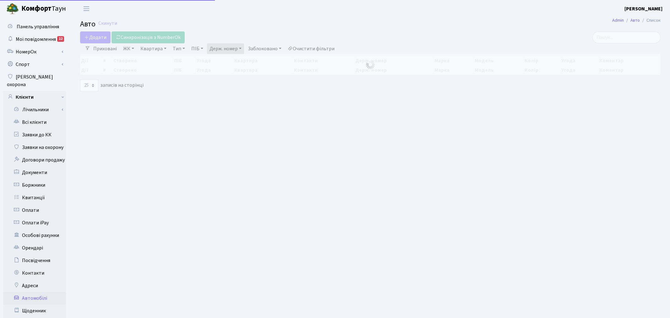
select select "25"
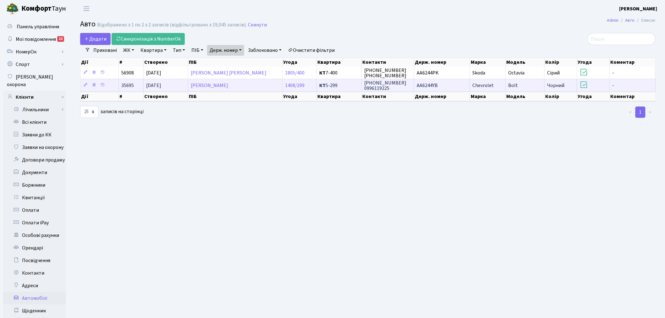
click at [452, 86] on td "АА6244YB" at bounding box center [442, 85] width 56 height 13
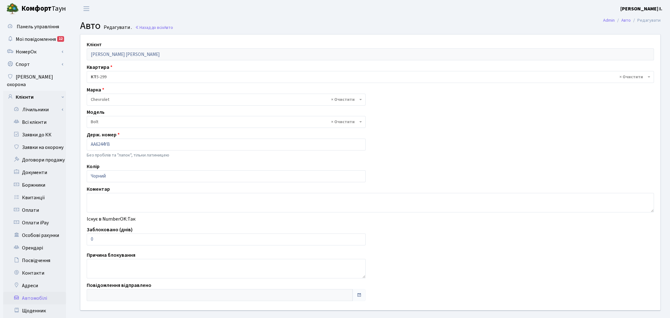
select select "4601"
click at [100, 239] on input "0" at bounding box center [225, 239] width 276 height 12
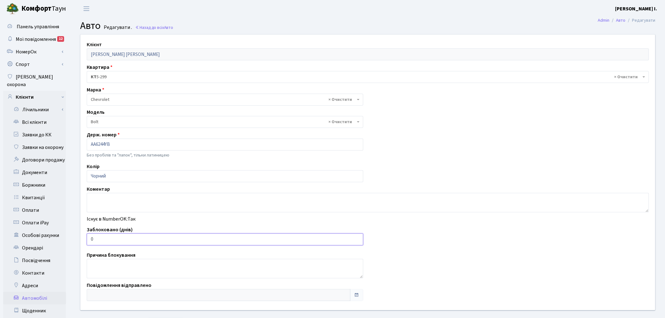
click at [100, 239] on input "0" at bounding box center [225, 239] width 276 height 12
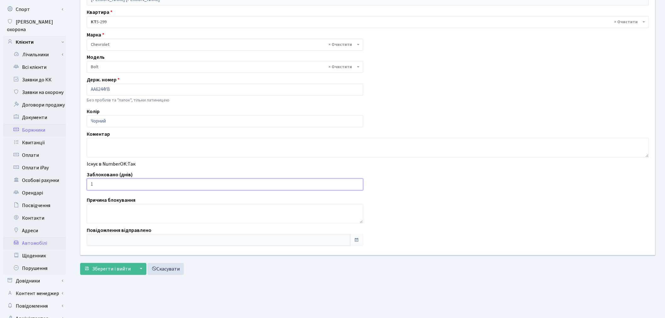
scroll to position [73, 0]
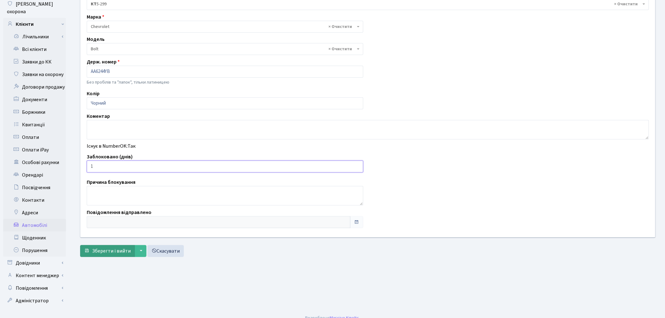
type input "1"
click at [100, 253] on span "Зберегти і вийти" at bounding box center [111, 250] width 39 height 7
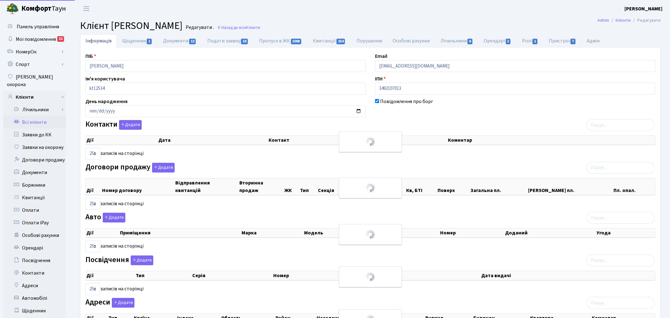
select select "25"
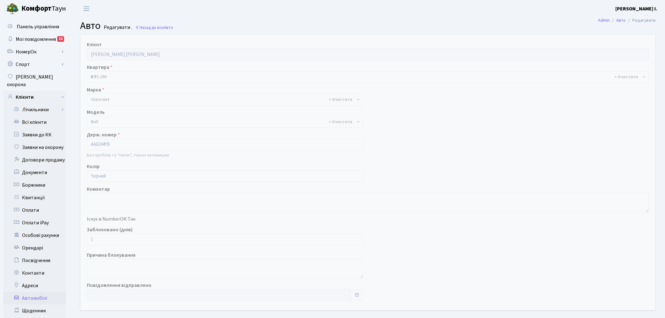
select select "4601"
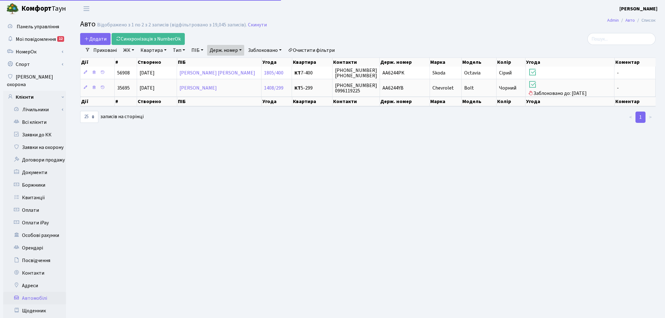
select select "25"
click at [232, 49] on link "Держ. номер" at bounding box center [225, 50] width 37 height 11
click at [242, 60] on input "6244" at bounding box center [225, 63] width 37 height 12
type input "1061"
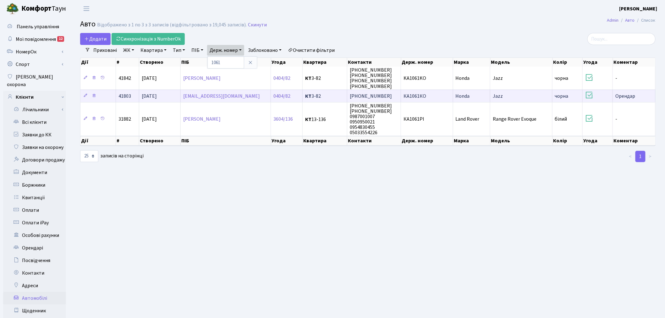
click at [420, 95] on span "КА1061КО" at bounding box center [414, 96] width 23 height 7
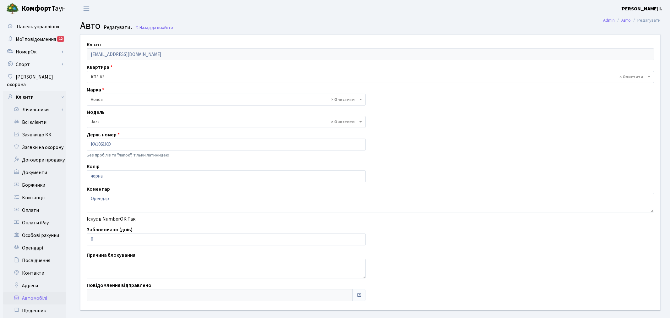
select select "925"
drag, startPoint x: 111, startPoint y: 240, endPoint x: 87, endPoint y: 240, distance: 23.6
click at [87, 240] on input "0" at bounding box center [225, 239] width 276 height 12
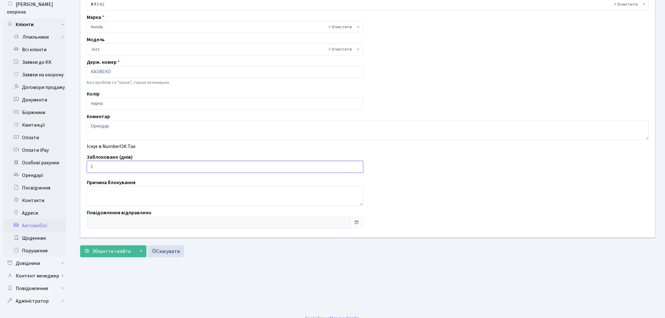
scroll to position [73, 0]
type input "1"
click at [100, 248] on span "Зберегти і вийти" at bounding box center [111, 250] width 39 height 7
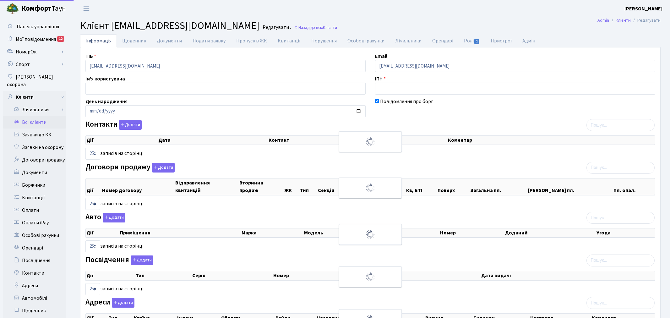
select select "25"
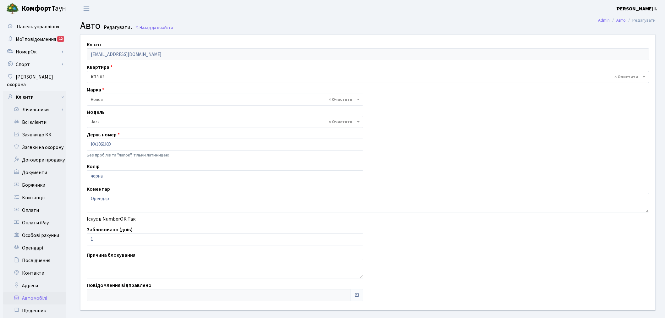
select select "925"
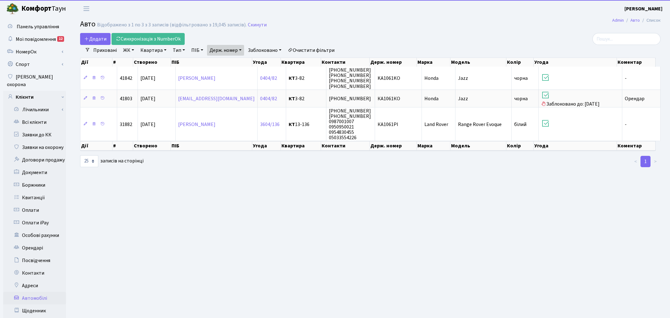
select select "25"
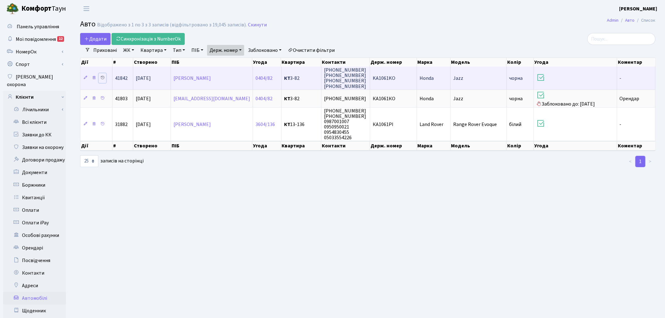
click at [105, 76] on link at bounding box center [103, 78] width 8 height 10
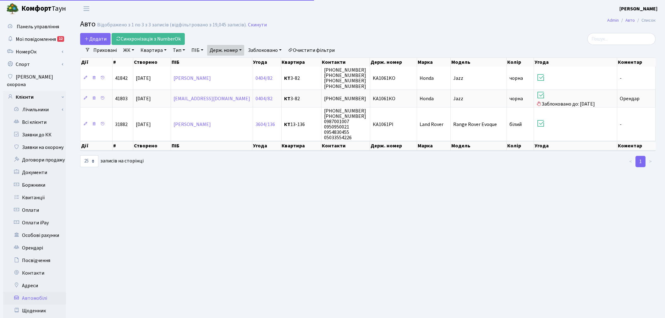
select select "25"
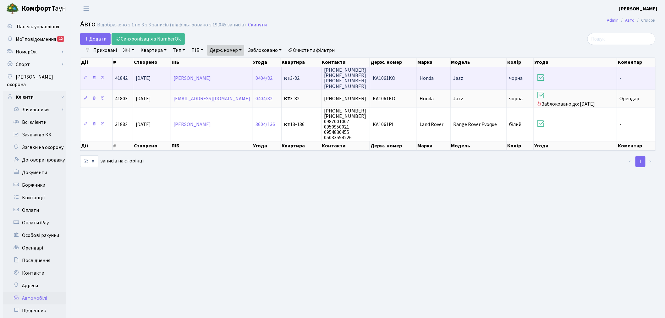
click at [410, 84] on td "KA1061KO" at bounding box center [393, 78] width 47 height 23
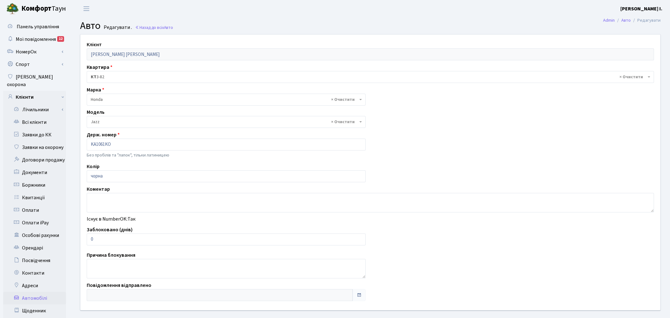
select select "925"
drag, startPoint x: 104, startPoint y: 236, endPoint x: 76, endPoint y: 239, distance: 27.5
click at [80, 237] on div "Клієнт Орлова Раїса Василівна Квартира - <b>КТ</b>&nbsp;&nbsp;&nbsp;&nbsp;3-82 …" at bounding box center [368, 172] width 584 height 275
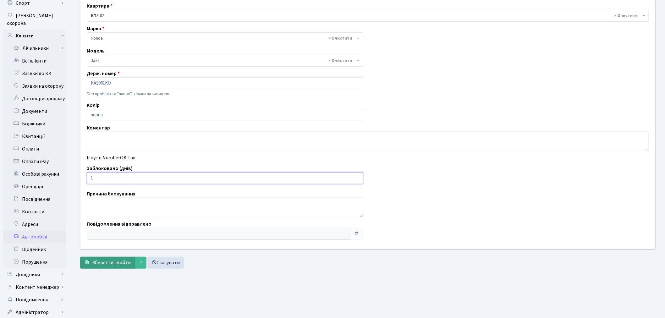
scroll to position [73, 0]
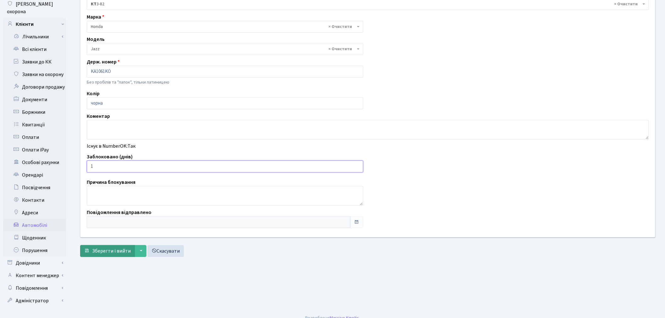
type input "1"
click at [104, 253] on span "Зберегти і вийти" at bounding box center [111, 250] width 39 height 7
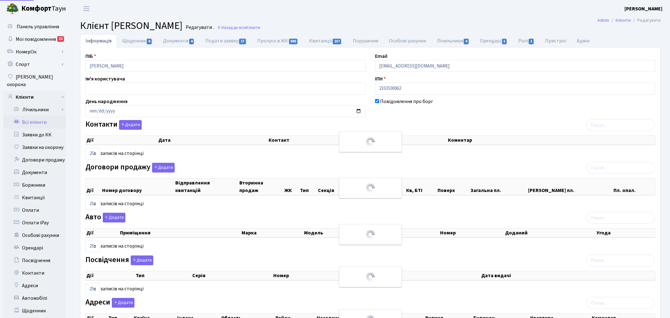
select select "25"
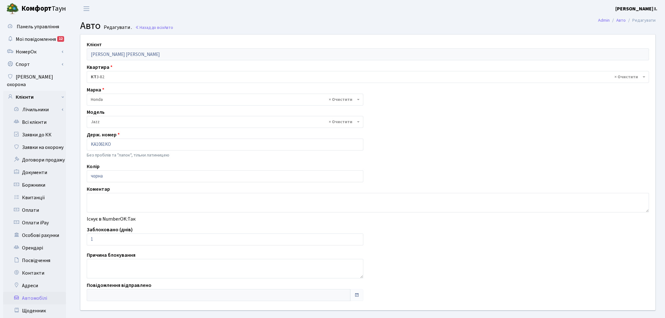
select select "925"
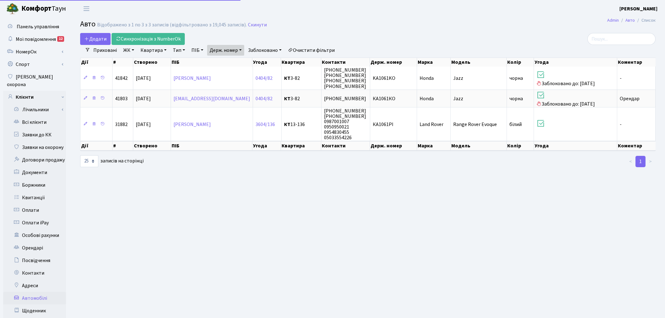
select select "25"
click at [231, 51] on link "Держ. номер" at bounding box center [225, 50] width 37 height 11
click at [236, 60] on input "1061" at bounding box center [225, 63] width 37 height 12
type input "2101"
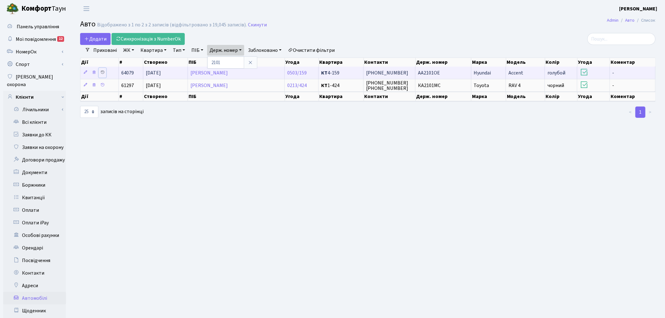
click at [103, 71] on icon at bounding box center [102, 72] width 4 height 4
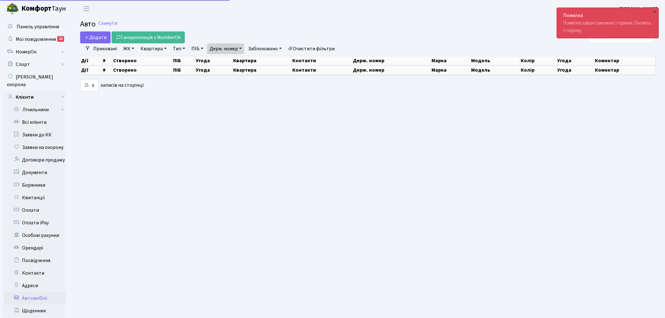
select select "25"
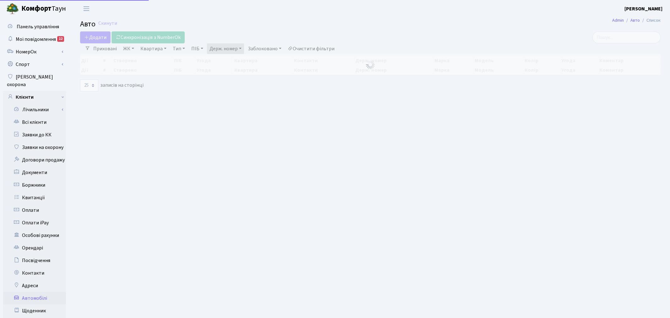
select select "25"
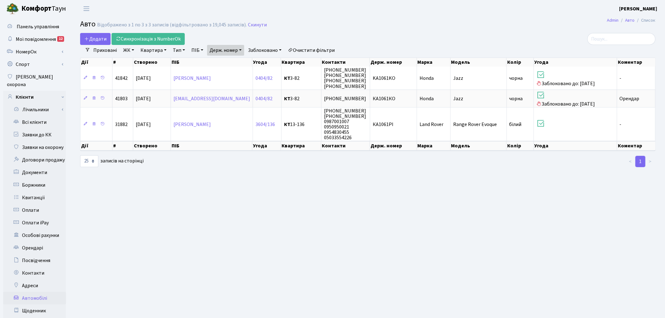
click at [229, 51] on link "Держ. номер" at bounding box center [225, 50] width 37 height 11
click at [232, 60] on input "1061" at bounding box center [225, 63] width 37 height 12
type input "2101"
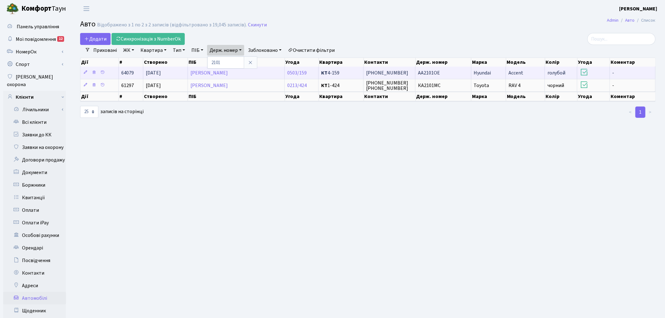
click at [394, 73] on span "067-112-52-13" at bounding box center [387, 72] width 42 height 7
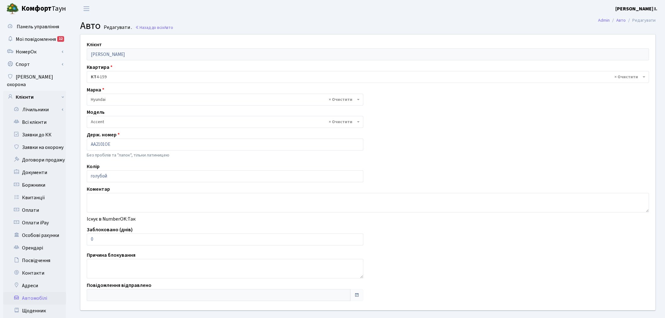
select select "989"
drag, startPoint x: 101, startPoint y: 241, endPoint x: 80, endPoint y: 242, distance: 21.1
click at [82, 241] on div "Заблоковано (днів) 0" at bounding box center [225, 235] width 286 height 19
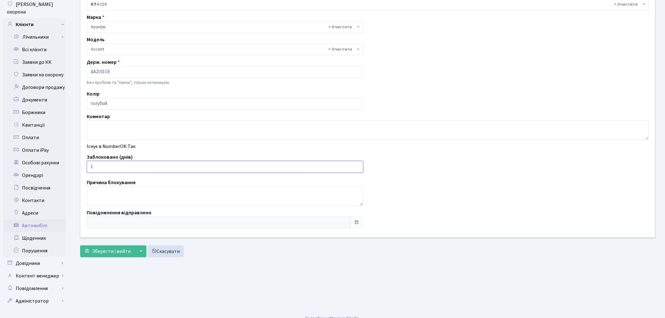
scroll to position [73, 0]
type input "1"
click at [104, 253] on span "Зберегти і вийти" at bounding box center [111, 250] width 39 height 7
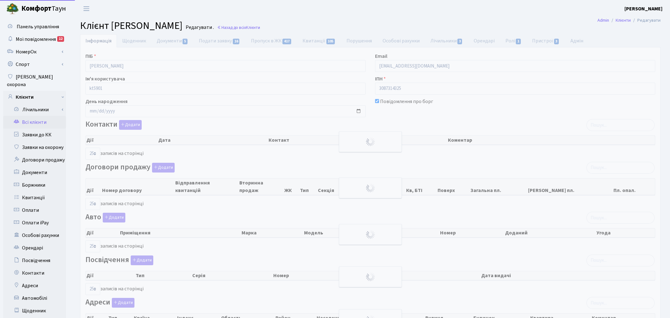
select select "25"
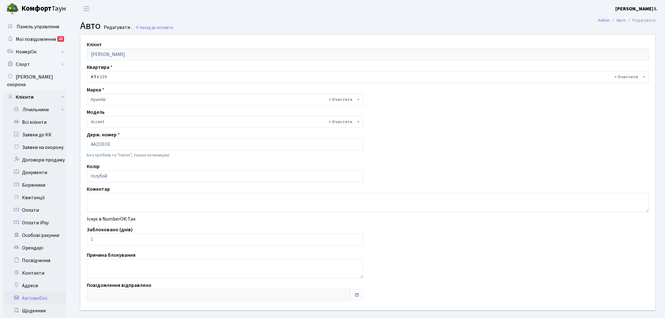
select select "989"
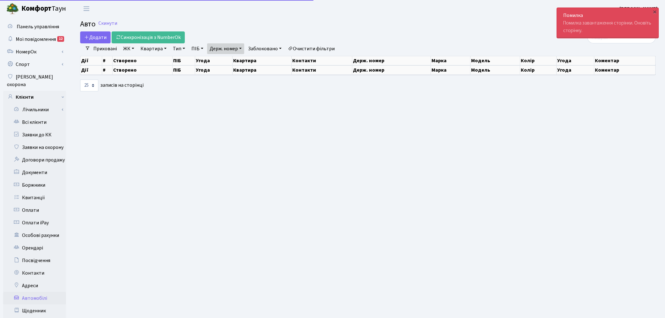
select select "25"
click at [222, 48] on link "Держ. номер" at bounding box center [225, 48] width 37 height 11
click at [253, 60] on icon at bounding box center [250, 60] width 5 height 5
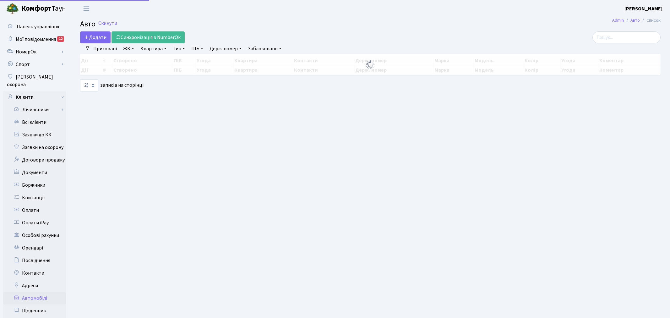
select select "25"
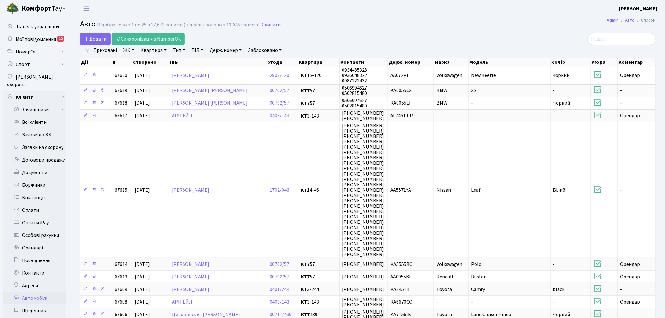
click at [233, 51] on link "Держ. номер" at bounding box center [225, 50] width 37 height 11
click at [233, 62] on input "text" at bounding box center [225, 63] width 37 height 12
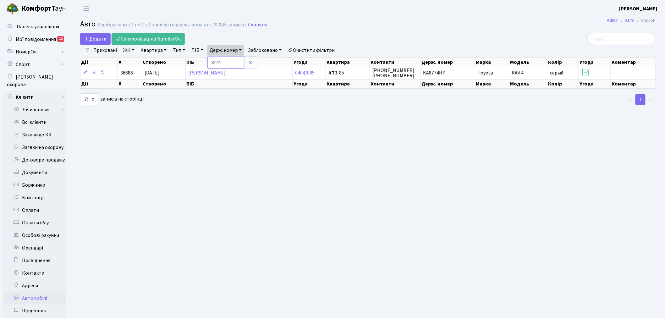
click at [236, 61] on input "8774" at bounding box center [225, 63] width 37 height 12
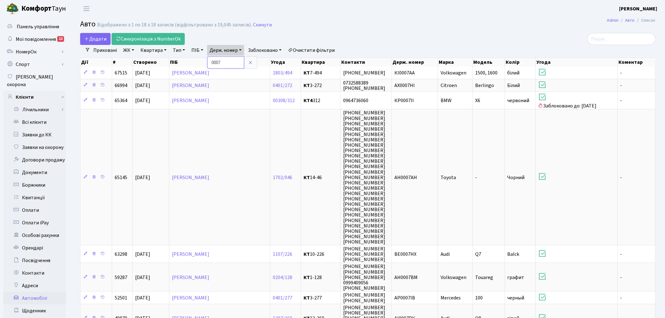
click at [226, 67] on input "0007" at bounding box center [225, 63] width 37 height 12
click at [226, 64] on input "0007" at bounding box center [225, 63] width 37 height 12
type input "4313"
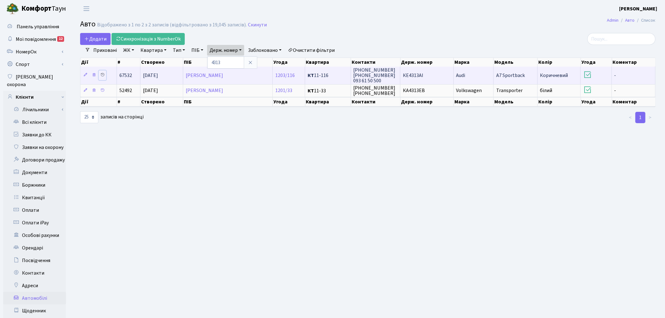
click at [102, 75] on icon at bounding box center [102, 75] width 4 height 4
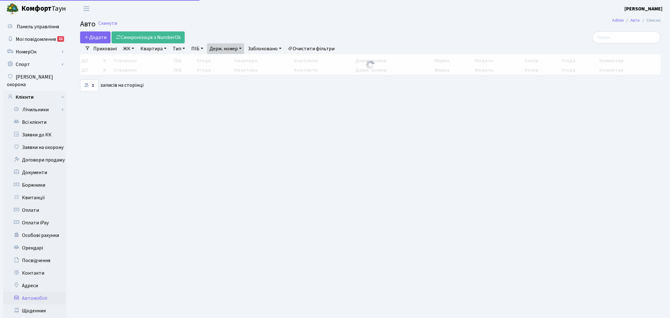
select select "25"
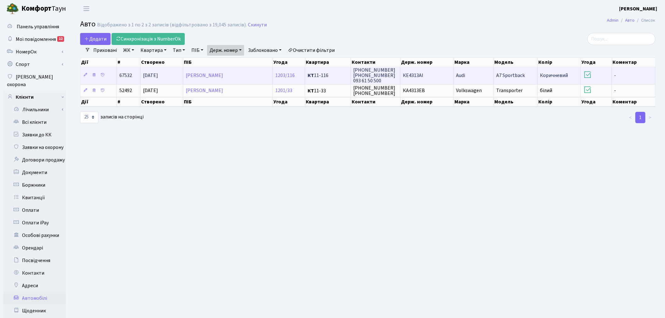
click at [432, 76] on td "КЕ4313АІ" at bounding box center [426, 75] width 53 height 17
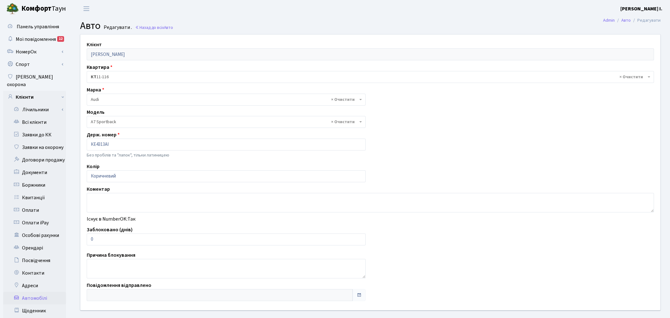
select select "163"
drag, startPoint x: 98, startPoint y: 240, endPoint x: 89, endPoint y: 241, distance: 9.4
click at [89, 240] on input "0" at bounding box center [225, 239] width 276 height 12
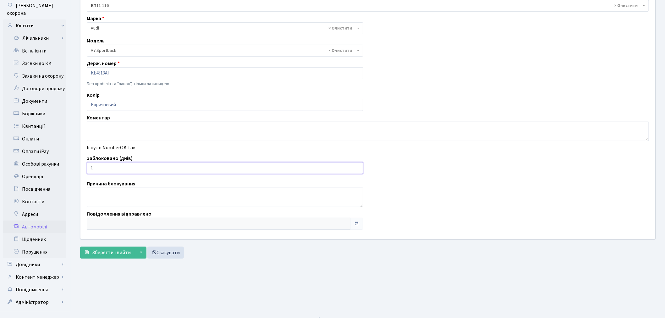
scroll to position [73, 0]
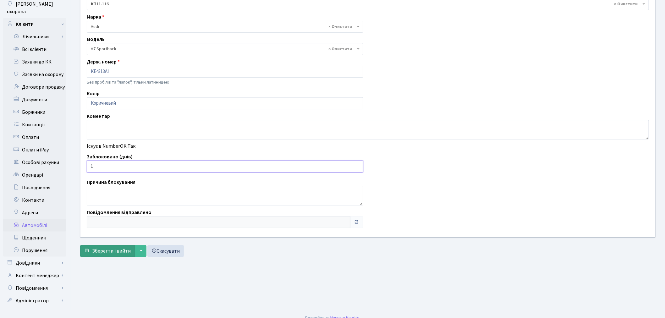
type input "1"
click at [102, 248] on span "Зберегти і вийти" at bounding box center [111, 250] width 39 height 7
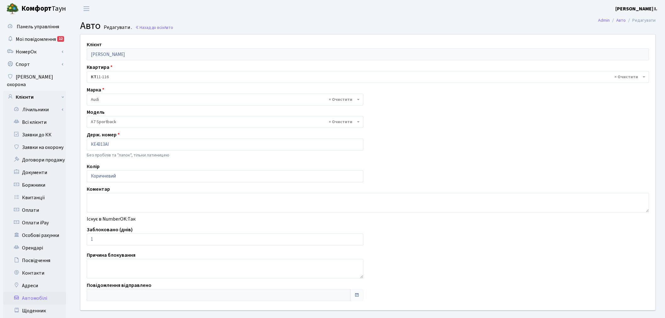
select select "163"
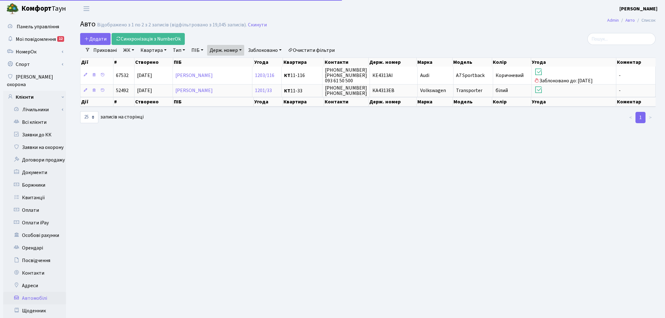
select select "25"
drag, startPoint x: 234, startPoint y: 50, endPoint x: 234, endPoint y: 54, distance: 3.8
click at [234, 50] on link "Держ. номер" at bounding box center [225, 50] width 37 height 11
click at [236, 64] on input "4313" at bounding box center [225, 63] width 37 height 12
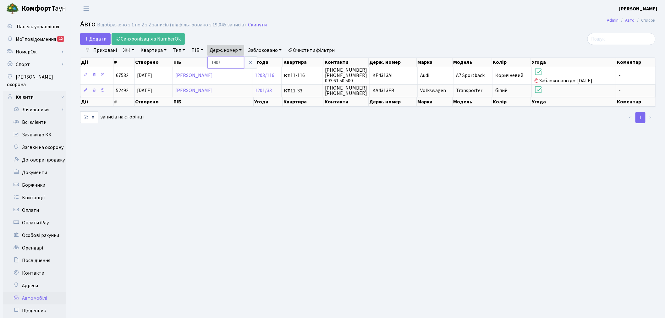
type input "1907"
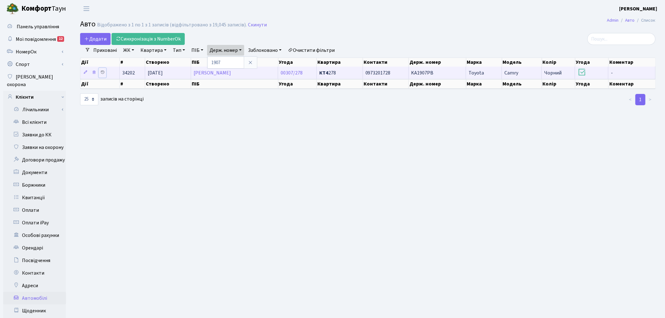
click at [103, 71] on icon at bounding box center [102, 72] width 4 height 4
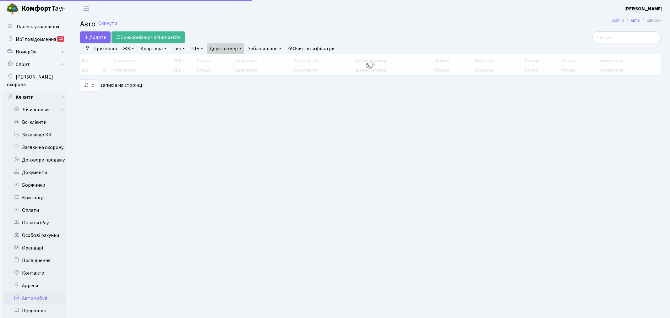
select select "25"
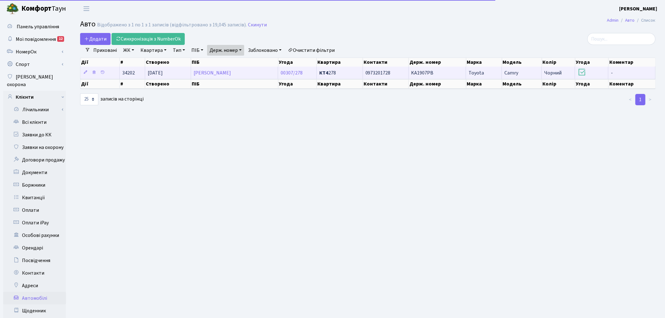
click at [397, 74] on td "0973201728" at bounding box center [386, 73] width 46 height 12
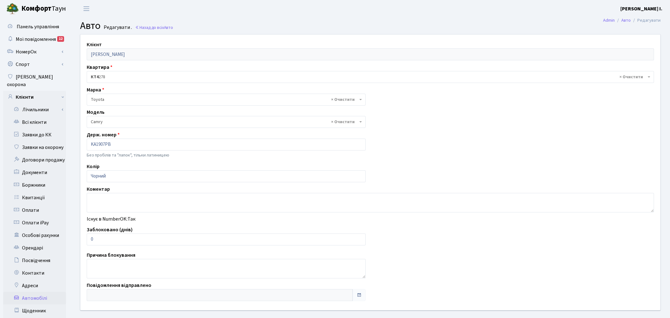
select select "2305"
drag, startPoint x: 105, startPoint y: 239, endPoint x: 84, endPoint y: 242, distance: 21.3
click at [86, 240] on div "Заблоковано (днів) 0" at bounding box center [225, 235] width 286 height 19
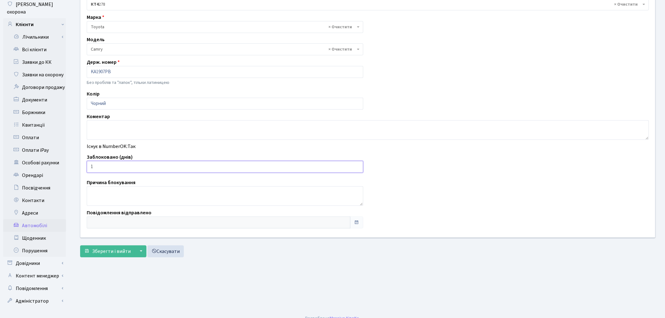
scroll to position [73, 0]
type input "1"
click at [113, 253] on span "Зберегти і вийти" at bounding box center [111, 250] width 39 height 7
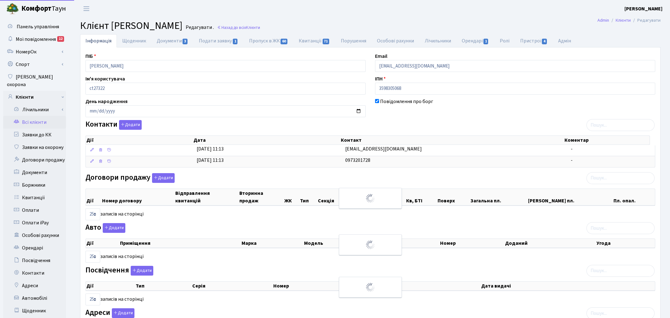
select select "25"
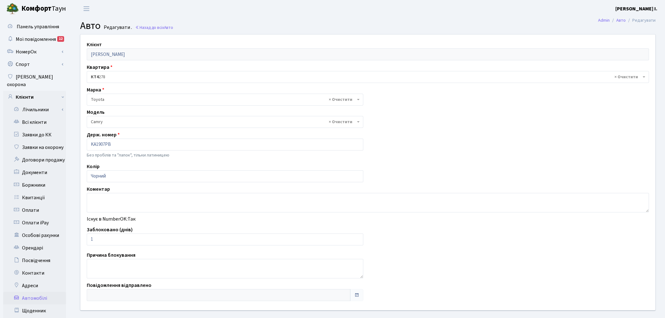
select select "2305"
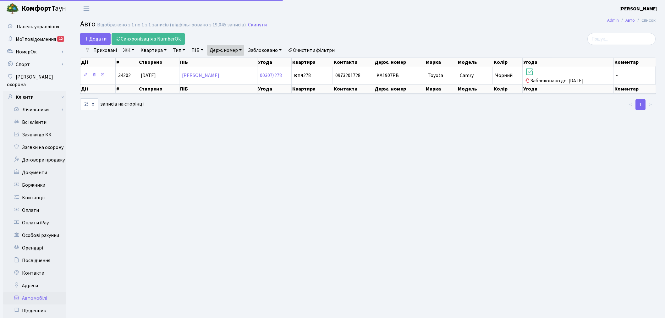
select select "25"
click at [215, 46] on link "Держ. номер" at bounding box center [225, 50] width 37 height 11
click at [231, 60] on input "1907" at bounding box center [225, 63] width 37 height 12
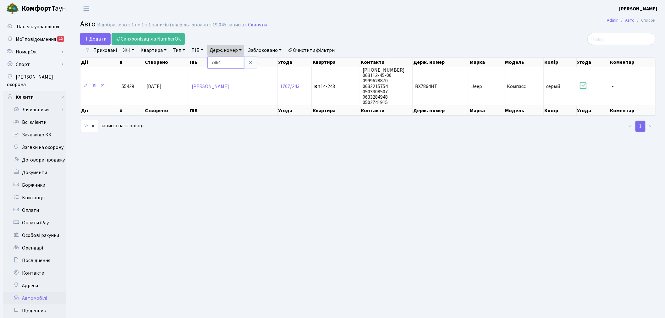
click at [234, 62] on input "7864" at bounding box center [225, 63] width 37 height 12
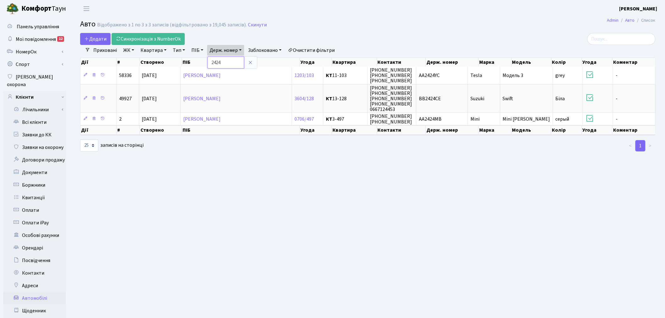
click at [226, 62] on input "2424" at bounding box center [225, 63] width 37 height 12
type input "1460"
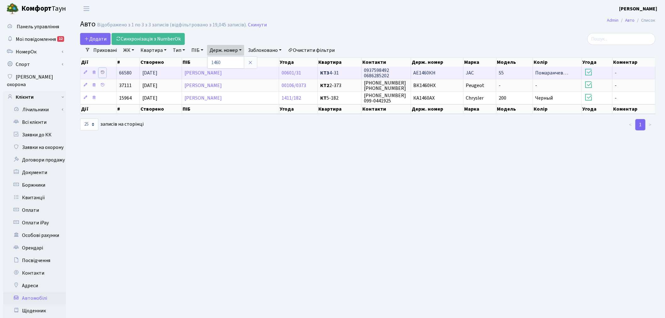
click at [102, 73] on icon at bounding box center [102, 72] width 4 height 4
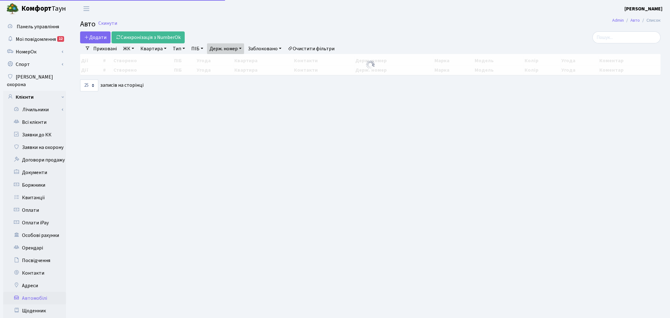
select select "25"
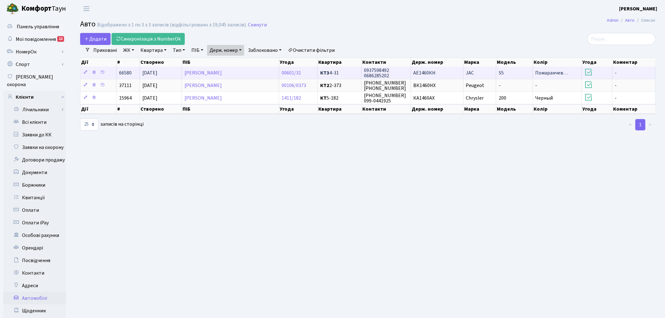
click at [381, 72] on span "0937598492 0686285202" at bounding box center [376, 73] width 25 height 12
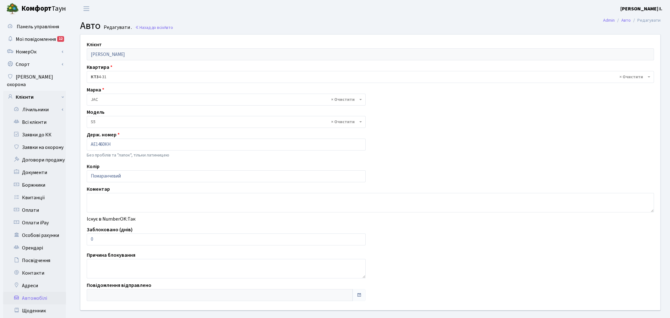
select select "6707"
drag, startPoint x: 115, startPoint y: 239, endPoint x: 89, endPoint y: 239, distance: 26.1
click at [89, 239] on input "0" at bounding box center [225, 239] width 276 height 12
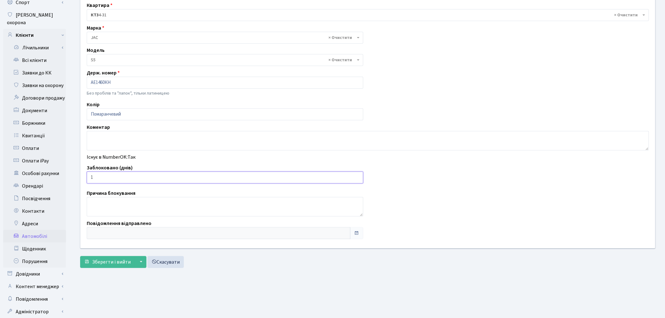
scroll to position [70, 0]
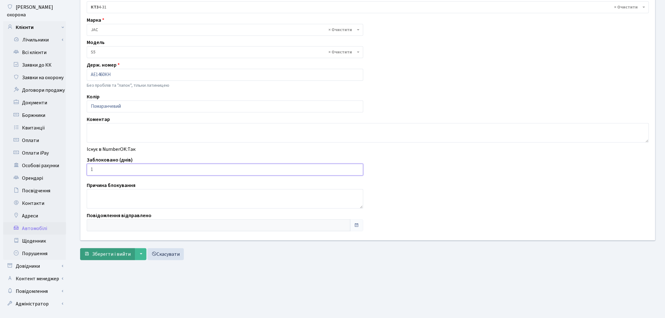
type input "1"
click at [105, 253] on span "Зберегти і вийти" at bounding box center [111, 254] width 39 height 7
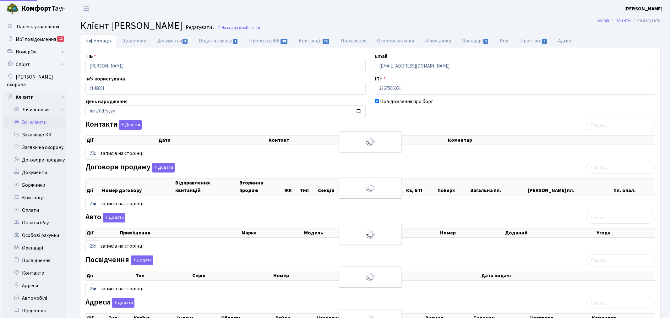
select select "25"
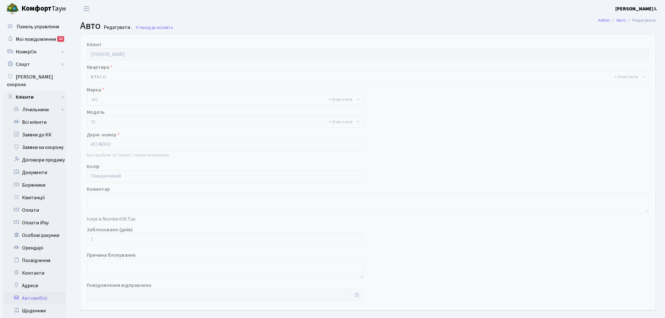
select select "6707"
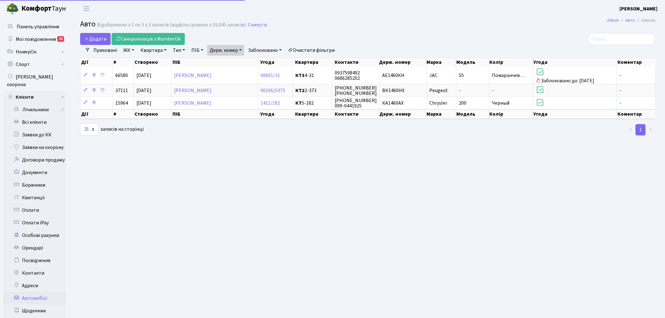
select select "25"
click at [243, 50] on link "Держ. номер" at bounding box center [225, 50] width 37 height 11
click at [240, 63] on input "1460" at bounding box center [225, 63] width 37 height 12
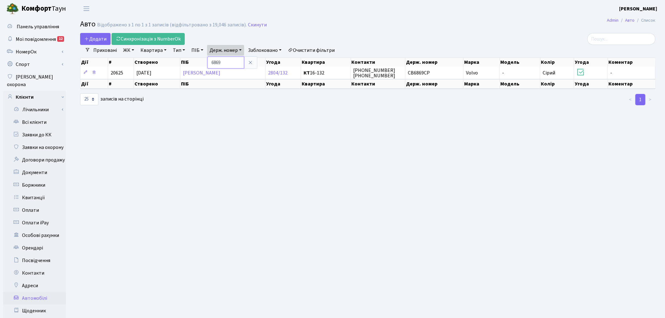
click at [233, 62] on input "6869" at bounding box center [225, 63] width 37 height 12
type input "9286"
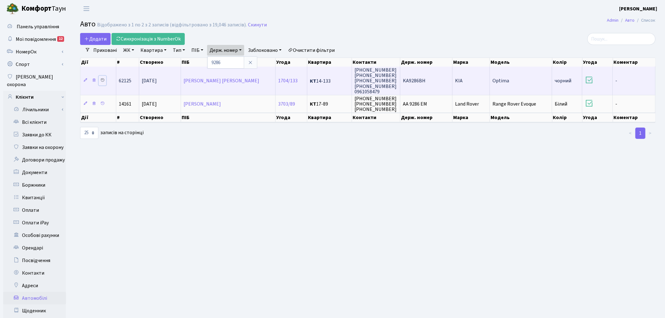
click at [103, 79] on icon at bounding box center [102, 80] width 4 height 4
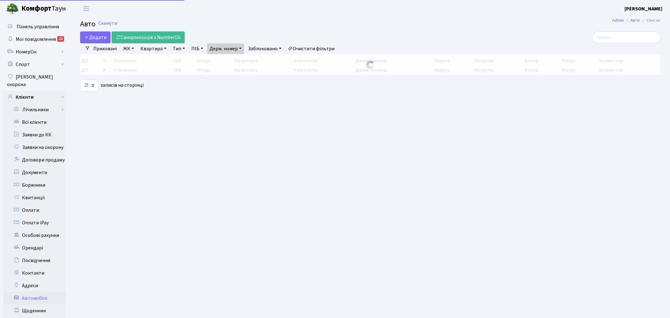
select select "25"
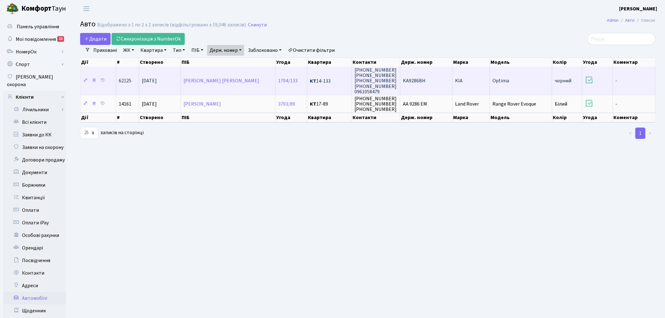
click at [419, 80] on span "KA9286BH" at bounding box center [414, 81] width 23 height 7
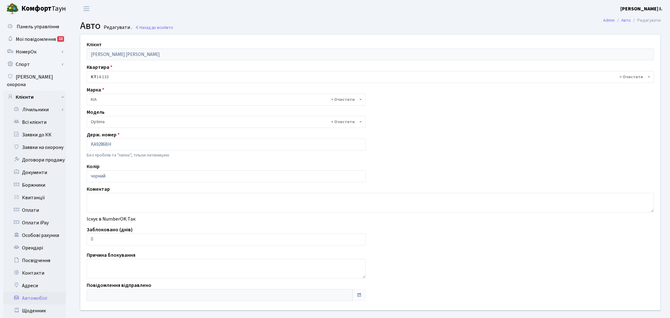
select select "1171"
click at [87, 239] on input "0" at bounding box center [225, 239] width 276 height 12
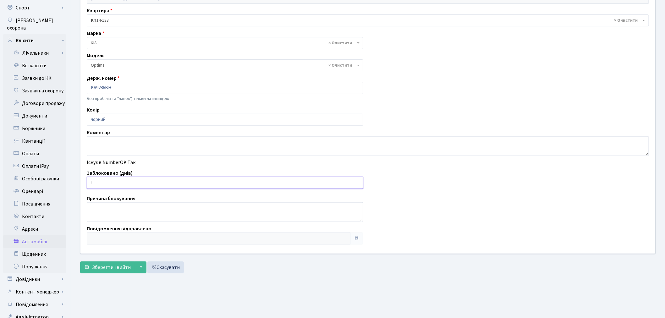
scroll to position [70, 0]
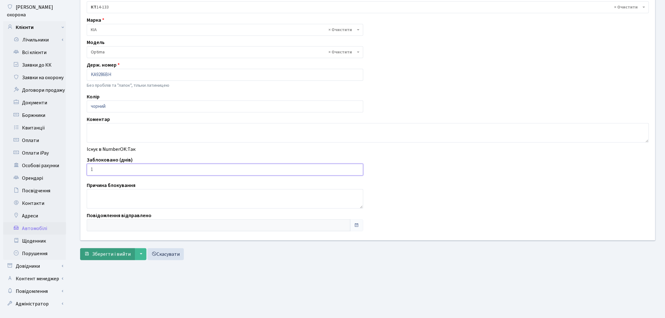
type input "1"
click at [110, 254] on span "Зберегти і вийти" at bounding box center [111, 254] width 39 height 7
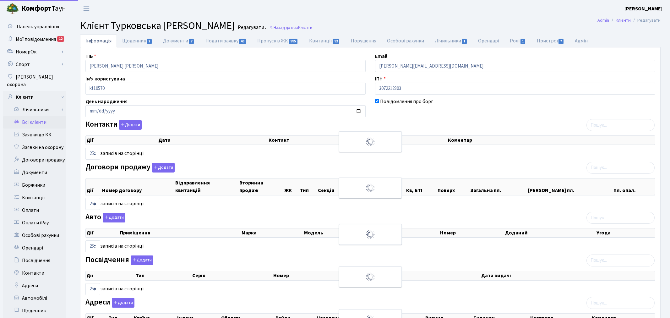
select select "25"
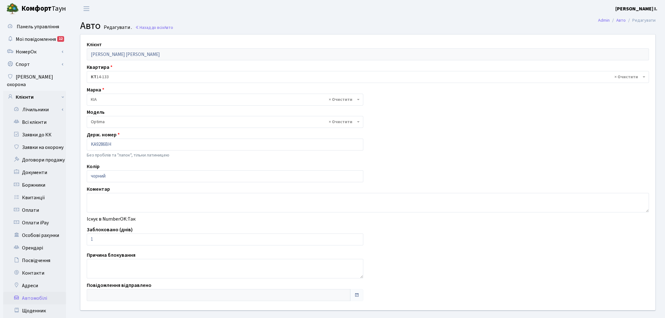
select select "1171"
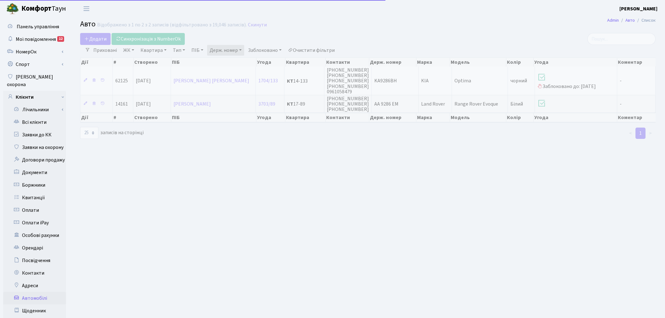
select select "25"
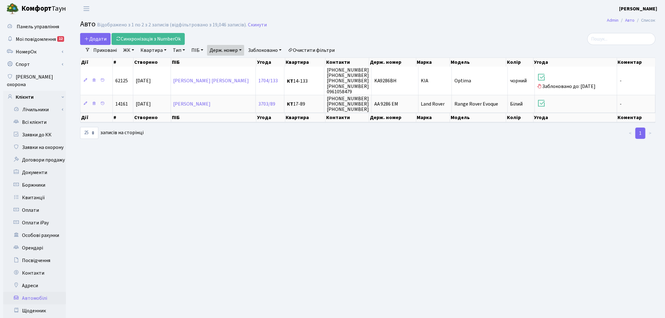
click at [229, 52] on link "Держ. номер" at bounding box center [225, 50] width 37 height 11
click at [238, 66] on input "9286" at bounding box center [225, 63] width 37 height 12
type input "3231"
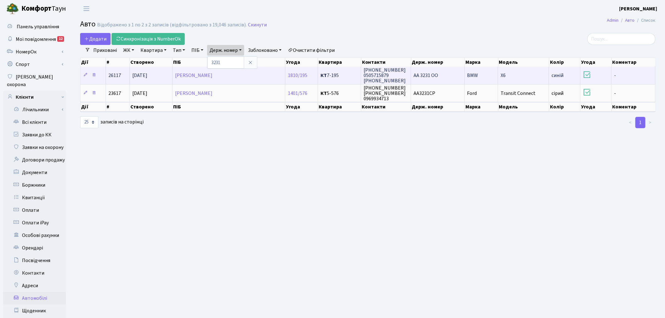
click at [275, 76] on td "Романенко [PERSON_NAME]" at bounding box center [228, 75] width 113 height 17
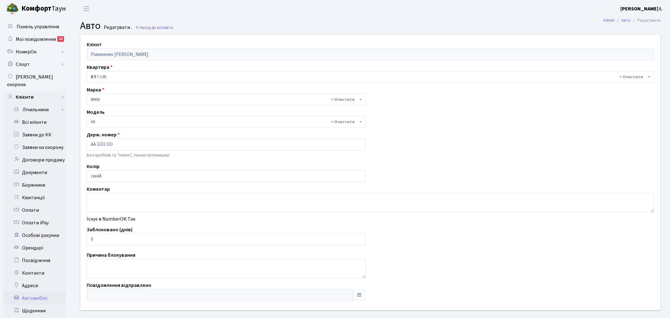
select select "264"
drag, startPoint x: 90, startPoint y: 240, endPoint x: 86, endPoint y: 241, distance: 4.4
click at [86, 241] on div "Заблоковано (днів) 0" at bounding box center [225, 235] width 286 height 19
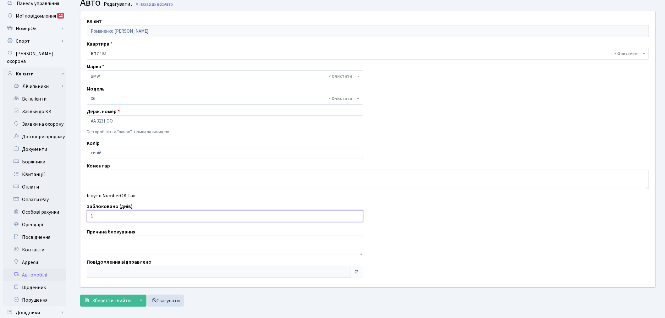
scroll to position [73, 0]
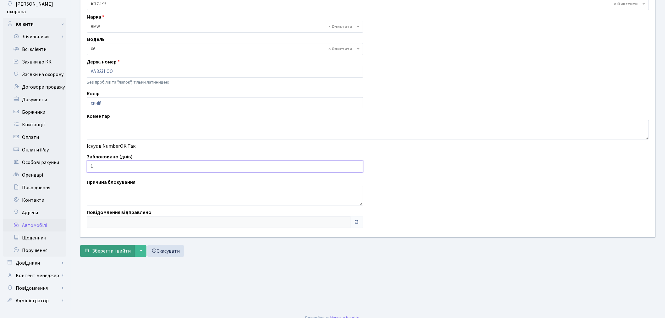
type input "1"
click at [108, 249] on span "Зберегти і вийти" at bounding box center [111, 250] width 39 height 7
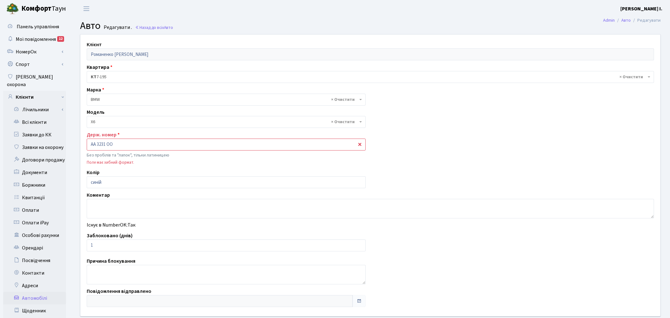
select select "264"
click at [96, 145] on input "АА 3231 ОО" at bounding box center [225, 145] width 276 height 12
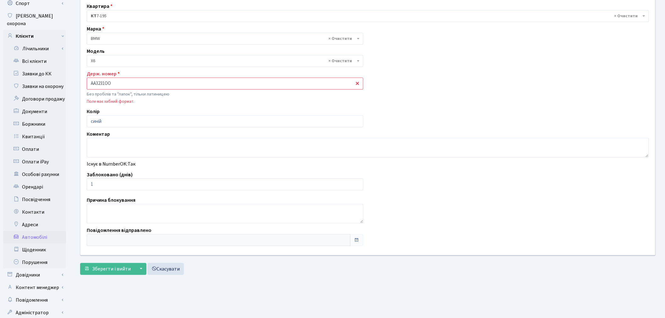
scroll to position [73, 0]
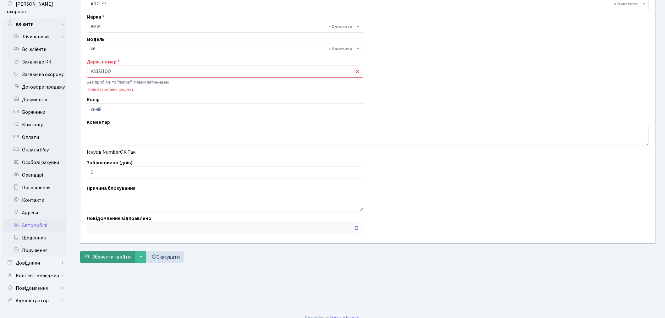
type input "АА3231ОО"
click at [103, 254] on span "Зберегти і вийти" at bounding box center [111, 256] width 39 height 7
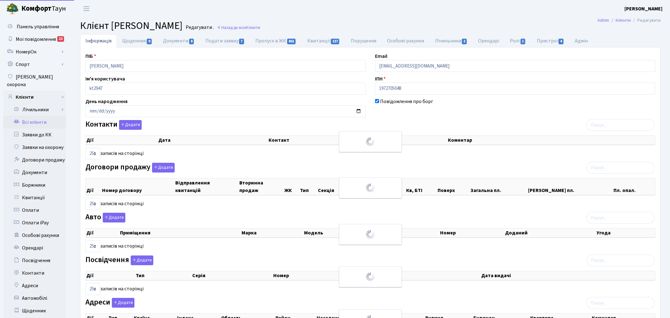
select select "25"
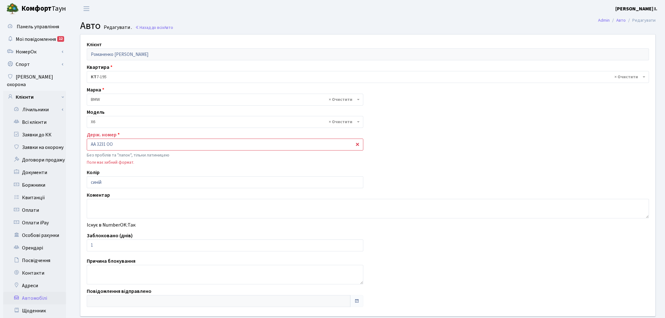
select select "264"
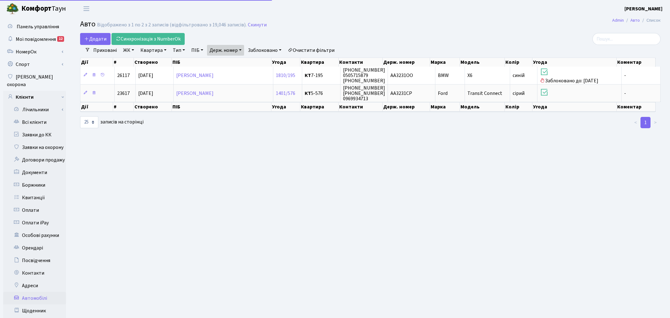
select select "25"
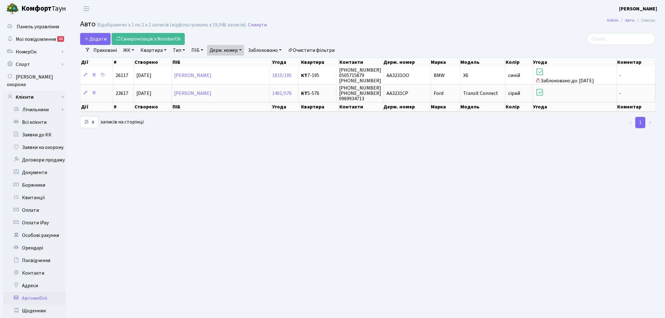
drag, startPoint x: 230, startPoint y: 48, endPoint x: 232, endPoint y: 55, distance: 6.7
click at [230, 48] on link "Держ. номер" at bounding box center [225, 50] width 37 height 11
click at [235, 63] on input "3231" at bounding box center [225, 63] width 37 height 12
type input "9278"
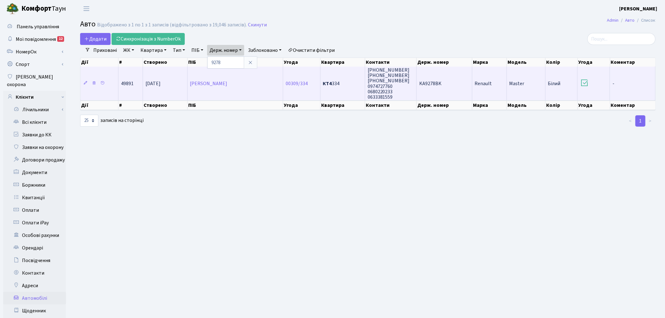
click at [417, 86] on td "KA9278BK" at bounding box center [444, 84] width 56 height 34
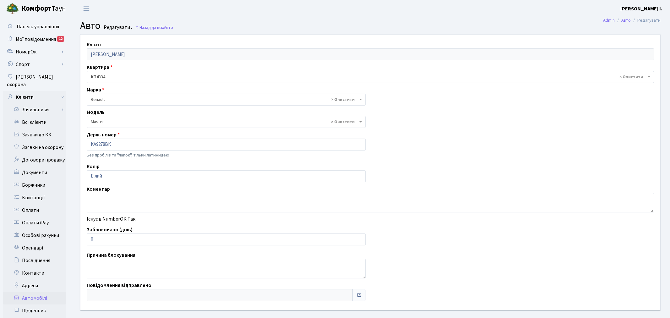
select select "2019"
click at [101, 241] on input "0" at bounding box center [225, 239] width 276 height 12
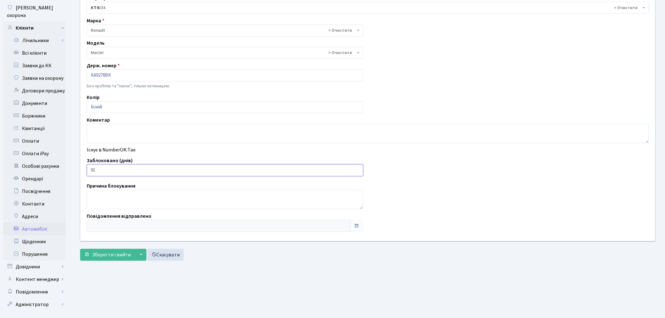
scroll to position [73, 0]
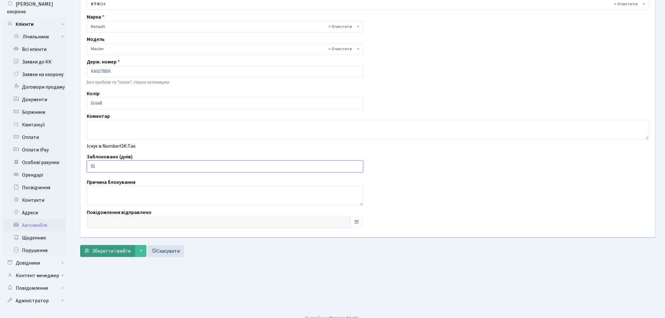
type input "01"
click at [107, 250] on span "Зберегти і вийти" at bounding box center [111, 250] width 39 height 7
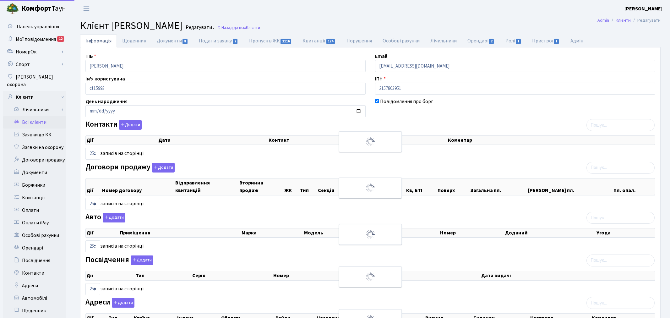
select select "25"
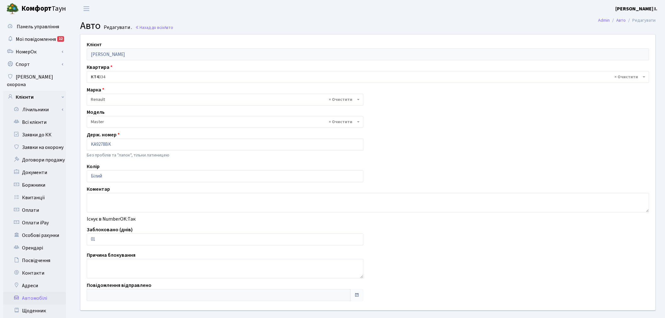
select select "2019"
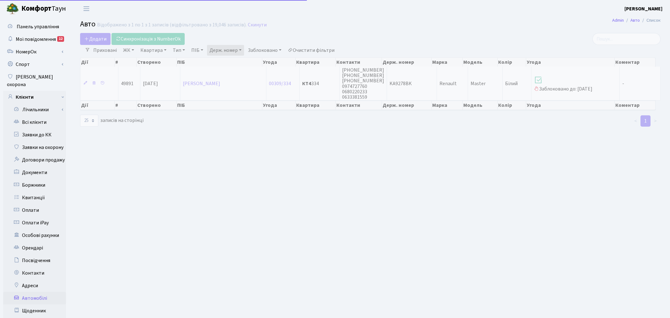
select select "25"
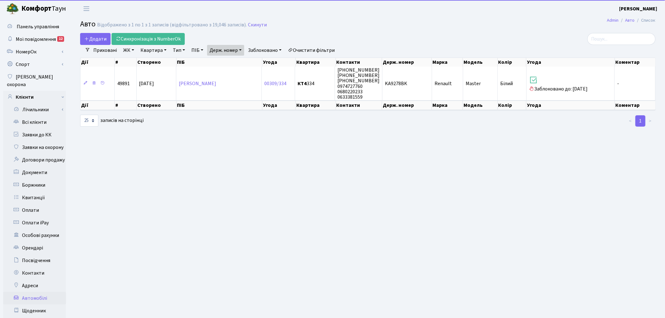
click at [226, 51] on link "Держ. номер" at bounding box center [225, 50] width 37 height 11
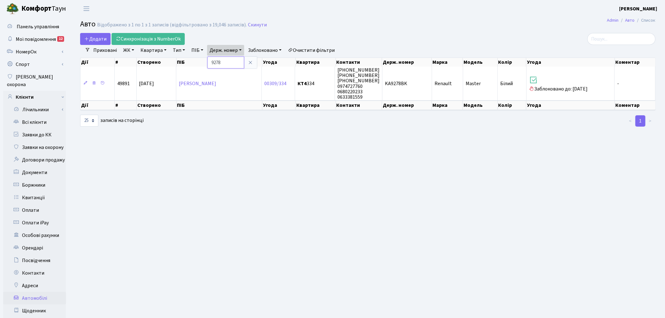
click at [227, 63] on input "9278" at bounding box center [225, 63] width 37 height 12
type input "5469"
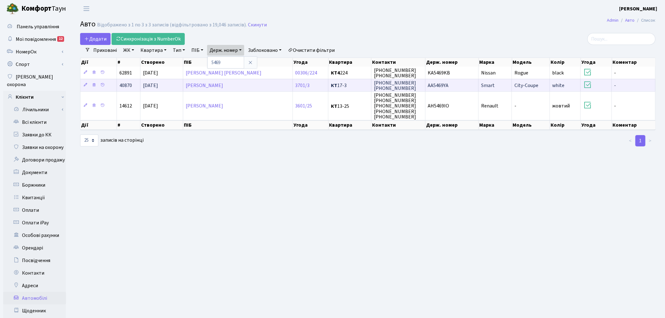
click at [437, 83] on span "AA5469YA" at bounding box center [438, 85] width 21 height 7
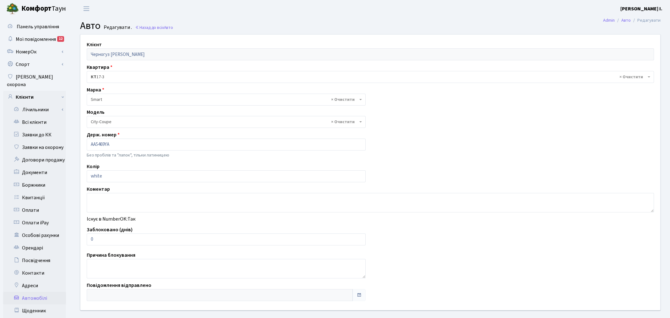
select select "2149"
click at [110, 241] on input "0" at bounding box center [225, 239] width 276 height 12
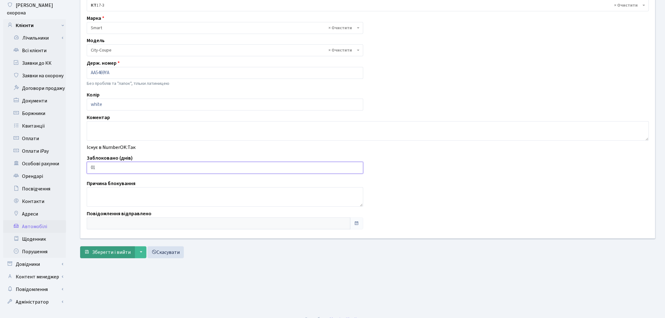
scroll to position [73, 0]
type input "01"
click at [116, 250] on span "Зберегти і вийти" at bounding box center [111, 250] width 39 height 7
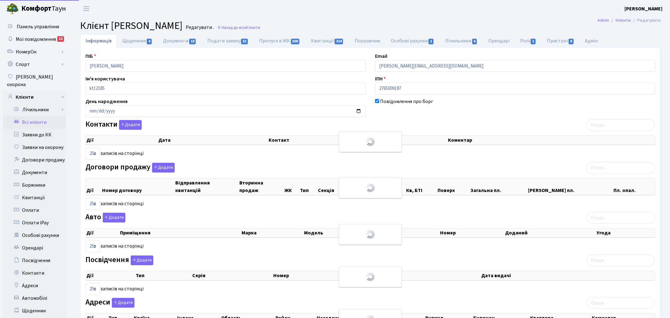
select select "25"
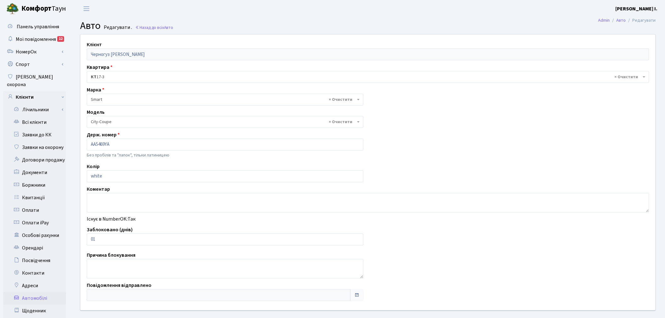
select select "2149"
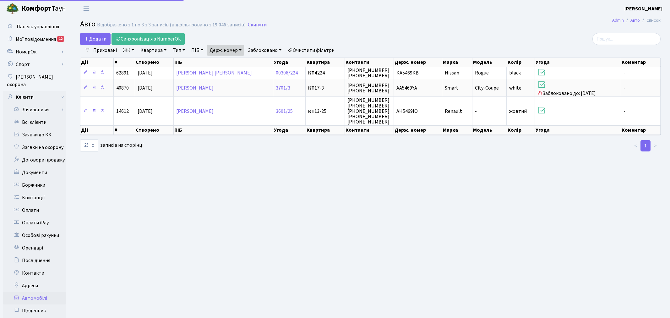
select select "25"
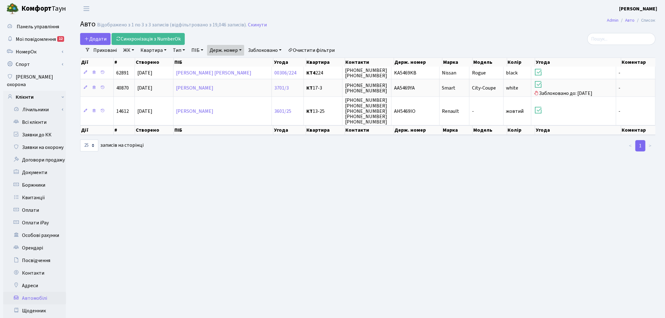
click at [231, 48] on link "Держ. номер" at bounding box center [225, 50] width 37 height 11
click at [231, 62] on input "5469" at bounding box center [225, 63] width 37 height 12
type input "0759"
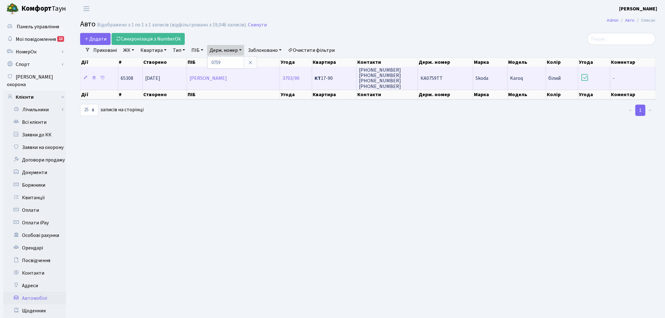
click at [427, 72] on td "КА0759ТТ" at bounding box center [445, 78] width 55 height 23
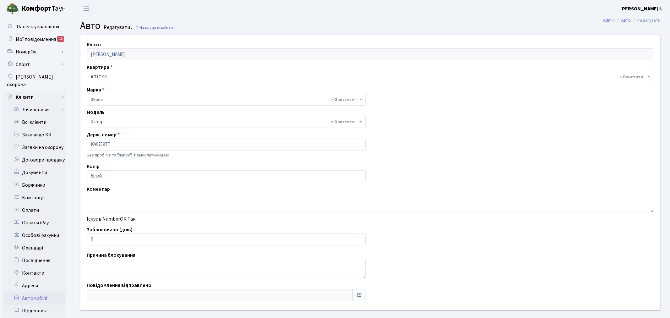
select select "4274"
click at [105, 237] on input "0" at bounding box center [225, 239] width 276 height 12
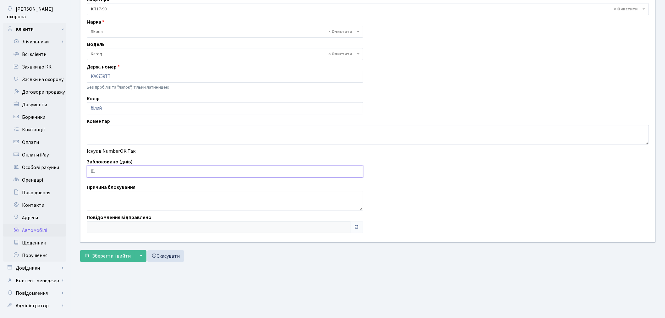
scroll to position [73, 0]
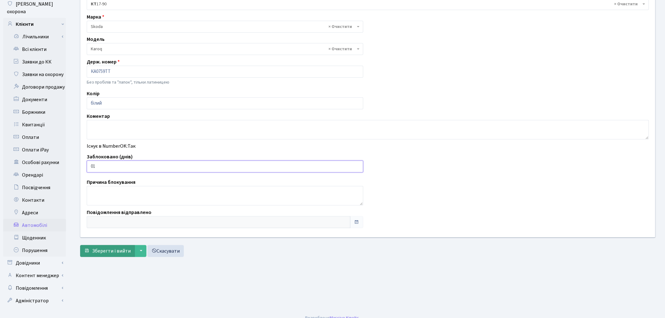
type input "01"
click at [103, 251] on span "Зберегти і вийти" at bounding box center [111, 250] width 39 height 7
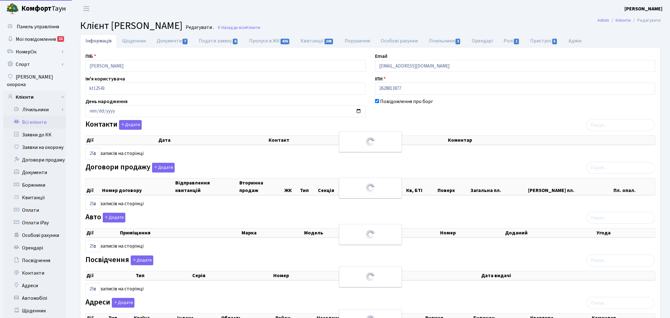
select select "25"
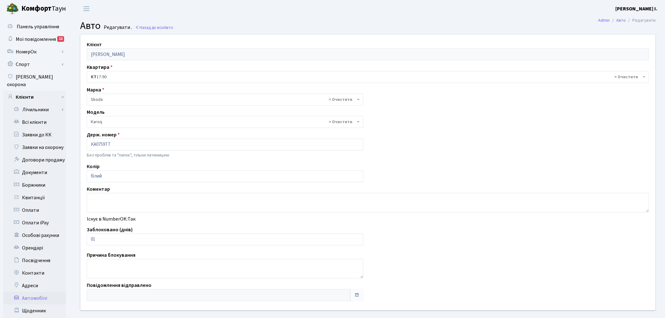
select select "4274"
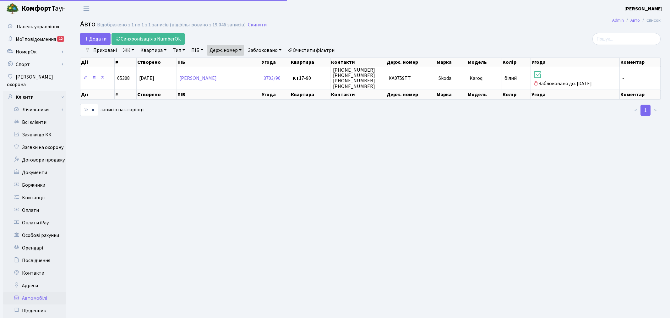
select select "25"
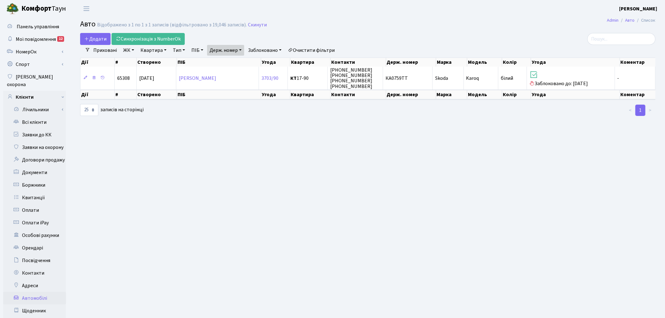
click at [235, 52] on link "Держ. номер" at bounding box center [225, 50] width 37 height 11
click at [238, 63] on input "0759" at bounding box center [225, 63] width 37 height 12
type input "5282"
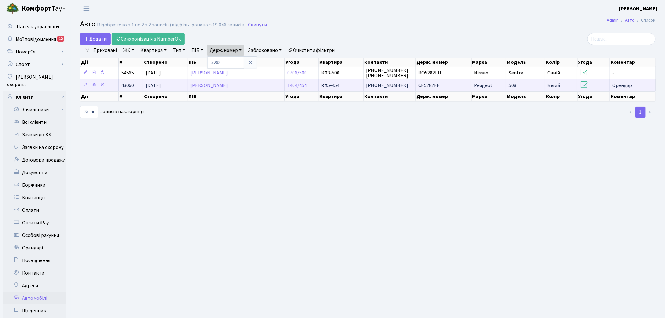
click at [450, 85] on td "СЕ5282ЕЕ" at bounding box center [444, 85] width 56 height 13
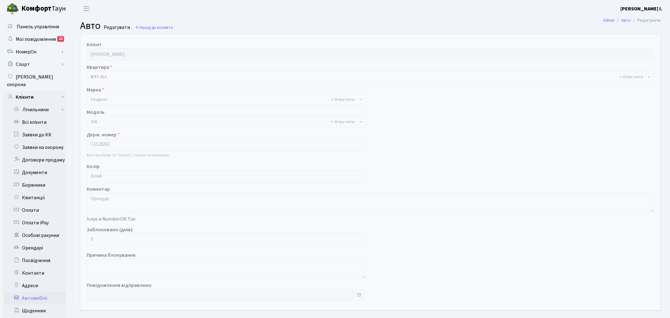
select select "1869"
click at [103, 240] on input "0" at bounding box center [225, 239] width 276 height 12
click at [102, 239] on input "0" at bounding box center [225, 239] width 276 height 12
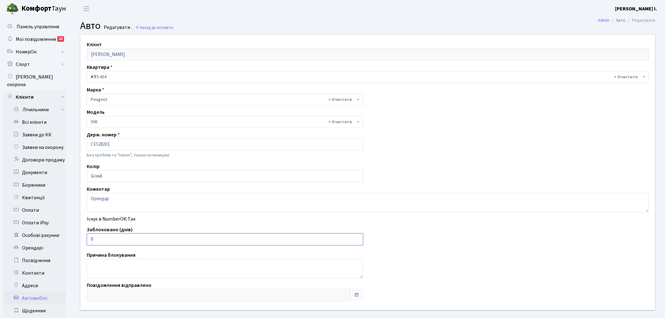
drag, startPoint x: 102, startPoint y: 239, endPoint x: 90, endPoint y: 238, distance: 12.6
click at [90, 238] on input "0" at bounding box center [225, 239] width 276 height 12
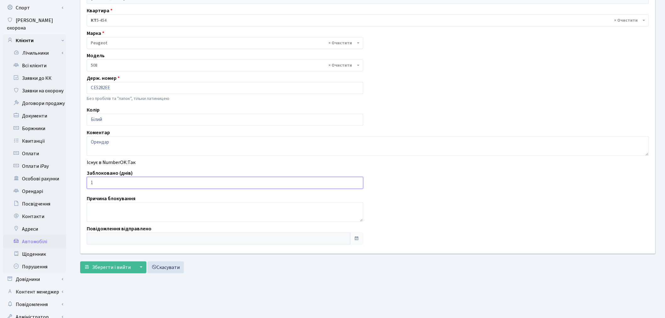
scroll to position [73, 0]
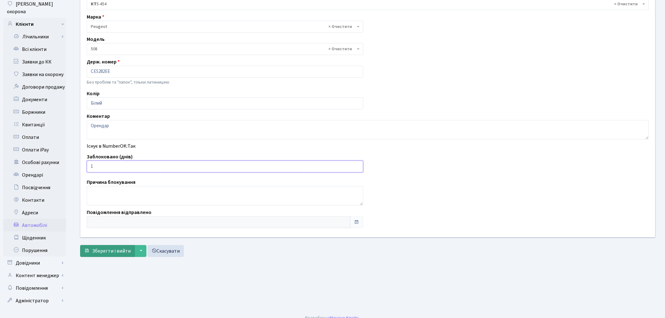
type input "1"
click at [100, 247] on span "Зберегти і вийти" at bounding box center [111, 250] width 39 height 7
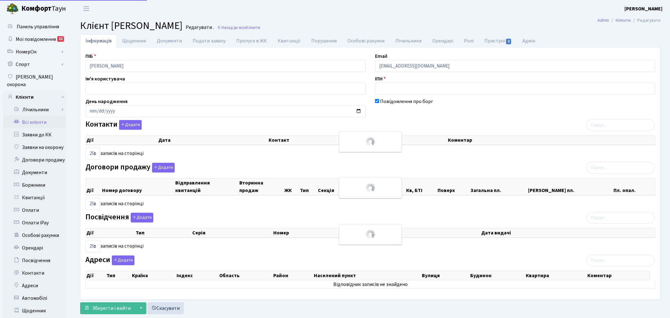
select select "25"
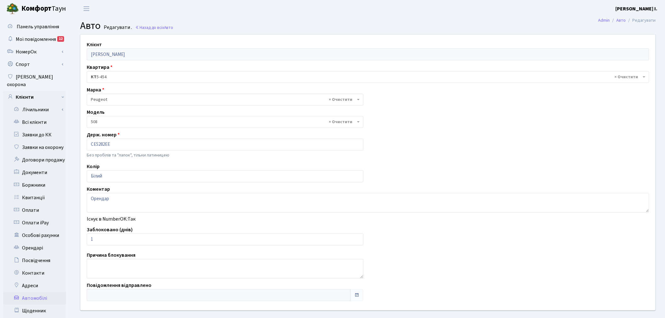
select select "1869"
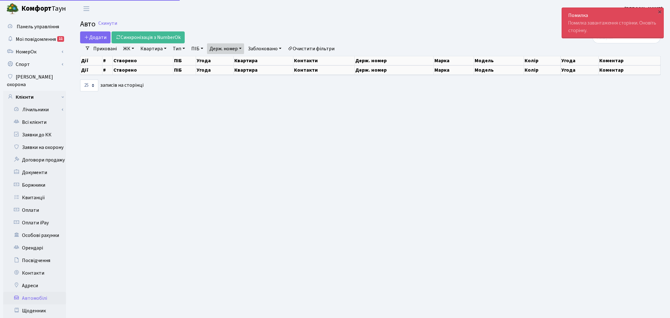
select select "25"
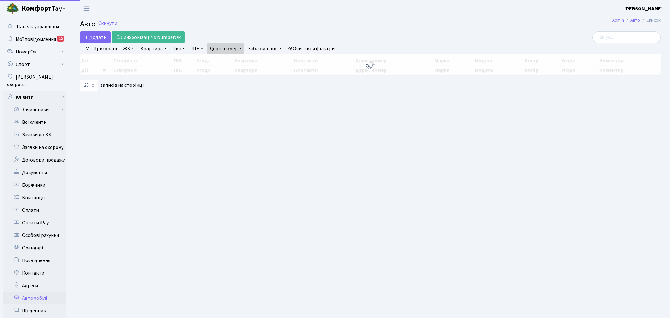
select select "25"
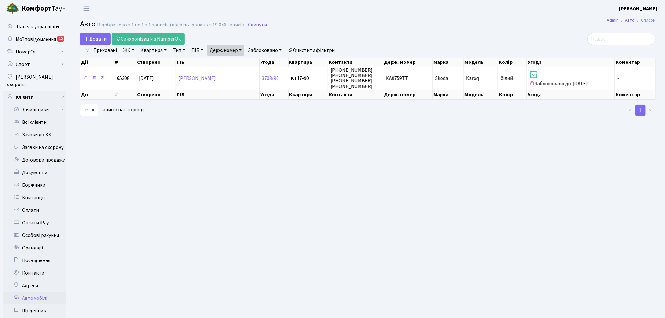
click at [228, 46] on link "Держ. номер" at bounding box center [225, 50] width 37 height 11
click at [231, 60] on input "0759" at bounding box center [225, 63] width 37 height 12
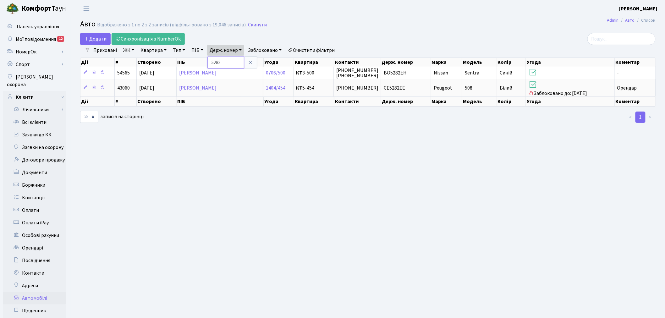
click at [228, 64] on input "5282" at bounding box center [225, 63] width 37 height 12
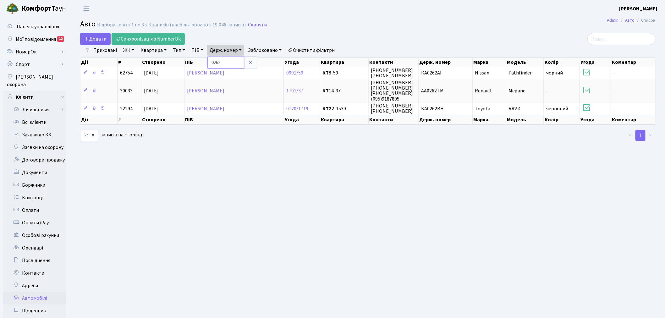
click at [234, 64] on input "0262" at bounding box center [225, 63] width 37 height 12
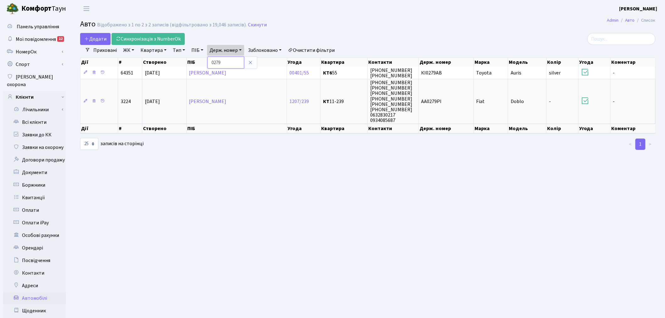
click at [233, 63] on input "0279" at bounding box center [225, 63] width 37 height 12
type input "1659"
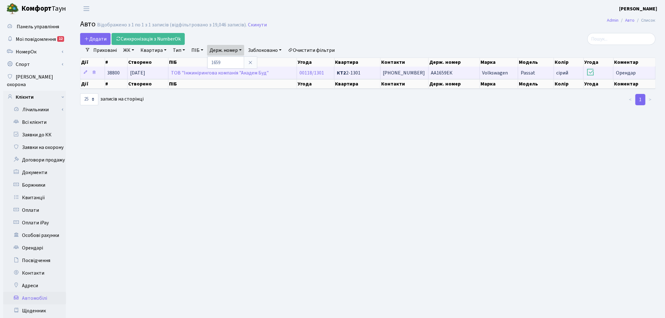
click at [458, 70] on td "АА1659ЕК" at bounding box center [453, 73] width 51 height 12
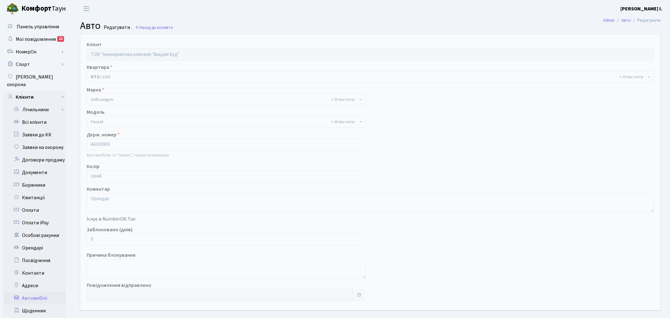
select select "2477"
drag, startPoint x: 99, startPoint y: 238, endPoint x: 90, endPoint y: 239, distance: 9.8
click at [90, 239] on input "0" at bounding box center [225, 239] width 276 height 12
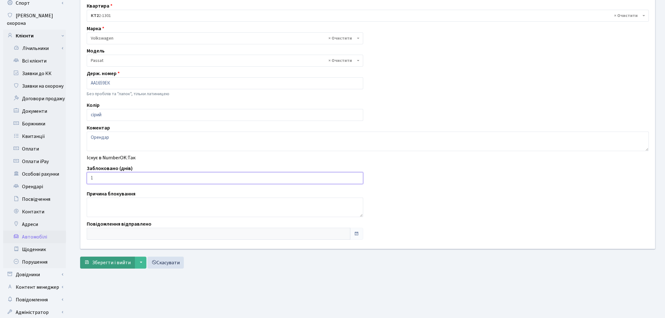
scroll to position [73, 0]
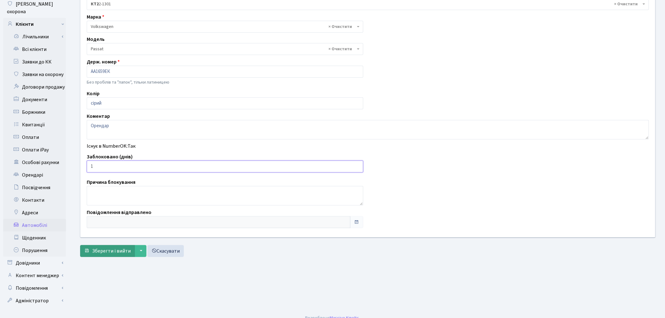
type input "1"
click at [108, 247] on span "Зберегти і вийти" at bounding box center [111, 250] width 39 height 7
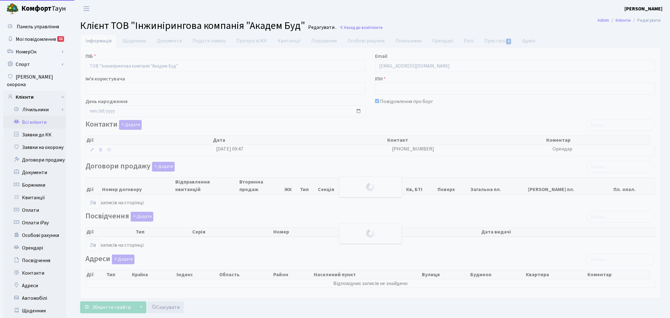
select select "25"
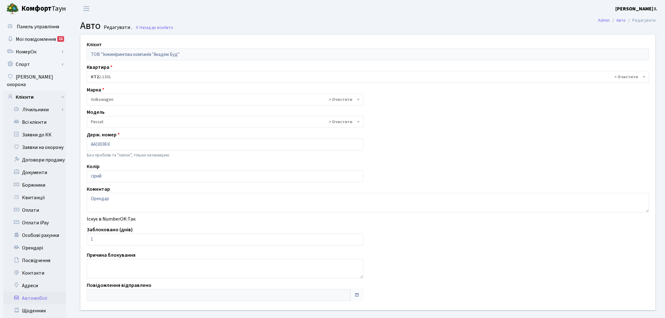
select select "2477"
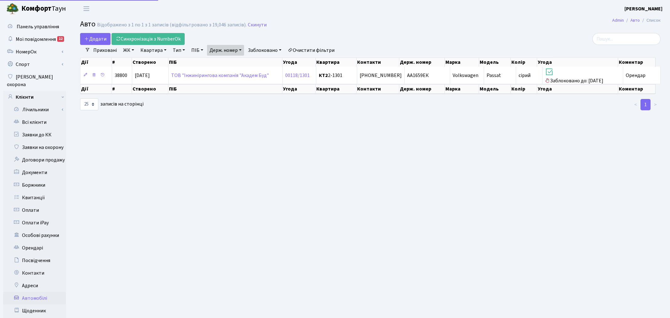
select select "25"
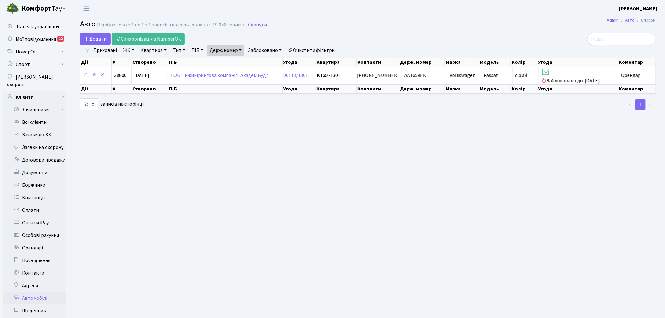
click at [234, 51] on link "Держ. номер" at bounding box center [225, 50] width 37 height 11
click at [242, 65] on input "1659" at bounding box center [225, 63] width 37 height 12
type input "8098"
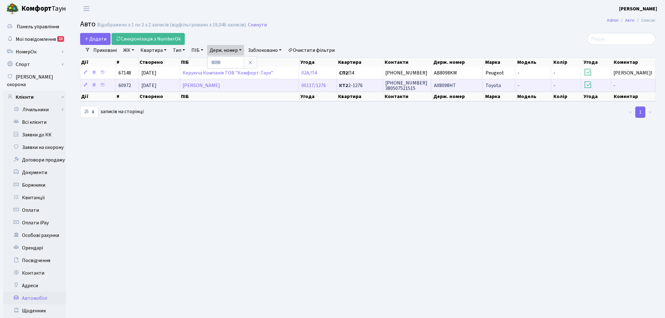
click at [472, 83] on td "AX8098HT" at bounding box center [457, 85] width 52 height 13
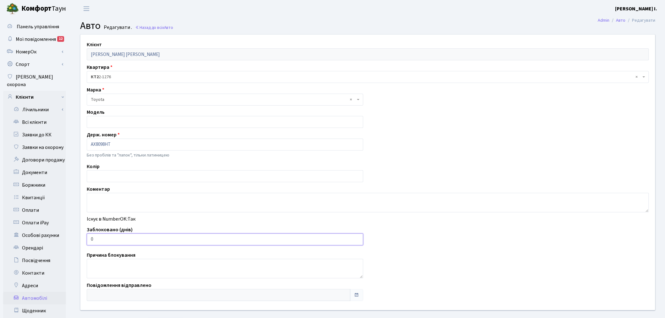
drag, startPoint x: 97, startPoint y: 240, endPoint x: 91, endPoint y: 240, distance: 5.3
click at [91, 240] on input "0" at bounding box center [225, 239] width 276 height 12
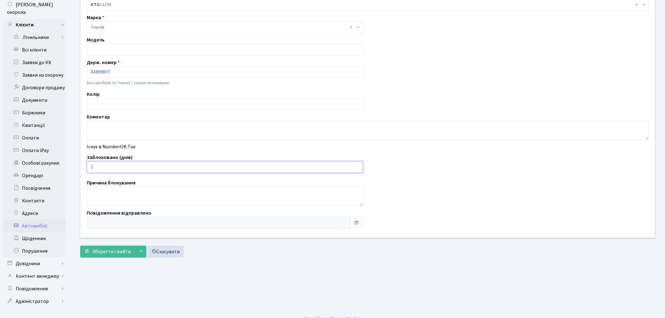
scroll to position [73, 0]
type input "1"
click at [102, 252] on span "Зберегти і вийти" at bounding box center [111, 250] width 39 height 7
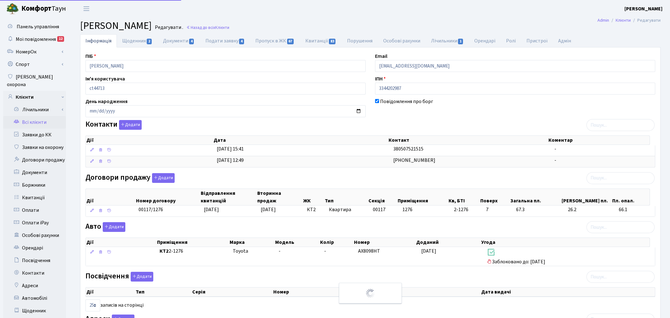
select select "25"
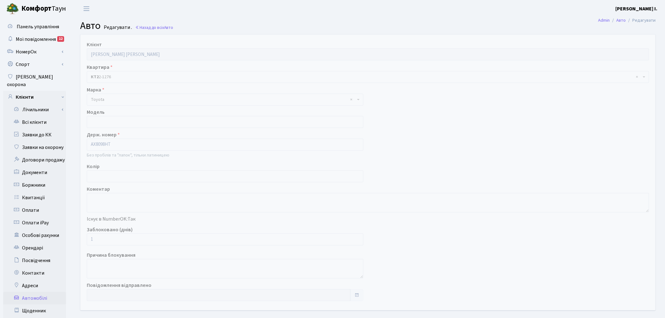
scroll to position [73, 0]
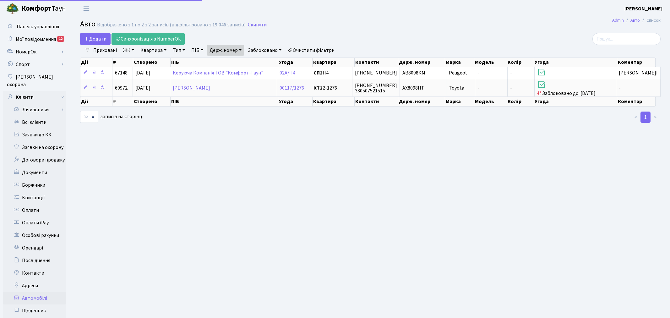
select select "25"
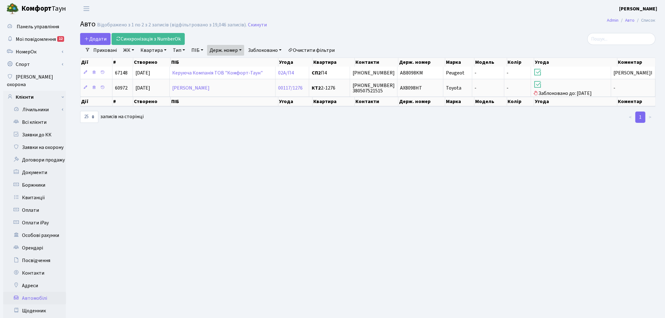
click at [221, 48] on link "Держ. номер" at bounding box center [225, 50] width 37 height 11
click at [237, 61] on input "8098" at bounding box center [225, 63] width 37 height 12
type input "3474"
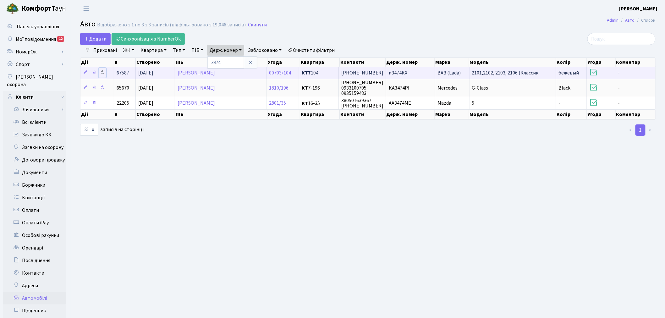
click at [102, 73] on icon at bounding box center [102, 72] width 4 height 4
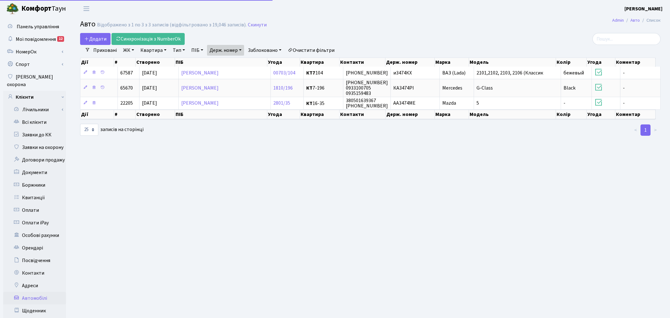
select select "25"
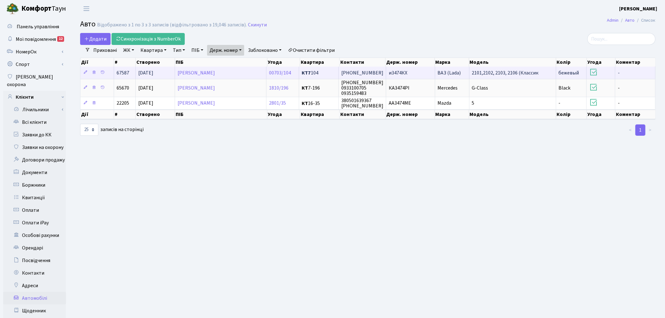
click at [422, 68] on td "и3474КХ" at bounding box center [410, 73] width 49 height 12
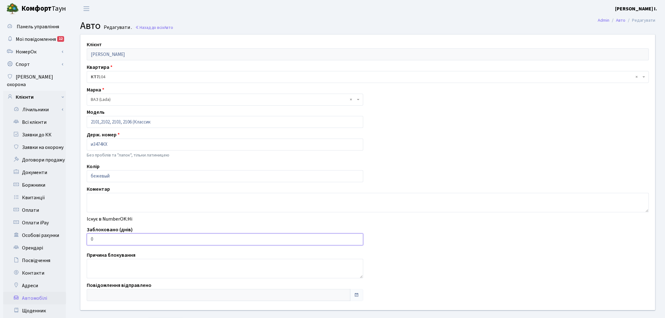
drag, startPoint x: 101, startPoint y: 237, endPoint x: 91, endPoint y: 238, distance: 10.1
click at [91, 238] on input "0" at bounding box center [225, 239] width 276 height 12
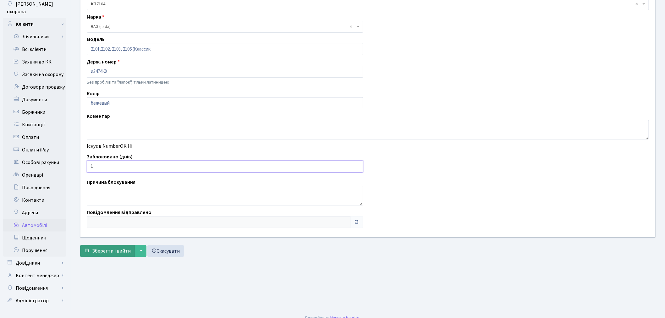
type input "1"
click at [108, 248] on span "Зберегти і вийти" at bounding box center [111, 250] width 39 height 7
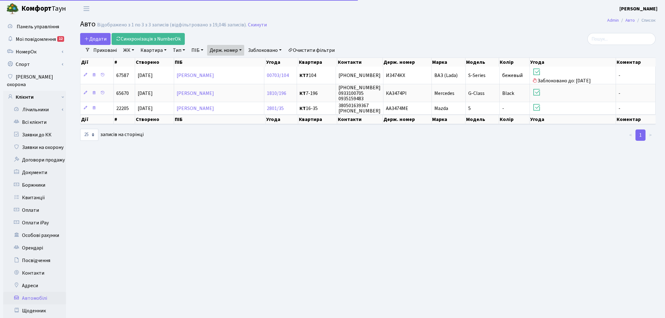
select select "25"
drag, startPoint x: 235, startPoint y: 52, endPoint x: 236, endPoint y: 57, distance: 5.4
click at [235, 52] on link "Держ. номер" at bounding box center [225, 50] width 37 height 11
click at [236, 60] on input "3474" at bounding box center [225, 63] width 37 height 12
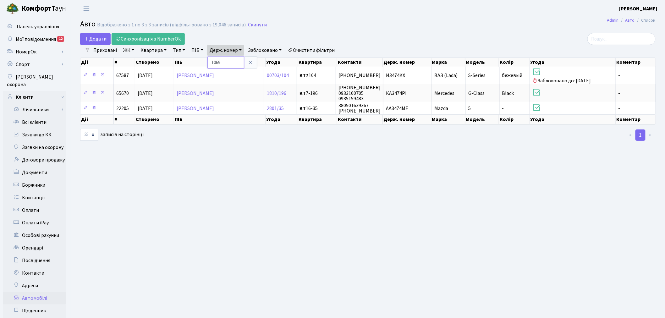
type input "1069"
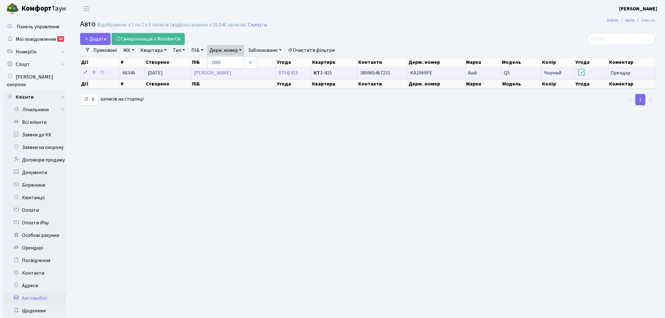
click at [422, 70] on span "KA1069PE" at bounding box center [421, 72] width 22 height 7
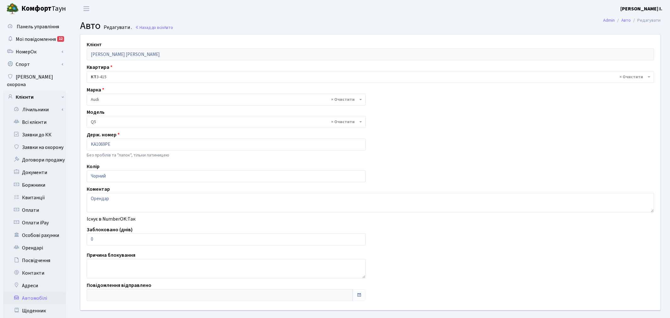
select select "172"
drag, startPoint x: 101, startPoint y: 235, endPoint x: 86, endPoint y: 236, distance: 14.8
click at [87, 236] on input "0" at bounding box center [225, 239] width 276 height 12
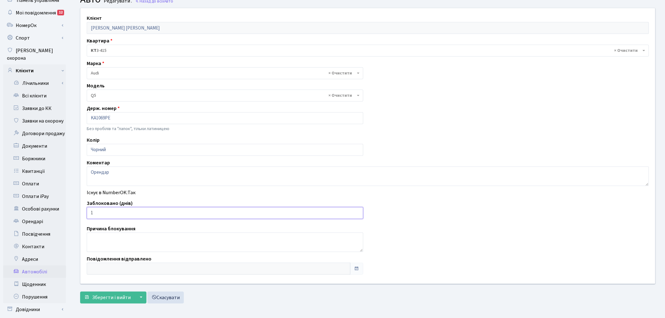
scroll to position [73, 0]
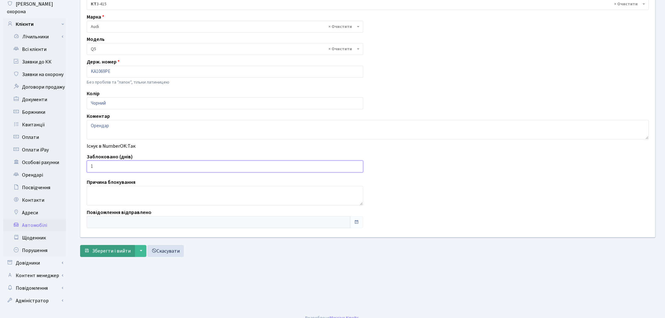
type input "1"
click at [105, 251] on span "Зберегти і вийти" at bounding box center [111, 250] width 39 height 7
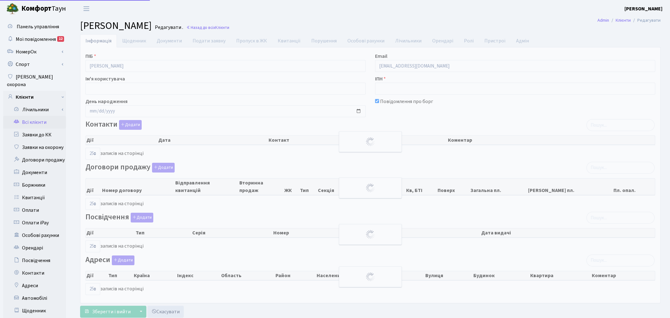
select select "25"
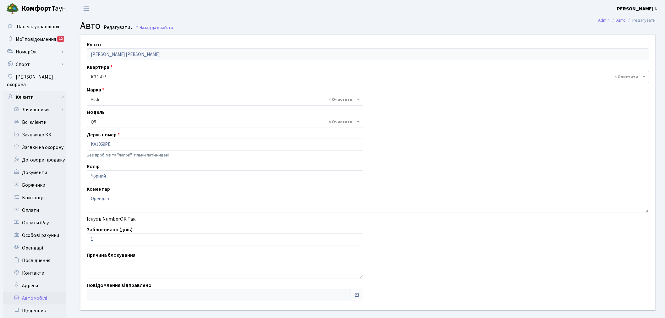
select select "172"
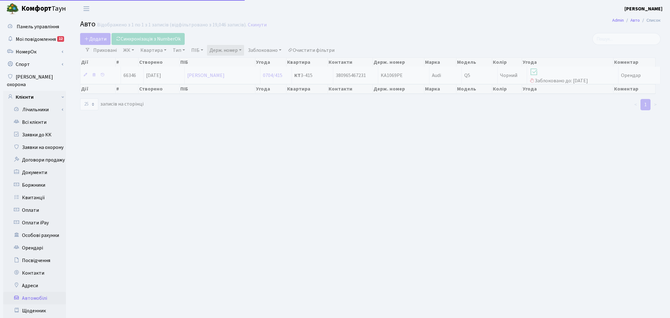
select select "25"
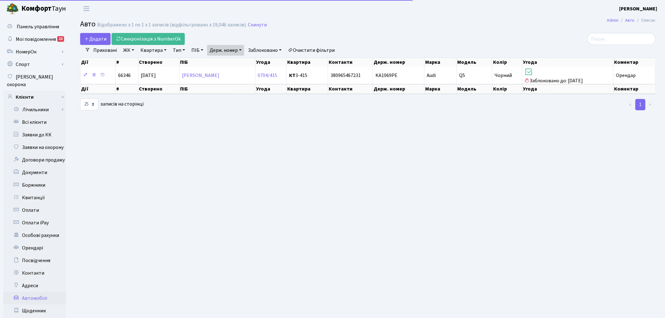
click at [234, 49] on link "Держ. номер" at bounding box center [225, 50] width 37 height 11
click at [234, 59] on input "1069" at bounding box center [225, 63] width 37 height 12
type input "9609"
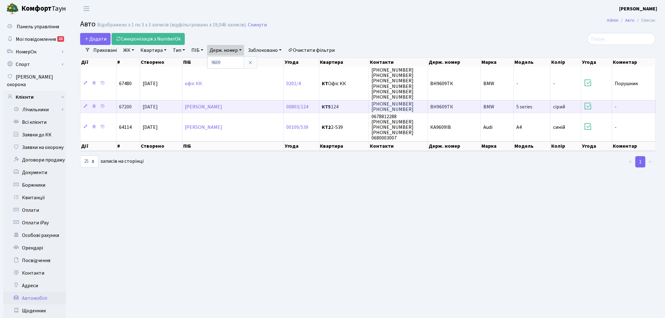
click at [462, 106] on td "ВН9609ТК" at bounding box center [454, 106] width 53 height 13
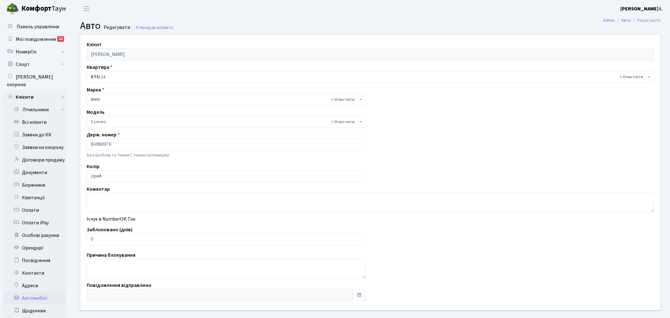
select select "4562"
drag, startPoint x: 111, startPoint y: 239, endPoint x: 87, endPoint y: 241, distance: 24.2
click at [87, 241] on input "0" at bounding box center [225, 239] width 276 height 12
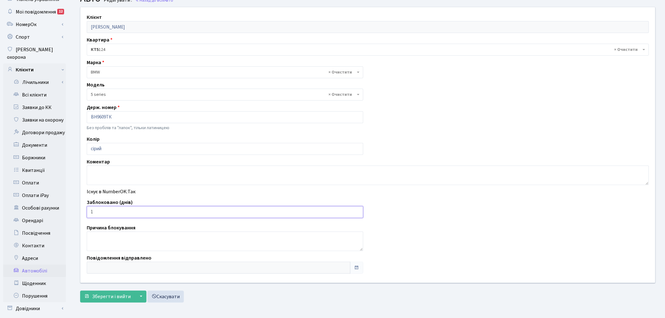
scroll to position [73, 0]
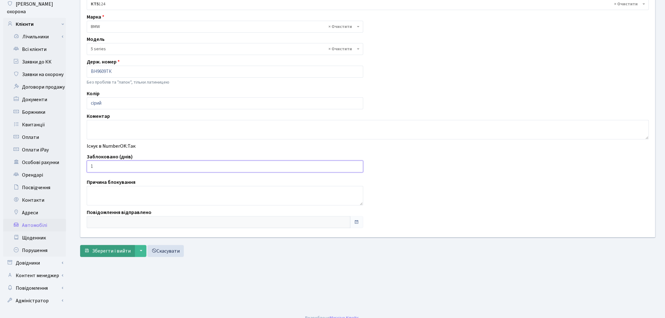
type input "1"
click at [109, 251] on span "Зберегти і вийти" at bounding box center [111, 250] width 39 height 7
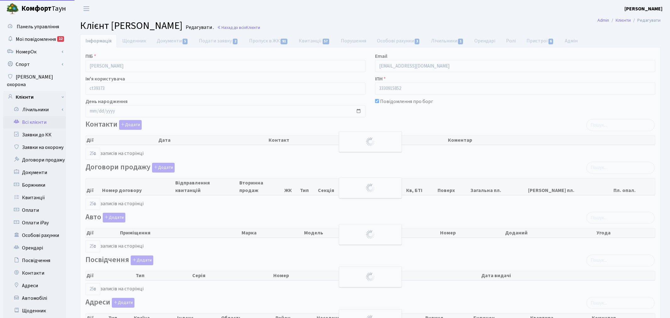
select select "25"
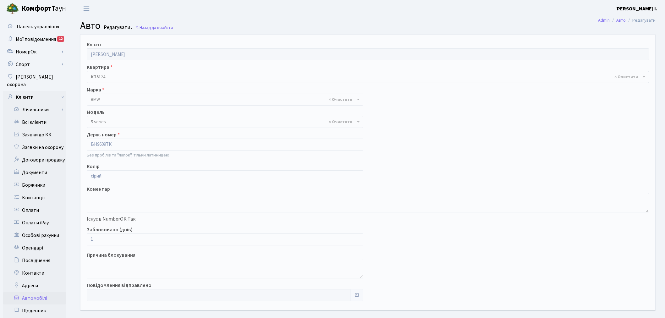
select select "4562"
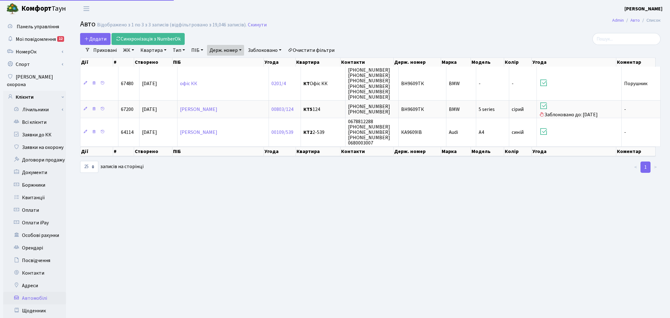
select select "25"
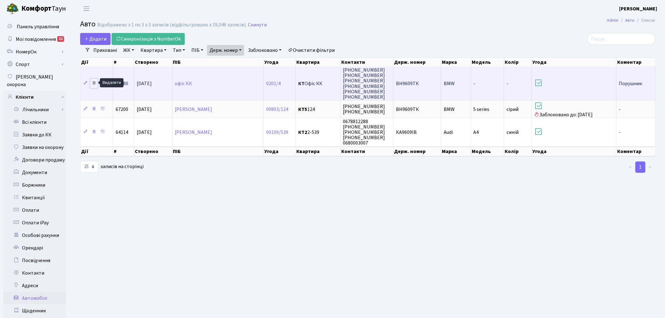
click at [93, 81] on icon at bounding box center [94, 83] width 4 height 4
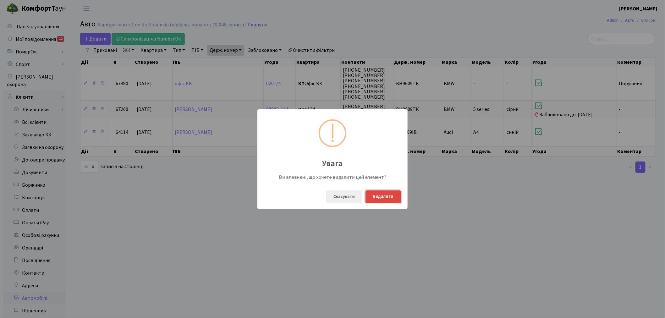
click at [382, 197] on button "Видалити" at bounding box center [382, 196] width 35 height 13
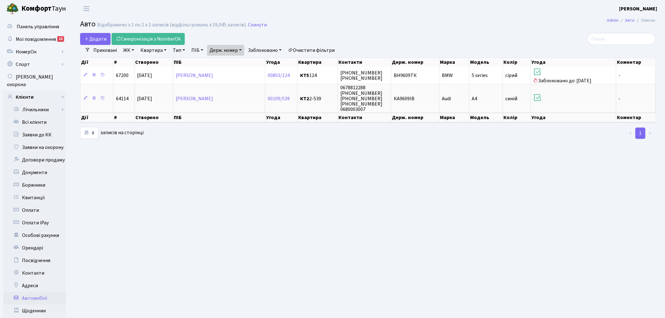
click at [230, 50] on link "Держ. номер" at bounding box center [225, 50] width 37 height 11
click at [232, 62] on input "9609" at bounding box center [225, 63] width 37 height 12
type input "6796"
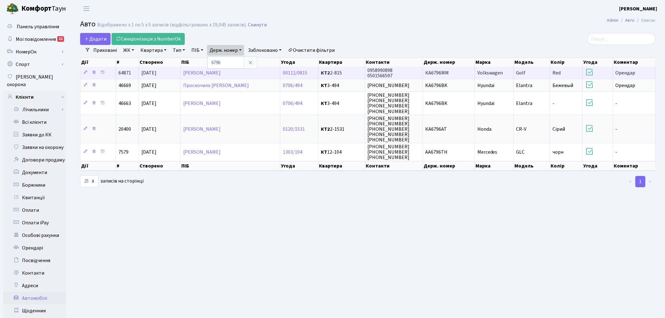
click at [460, 73] on td "КА6796ММ" at bounding box center [449, 73] width 52 height 12
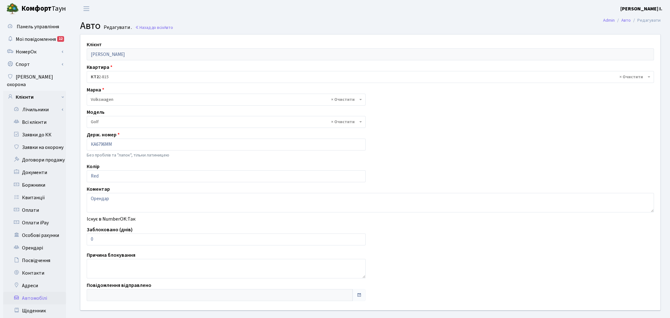
select select "2459"
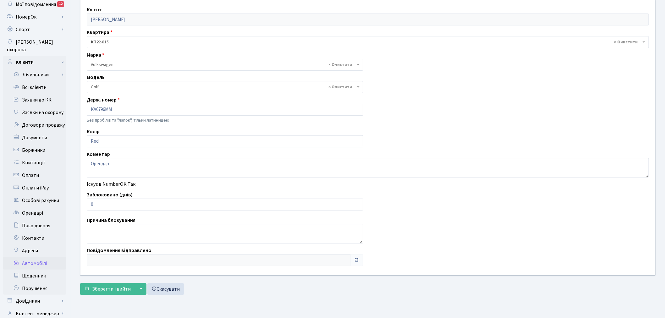
scroll to position [70, 0]
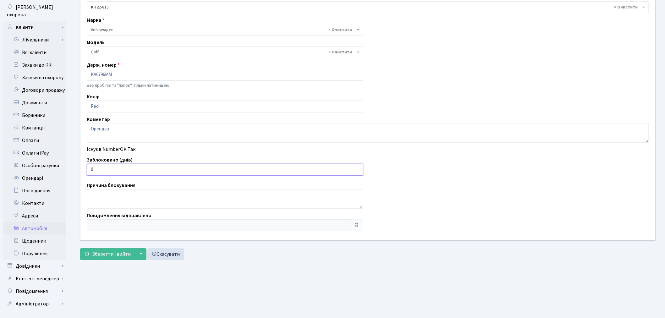
drag, startPoint x: 101, startPoint y: 171, endPoint x: 87, endPoint y: 170, distance: 13.6
click at [87, 169] on input "0" at bounding box center [225, 170] width 276 height 12
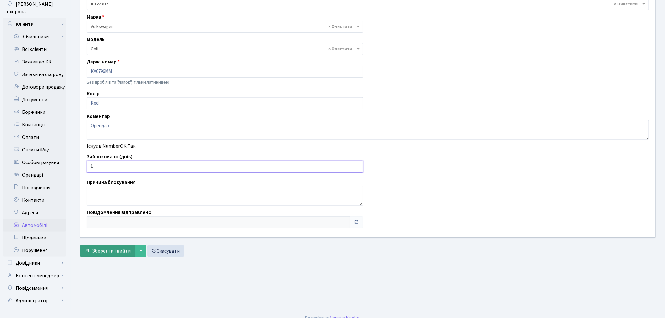
type input "1"
click at [110, 247] on span "Зберегти і вийти" at bounding box center [111, 250] width 39 height 7
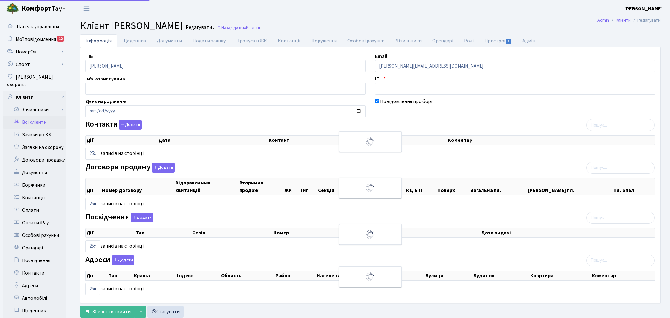
select select "25"
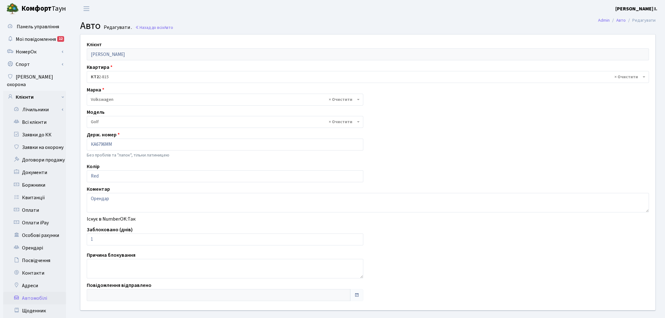
select select "2459"
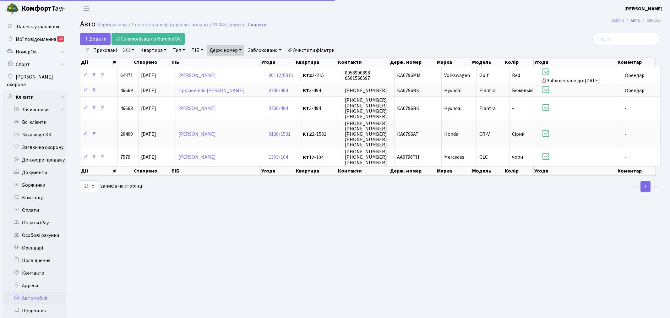
select select "25"
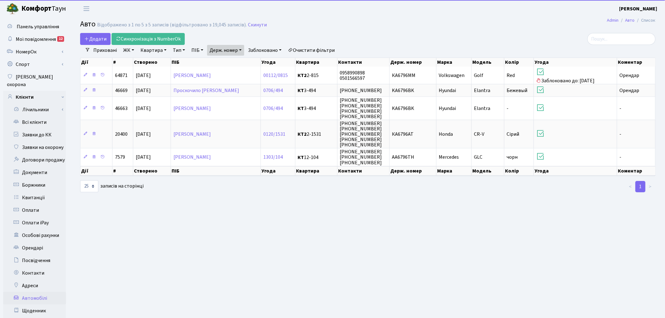
click at [227, 50] on link "Держ. номер" at bounding box center [225, 50] width 37 height 11
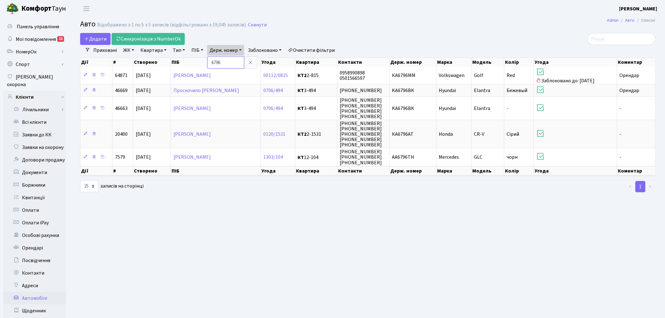
click at [229, 59] on input "6796" at bounding box center [225, 63] width 37 height 12
type input "1201"
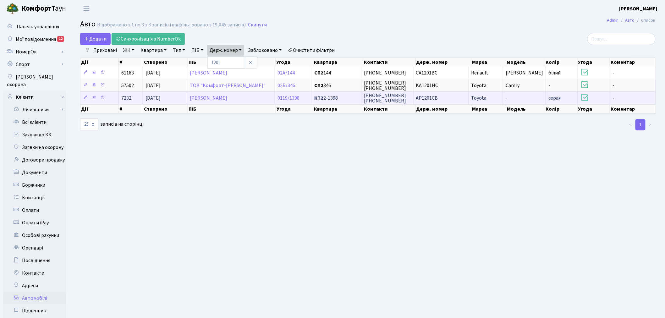
click at [447, 98] on td "АР1201СВ" at bounding box center [440, 97] width 55 height 13
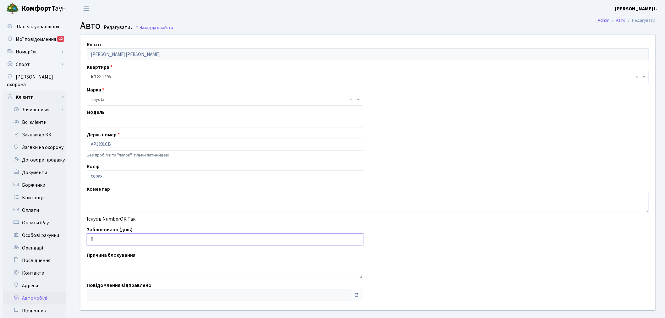
drag, startPoint x: 96, startPoint y: 237, endPoint x: 88, endPoint y: 238, distance: 8.2
click at [88, 238] on input "0" at bounding box center [225, 239] width 276 height 12
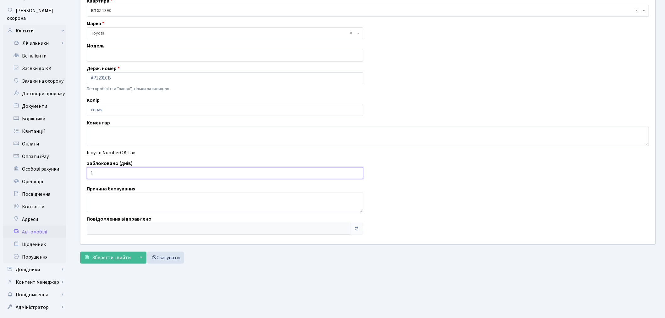
scroll to position [73, 0]
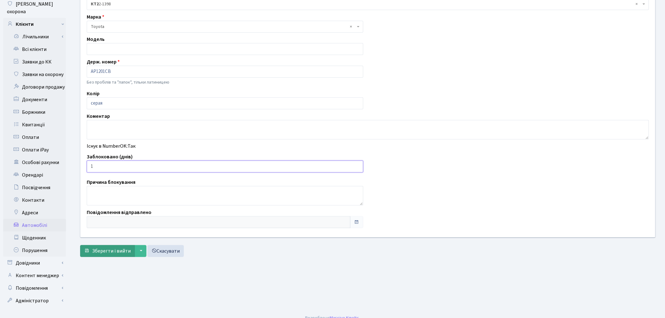
type input "1"
click at [101, 253] on span "Зберегти і вийти" at bounding box center [111, 250] width 39 height 7
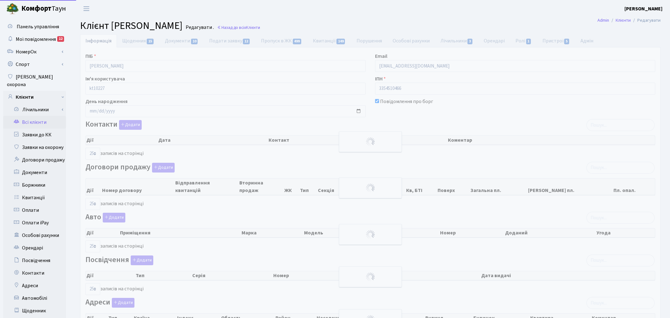
select select "25"
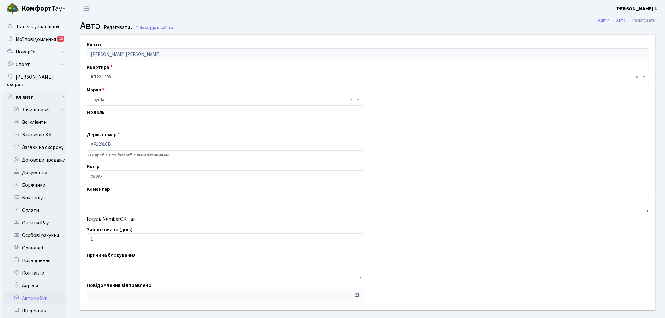
scroll to position [73, 0]
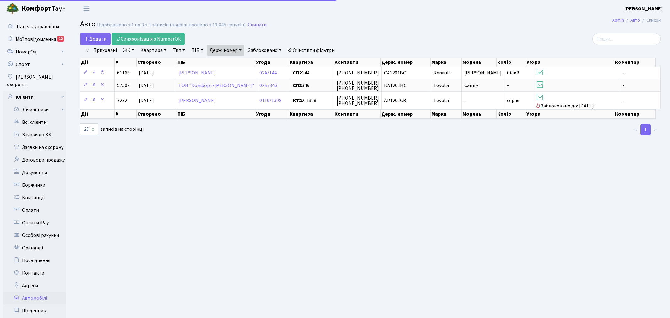
select select "25"
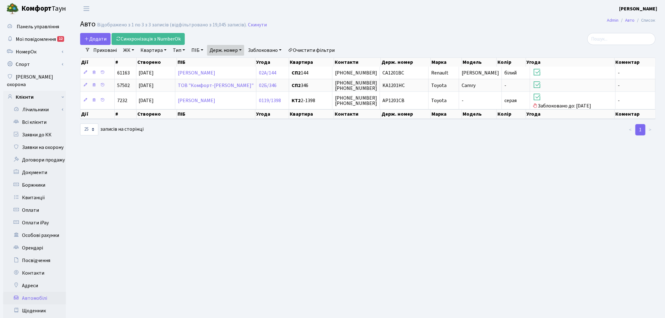
click at [227, 51] on link "Держ. номер" at bounding box center [225, 50] width 37 height 11
click at [234, 65] on input "1201" at bounding box center [225, 63] width 37 height 12
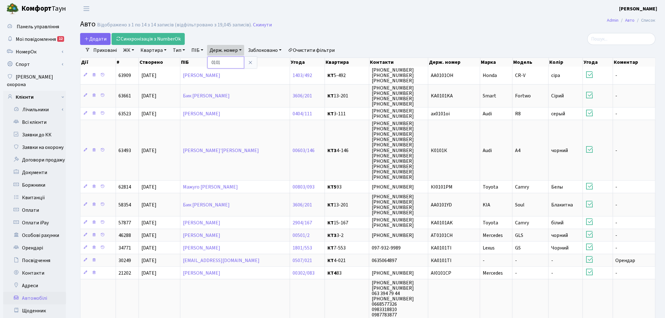
click at [231, 62] on input "0101" at bounding box center [225, 63] width 37 height 12
type input "1678"
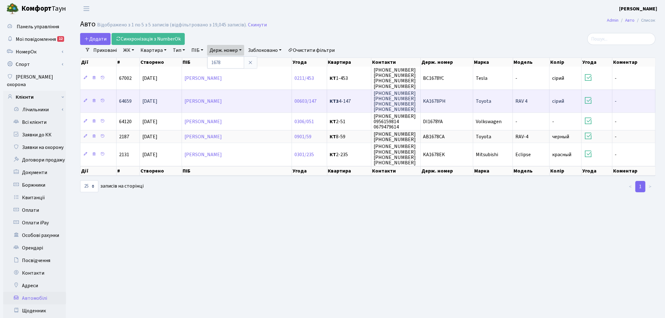
click at [454, 102] on td "KA1678PH" at bounding box center [447, 101] width 53 height 23
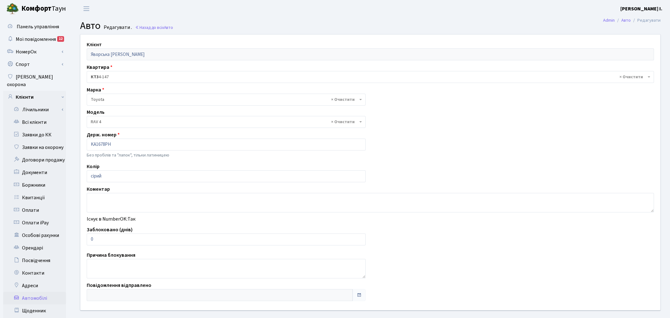
select select "2369"
click at [121, 237] on input "0" at bounding box center [225, 239] width 276 height 12
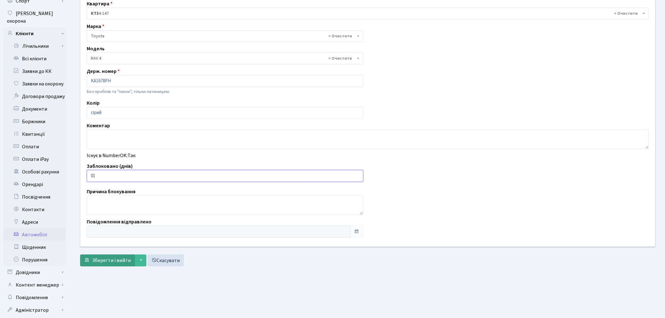
scroll to position [73, 0]
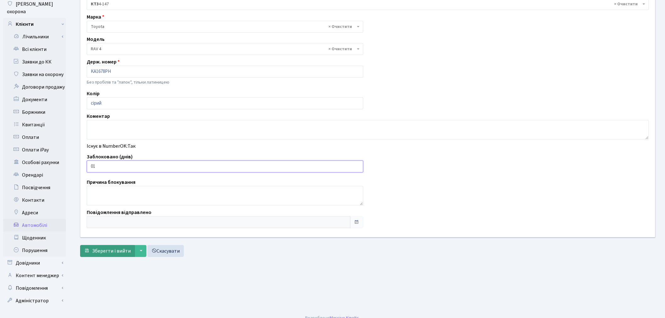
type input "01"
click at [111, 249] on span "Зберегти і вийти" at bounding box center [111, 250] width 39 height 7
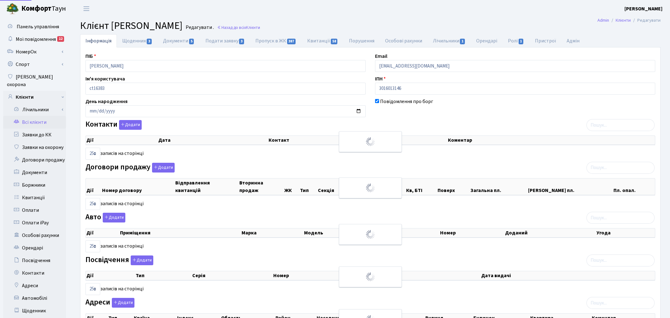
select select "25"
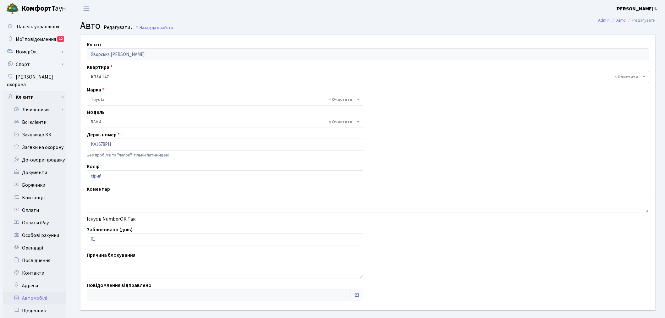
select select "2369"
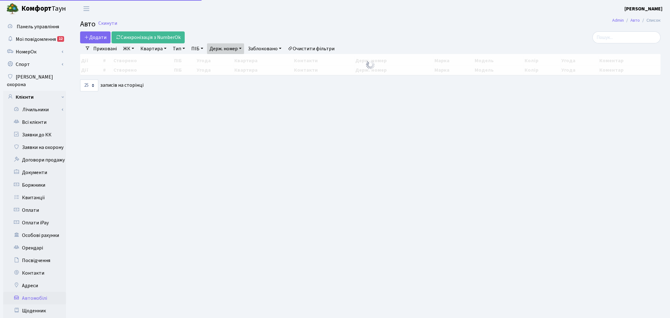
select select "25"
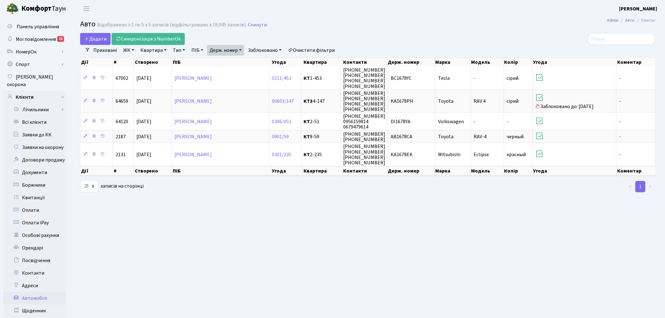
click at [237, 47] on link "Держ. номер" at bounding box center [225, 50] width 37 height 11
click at [237, 59] on input "1678" at bounding box center [225, 63] width 37 height 12
type input "4510"
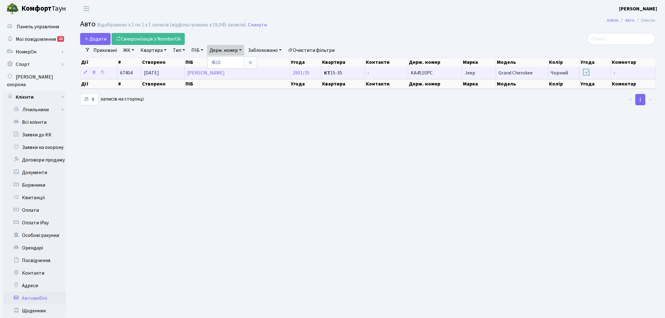
click at [437, 71] on td "KA4510PC" at bounding box center [435, 73] width 54 height 12
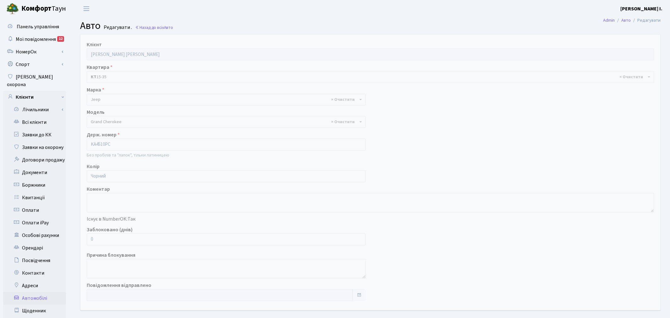
select select "1139"
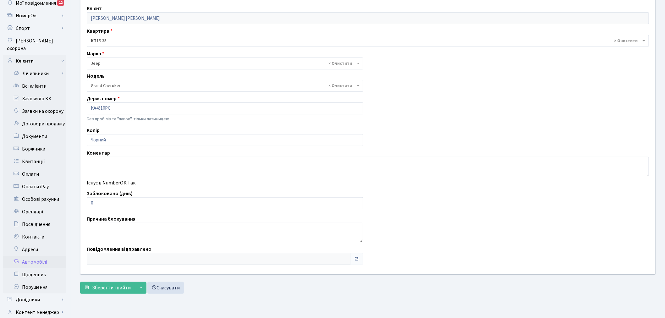
scroll to position [73, 0]
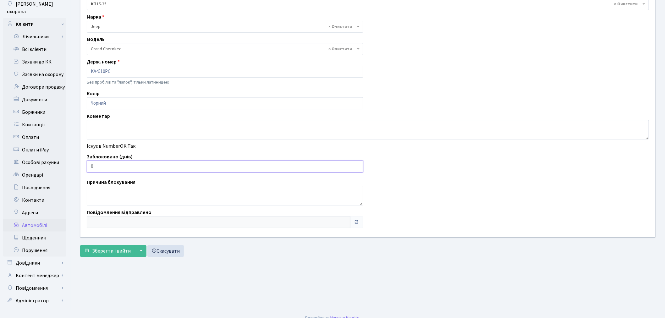
drag, startPoint x: 104, startPoint y: 164, endPoint x: 88, endPoint y: 165, distance: 15.7
click at [88, 165] on input "0" at bounding box center [225, 166] width 276 height 12
type input "1"
click at [102, 251] on span "Зберегти і вийти" at bounding box center [111, 250] width 39 height 7
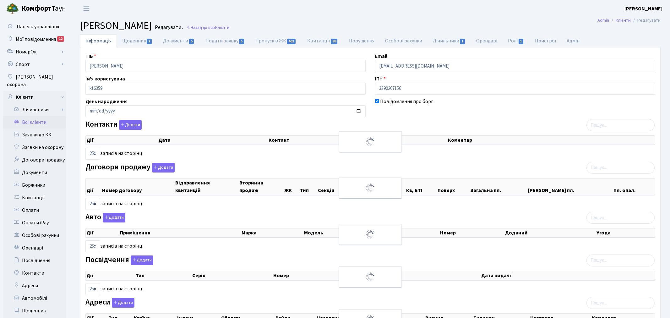
select select "25"
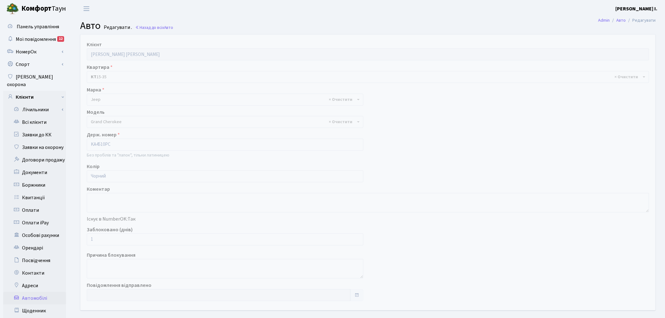
select select "1139"
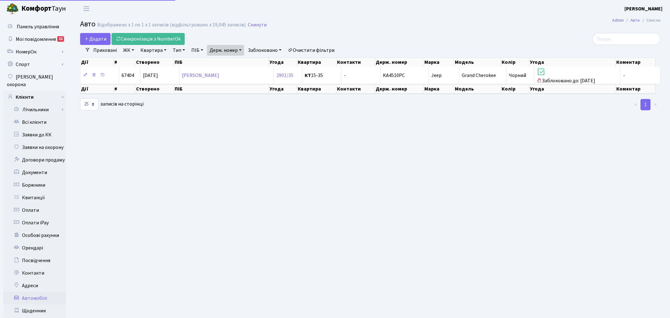
select select "25"
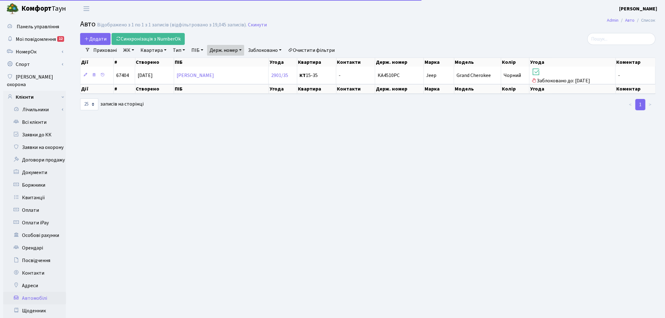
click at [228, 51] on link "Держ. номер" at bounding box center [225, 50] width 37 height 11
click at [230, 61] on input "4510" at bounding box center [225, 63] width 37 height 12
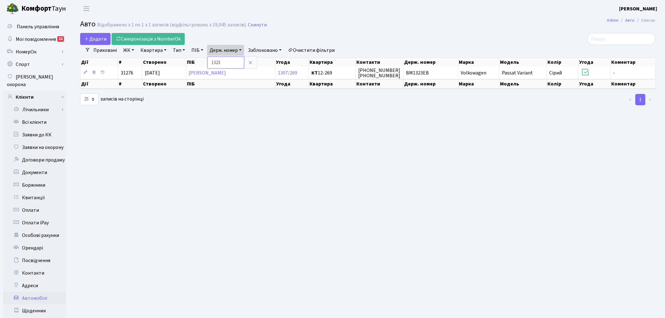
click at [230, 61] on input "1323" at bounding box center [225, 63] width 37 height 12
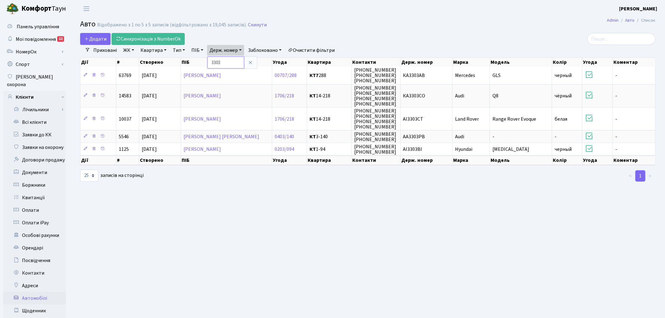
click at [227, 63] on input "3303" at bounding box center [225, 63] width 37 height 12
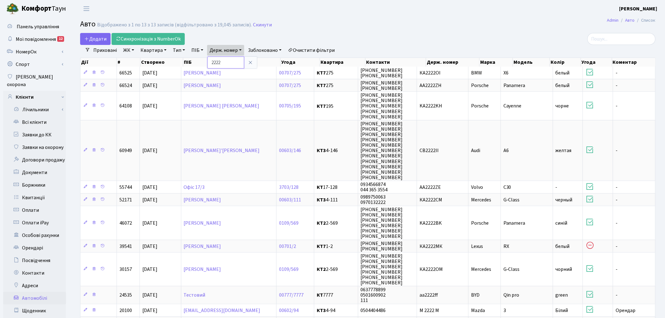
click at [231, 64] on input "2222" at bounding box center [225, 63] width 37 height 12
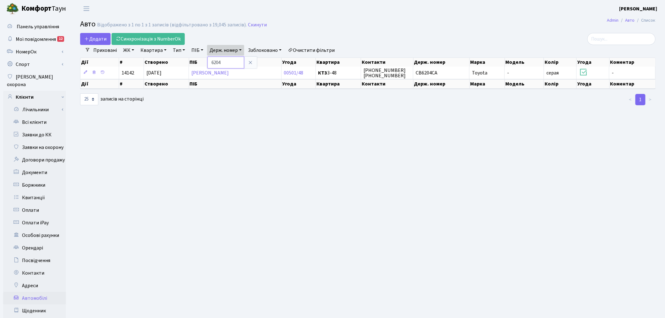
click at [234, 57] on input "6204" at bounding box center [225, 63] width 37 height 12
click at [231, 61] on input "6204" at bounding box center [225, 63] width 37 height 12
click at [231, 62] on input "6204" at bounding box center [225, 63] width 37 height 12
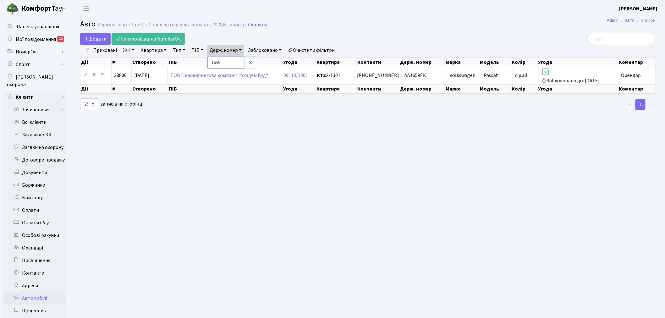
click at [229, 64] on input "1659" at bounding box center [225, 63] width 37 height 12
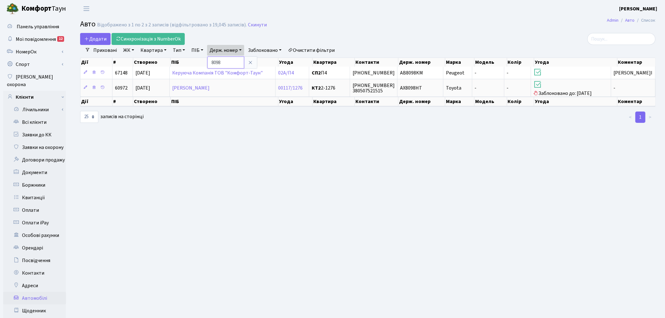
click at [233, 60] on input "8098" at bounding box center [225, 63] width 37 height 12
type input "1556"
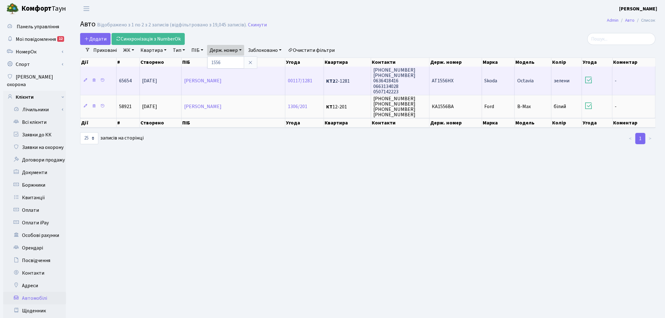
click at [459, 79] on td "АТ1556НХ" at bounding box center [455, 81] width 52 height 28
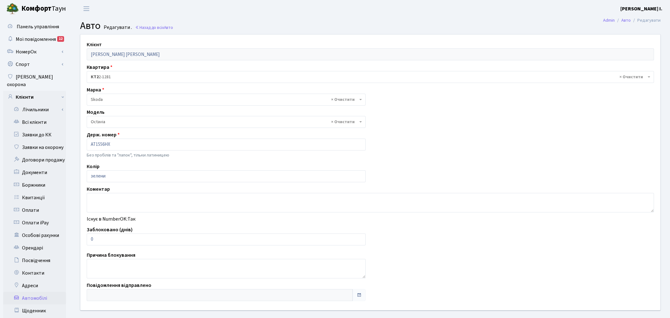
select select "2142"
click at [104, 238] on input "0" at bounding box center [225, 239] width 276 height 12
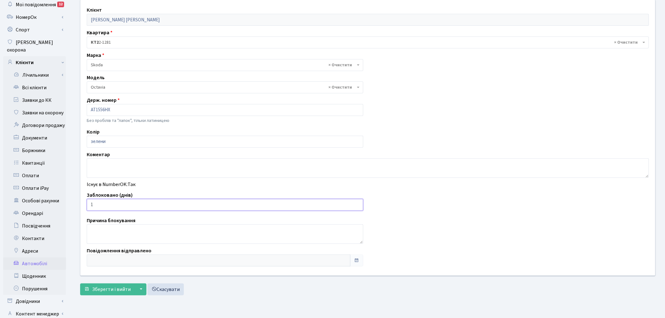
scroll to position [73, 0]
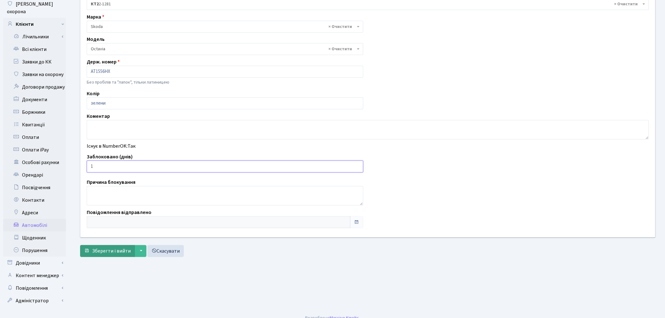
type input "1"
click at [107, 250] on span "Зберегти і вийти" at bounding box center [111, 250] width 39 height 7
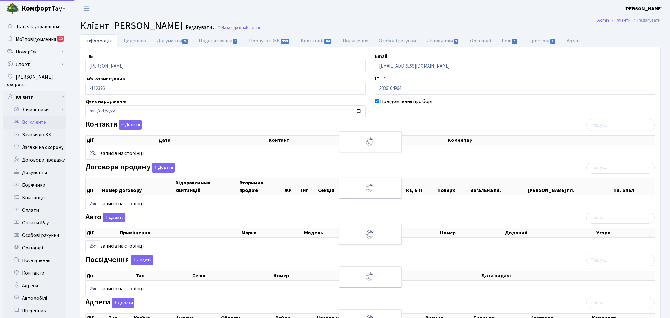
select select "25"
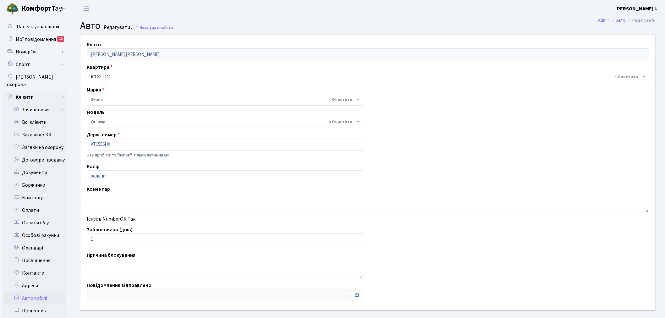
select select "2142"
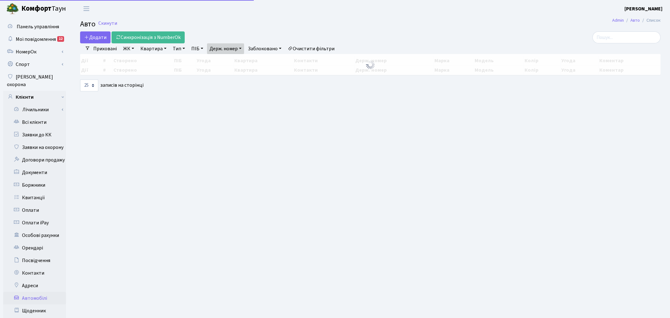
select select "25"
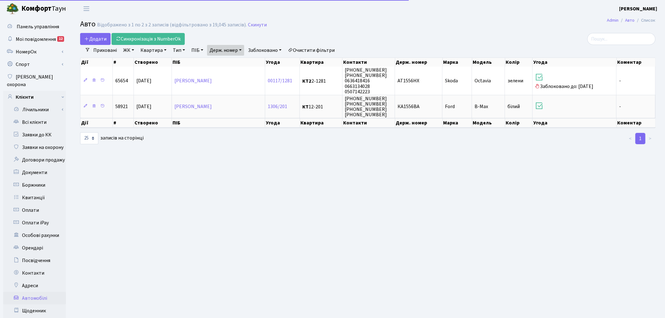
click at [221, 46] on link "Держ. номер" at bounding box center [225, 50] width 37 height 11
click at [244, 65] on input "1556" at bounding box center [225, 63] width 37 height 12
click at [236, 61] on input "1556" at bounding box center [225, 63] width 37 height 12
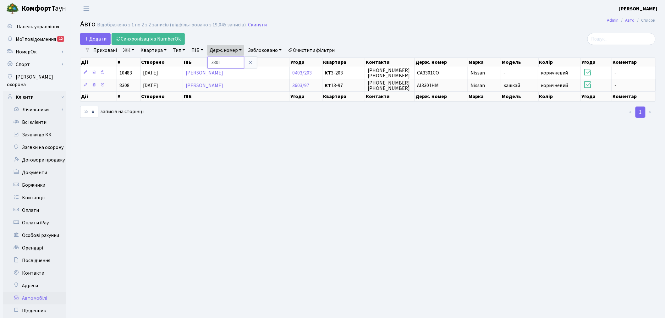
click at [227, 63] on input "3301" at bounding box center [225, 63] width 37 height 12
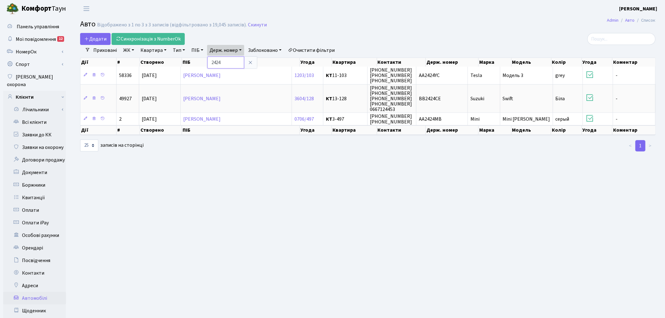
click at [230, 60] on input "2424" at bounding box center [225, 63] width 37 height 12
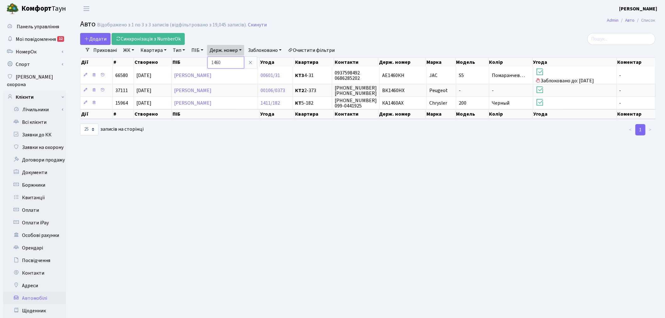
click at [234, 63] on input "1460" at bounding box center [225, 63] width 37 height 12
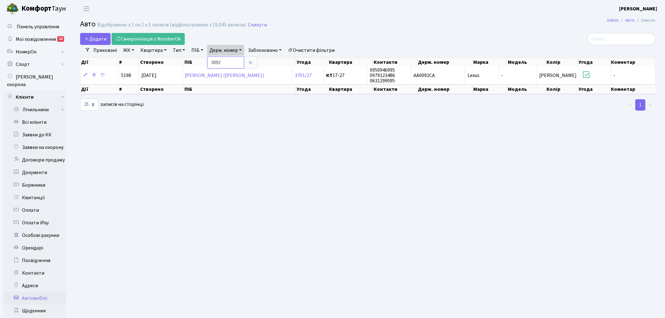
click at [229, 62] on input "0092" at bounding box center [225, 63] width 37 height 12
type input "7366"
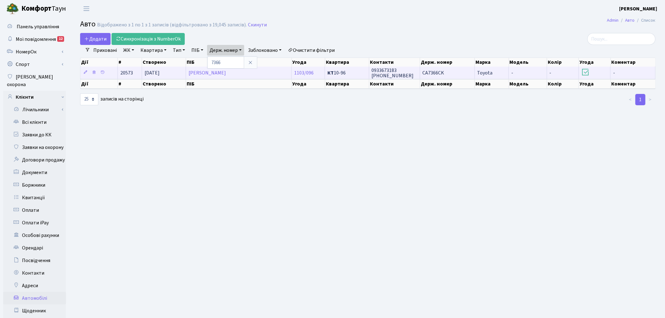
click at [397, 70] on td "0933673183 (097) 966-10-69" at bounding box center [394, 73] width 51 height 12
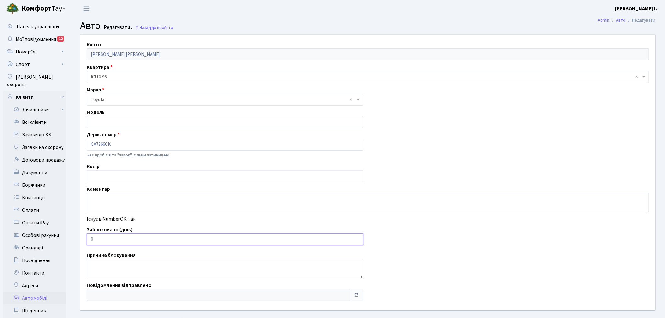
drag, startPoint x: 117, startPoint y: 241, endPoint x: 85, endPoint y: 240, distance: 31.4
click at [85, 240] on div "Заблоковано (днів) 0" at bounding box center [225, 235] width 286 height 19
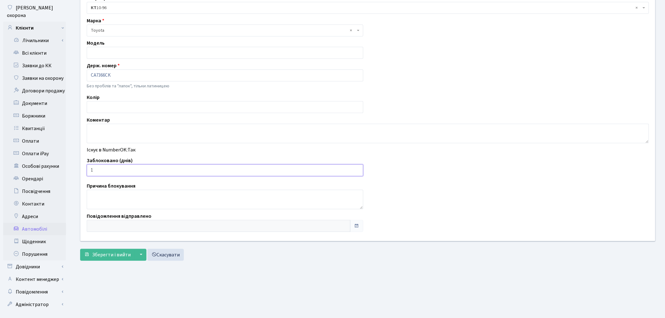
scroll to position [73, 0]
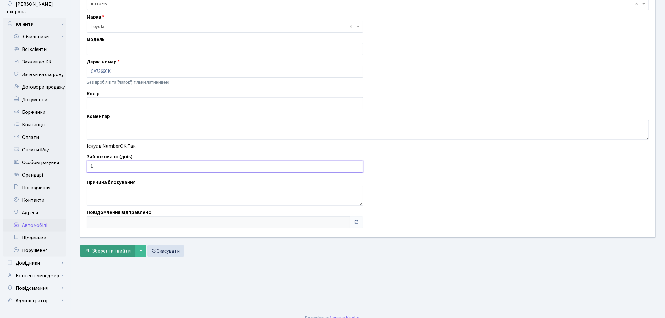
type input "1"
click at [102, 250] on span "Зберегти і вийти" at bounding box center [111, 250] width 39 height 7
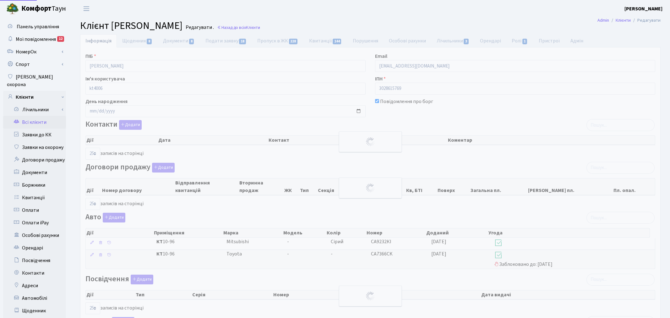
select select "25"
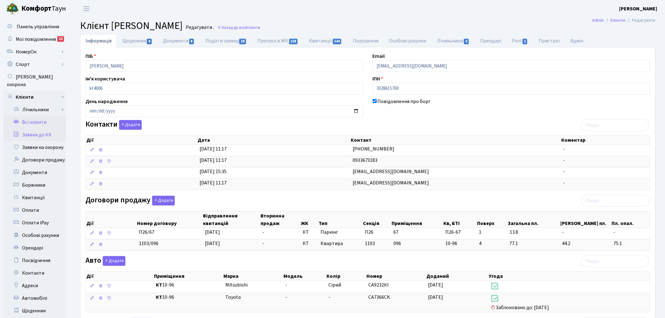
click at [45, 131] on link "Заявки до КК" at bounding box center [34, 134] width 63 height 13
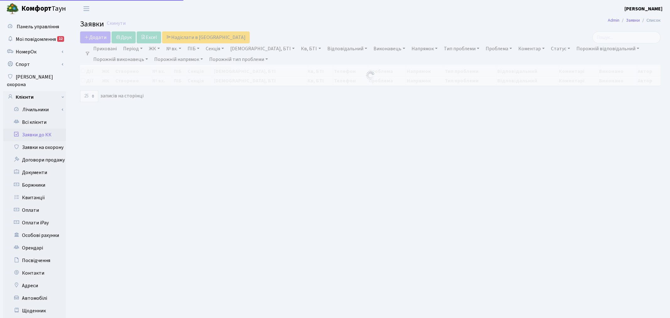
select select "25"
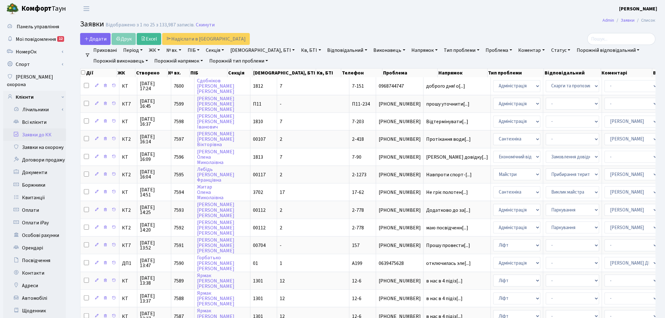
click at [180, 51] on link "№ вх." at bounding box center [174, 50] width 20 height 11
click at [184, 60] on input "text" at bounding box center [182, 63] width 37 height 12
type input "7583"
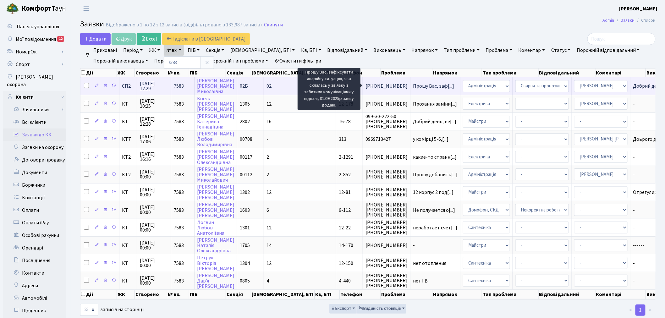
click at [413, 85] on span "Прошу Вас, заф[...]" at bounding box center [433, 86] width 41 height 7
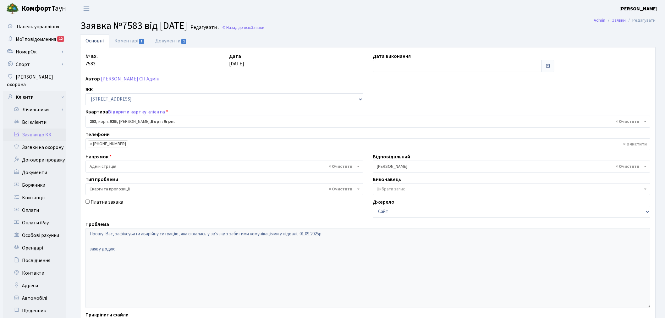
select select "20503"
select select "55"
